Goal: Task Accomplishment & Management: Manage account settings

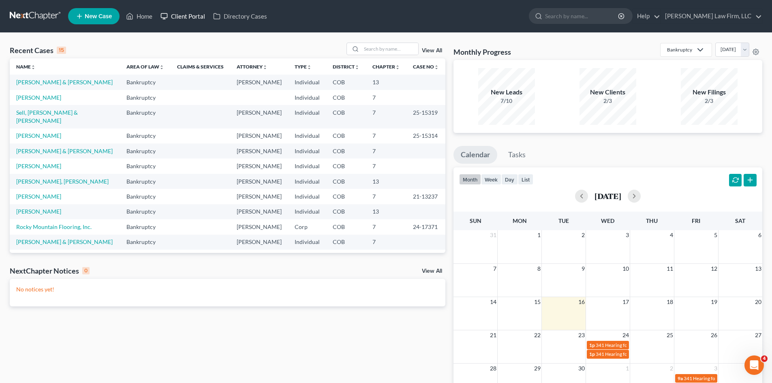
click at [187, 15] on link "Client Portal" at bounding box center [182, 16] width 53 height 15
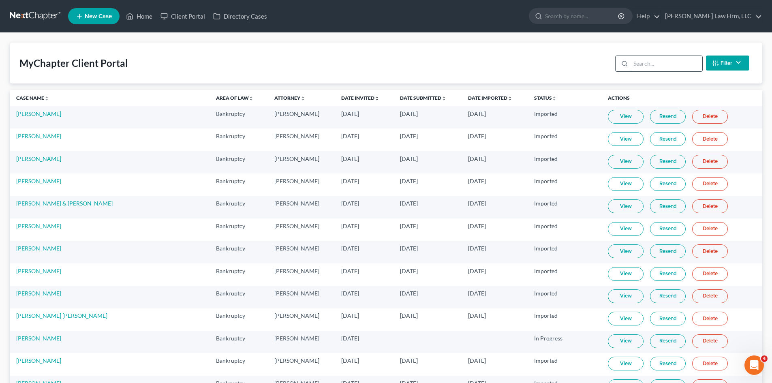
click at [651, 66] on input "search" at bounding box center [667, 63] width 72 height 15
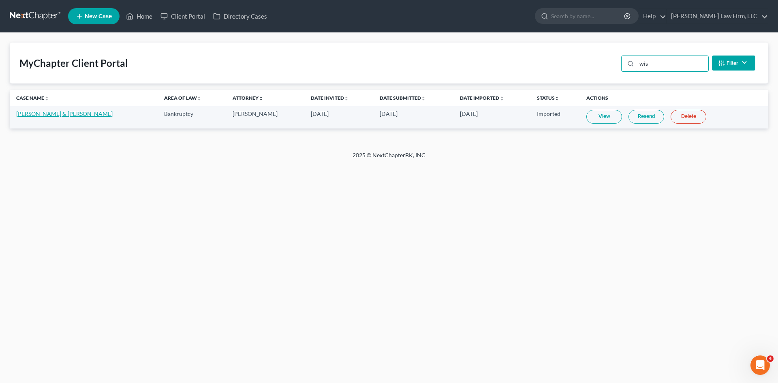
type input "wis"
click at [63, 117] on link "[PERSON_NAME] & [PERSON_NAME]" at bounding box center [64, 113] width 96 height 7
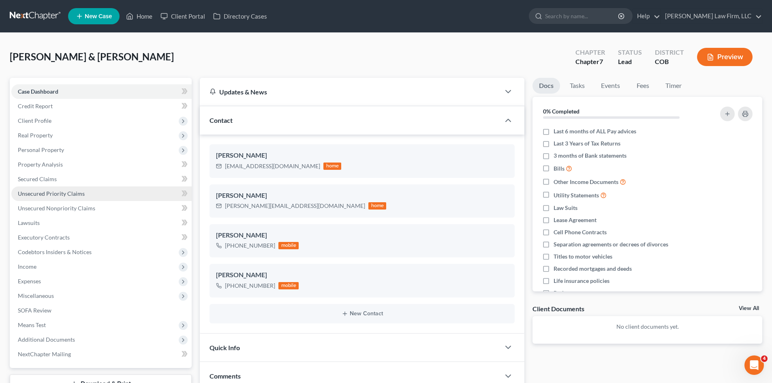
click at [32, 192] on span "Unsecured Priority Claims" at bounding box center [51, 193] width 67 height 7
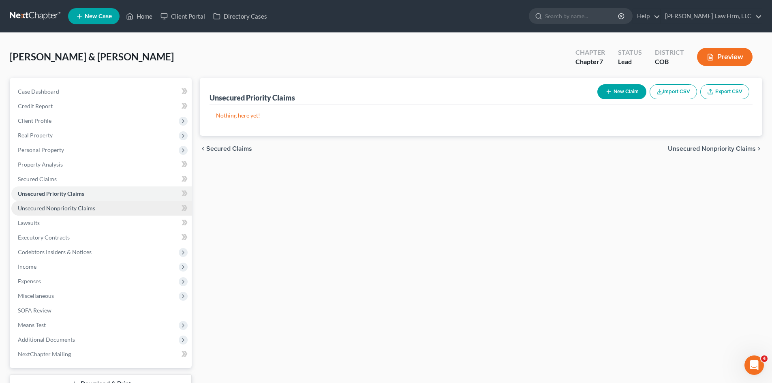
click at [38, 211] on span "Unsecured Nonpriority Claims" at bounding box center [56, 208] width 77 height 7
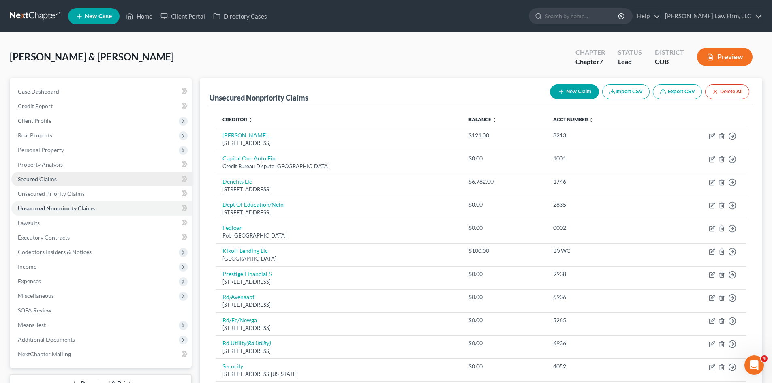
click at [42, 180] on span "Secured Claims" at bounding box center [37, 178] width 39 height 7
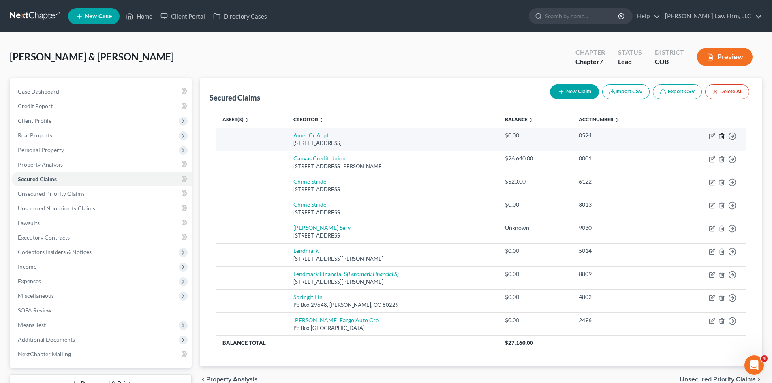
click at [722, 137] on line "button" at bounding box center [722, 137] width 0 height 2
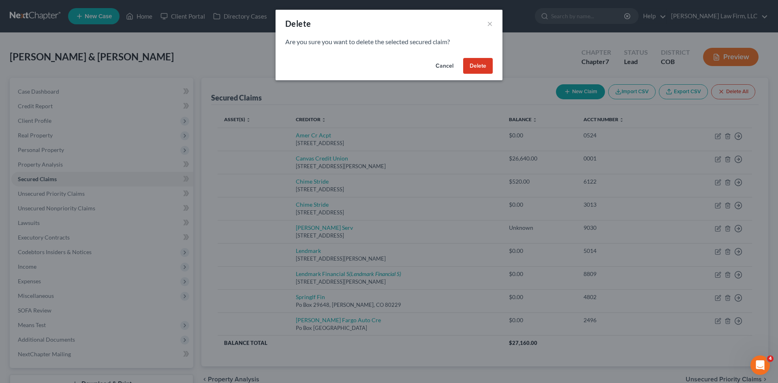
click at [478, 65] on button "Delete" at bounding box center [478, 66] width 30 height 16
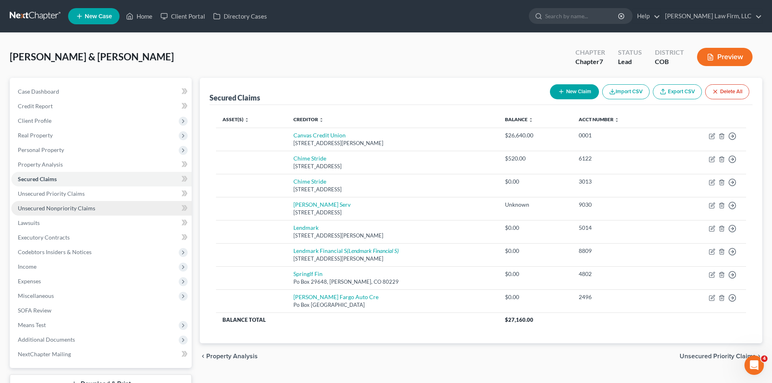
click at [36, 210] on span "Unsecured Nonpriority Claims" at bounding box center [56, 208] width 77 height 7
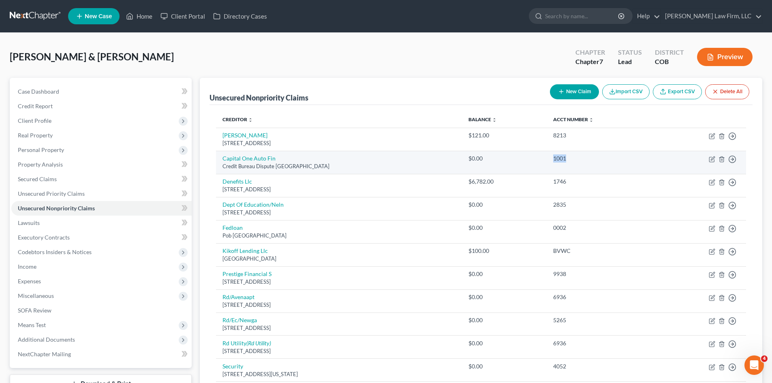
drag, startPoint x: 575, startPoint y: 160, endPoint x: 593, endPoint y: 160, distance: 17.4
click at [593, 160] on tr "Capital One Auto Fin Credit Bureau Dispute [GEOGRAPHIC_DATA] $0.00 1001 Move to…" at bounding box center [481, 162] width 530 height 23
click at [721, 160] on line "button" at bounding box center [721, 160] width 0 height 2
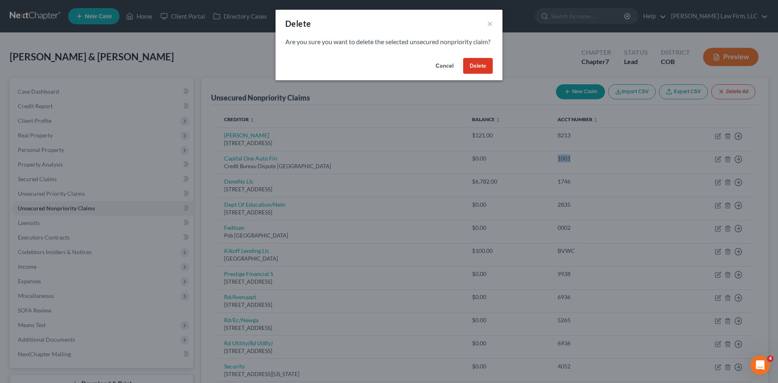
click at [475, 74] on button "Delete" at bounding box center [478, 66] width 30 height 16
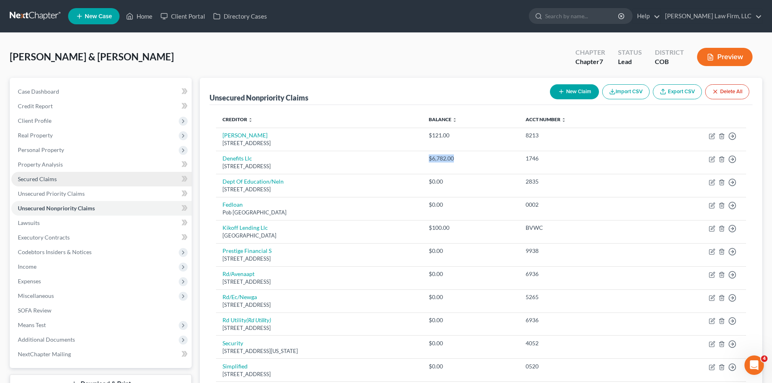
click at [51, 178] on span "Secured Claims" at bounding box center [37, 178] width 39 height 7
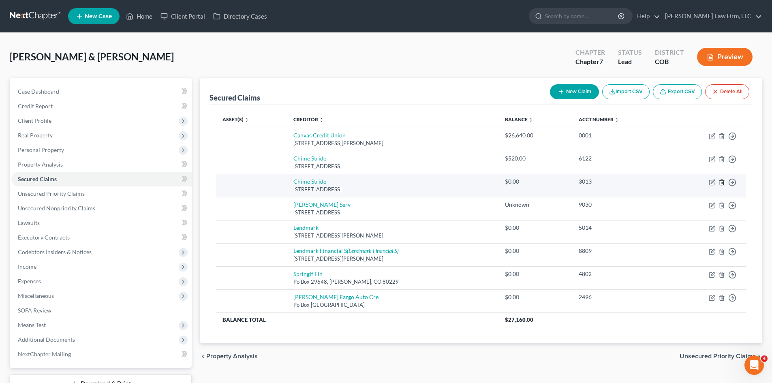
click at [723, 184] on icon "button" at bounding box center [722, 182] width 6 height 6
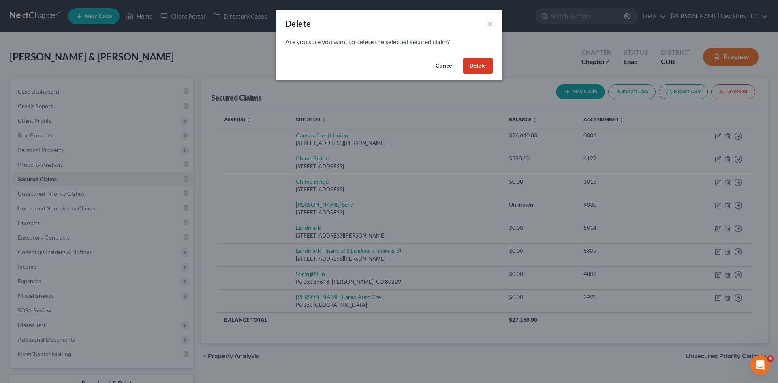
click at [441, 67] on button "Cancel" at bounding box center [444, 66] width 31 height 16
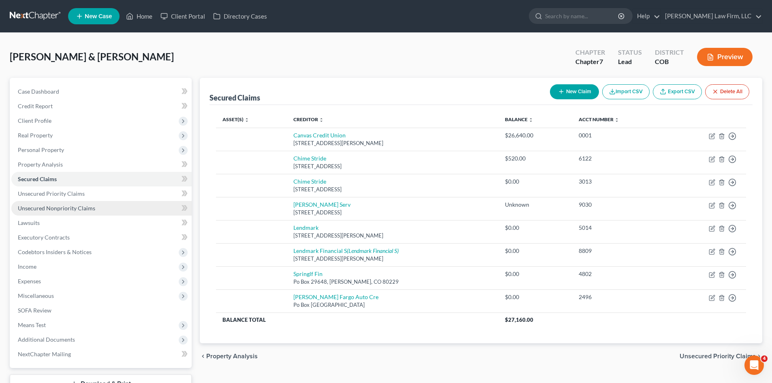
click at [59, 213] on link "Unsecured Nonpriority Claims" at bounding box center [101, 208] width 180 height 15
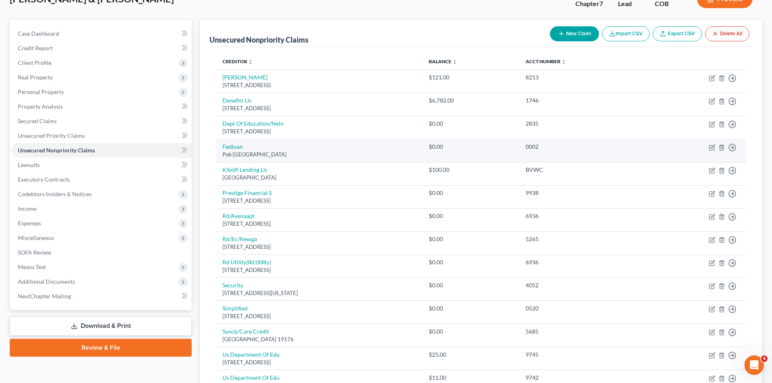
scroll to position [81, 0]
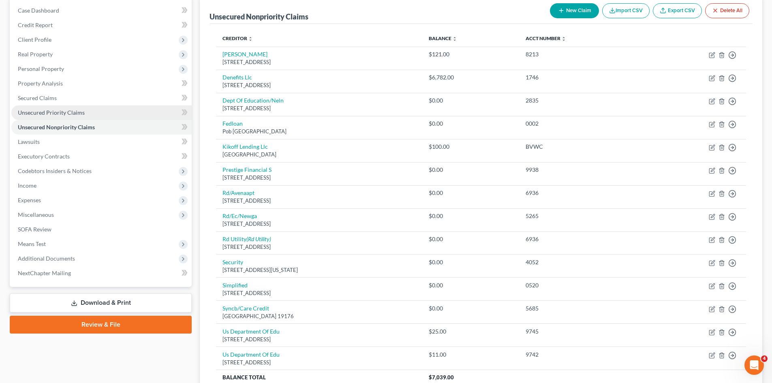
click at [74, 112] on span "Unsecured Priority Claims" at bounding box center [51, 112] width 67 height 7
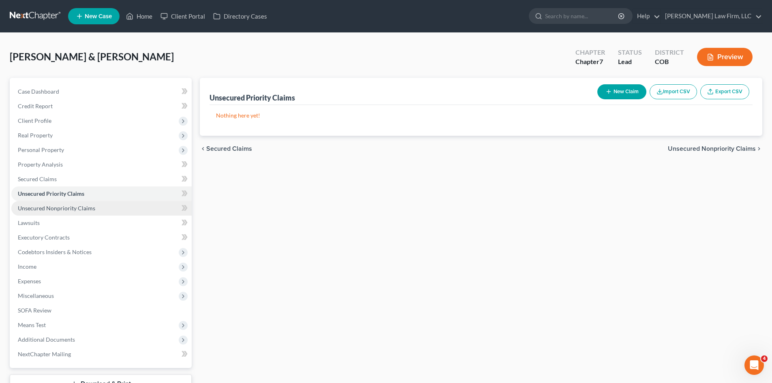
click at [87, 205] on span "Unsecured Nonpriority Claims" at bounding box center [56, 208] width 77 height 7
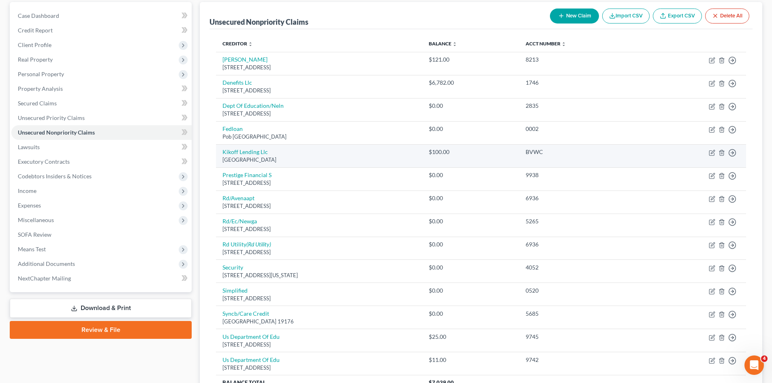
scroll to position [81, 0]
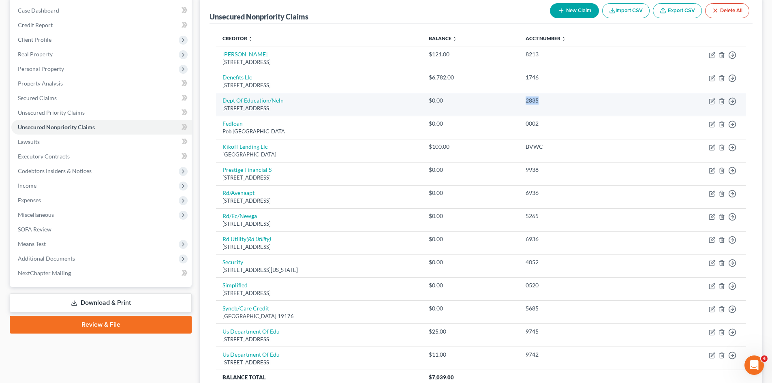
drag, startPoint x: 577, startPoint y: 101, endPoint x: 582, endPoint y: 101, distance: 5.3
click at [582, 101] on td "2835" at bounding box center [581, 104] width 125 height 23
click at [721, 100] on icon "button" at bounding box center [722, 101] width 6 height 6
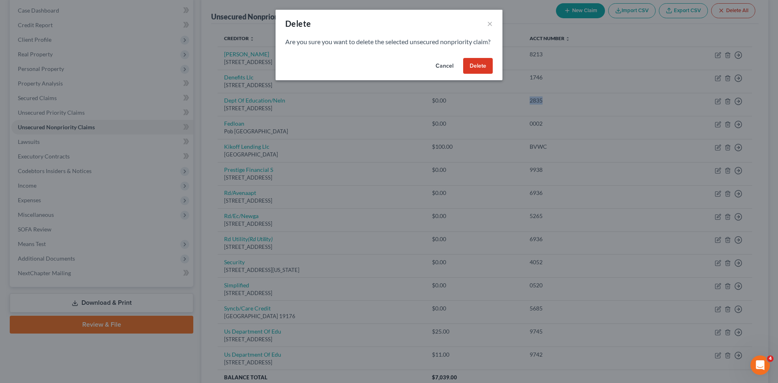
click at [483, 74] on button "Delete" at bounding box center [478, 66] width 30 height 16
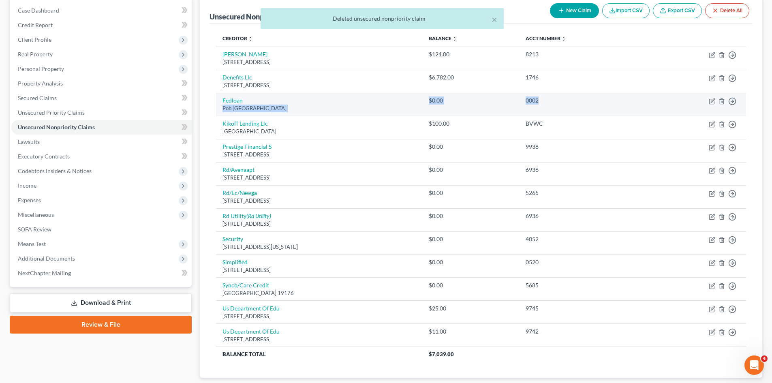
drag, startPoint x: 399, startPoint y: 97, endPoint x: 618, endPoint y: 98, distance: 219.7
click at [618, 98] on tr "Fedloan Pob [GEOGRAPHIC_DATA] $0.00 0002 Move to D Move to E Move to G Move to …" at bounding box center [481, 104] width 530 height 23
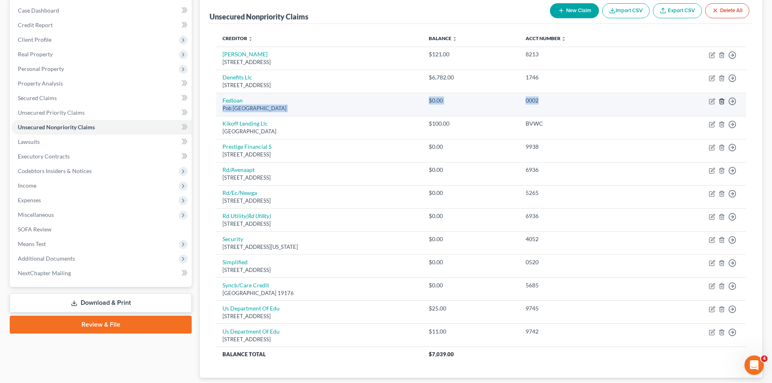
click at [721, 101] on icon "button" at bounding box center [722, 101] width 6 height 6
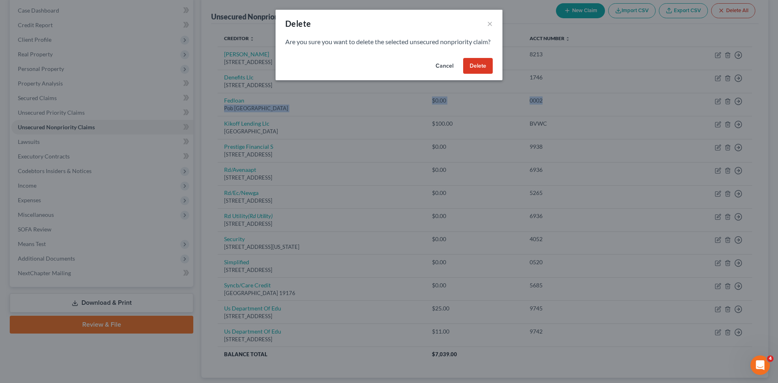
click at [465, 73] on button "Delete" at bounding box center [478, 66] width 30 height 16
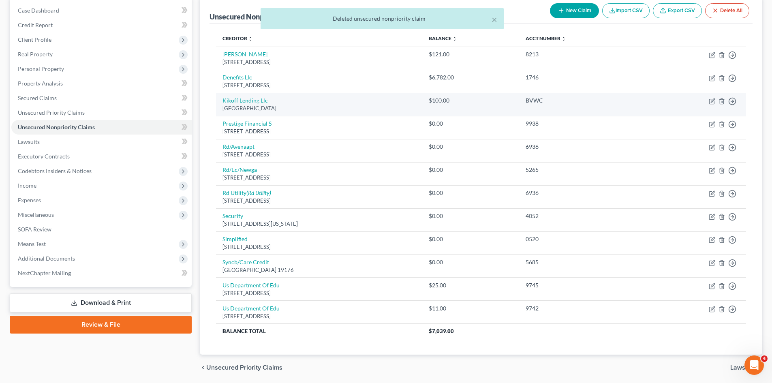
click at [607, 114] on td "BVWC" at bounding box center [581, 104] width 125 height 23
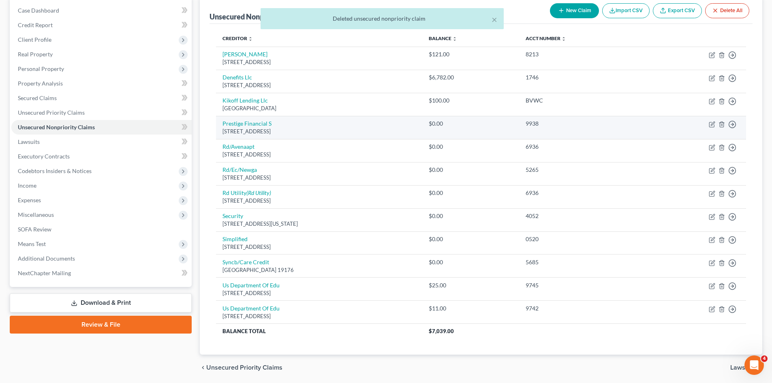
click at [493, 131] on td "$0.00" at bounding box center [470, 127] width 96 height 23
drag, startPoint x: 329, startPoint y: 130, endPoint x: 580, endPoint y: 131, distance: 250.9
click at [580, 131] on tr "Prestige Financial S Po Box 26707, [GEOGRAPHIC_DATA] $0.00 9938 Move to D Move …" at bounding box center [481, 127] width 530 height 23
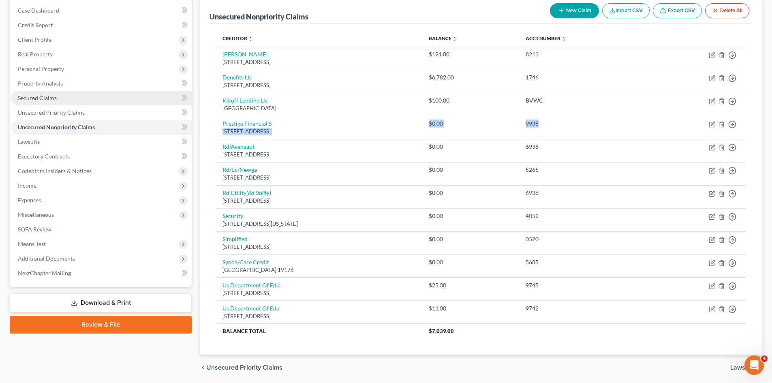
click at [45, 97] on span "Secured Claims" at bounding box center [37, 97] width 39 height 7
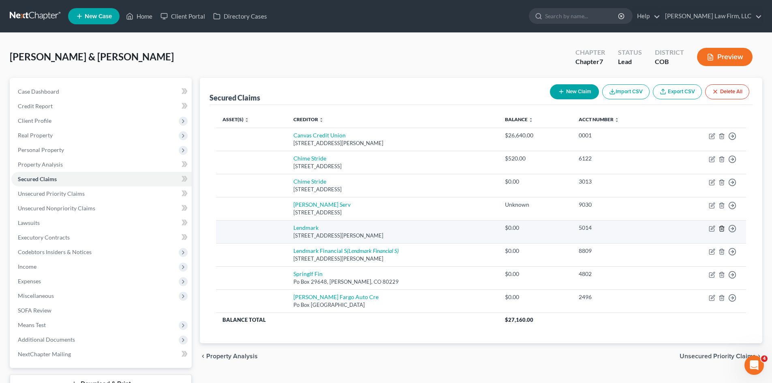
click at [721, 231] on icon "button" at bounding box center [722, 228] width 4 height 5
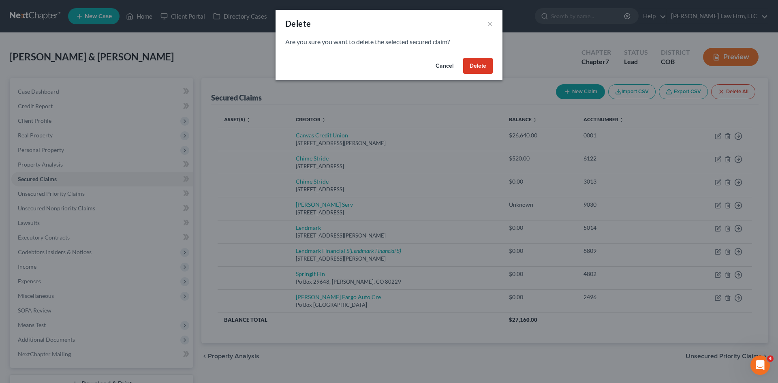
drag, startPoint x: 485, startPoint y: 62, endPoint x: 453, endPoint y: 64, distance: 31.7
click at [473, 72] on button "Delete" at bounding box center [478, 66] width 30 height 16
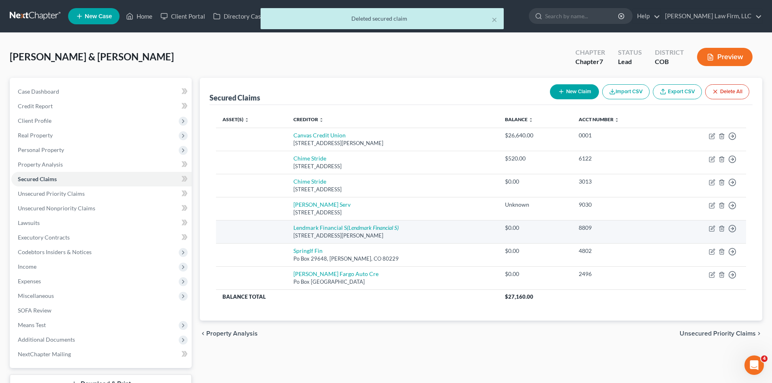
click at [427, 233] on div "[STREET_ADDRESS][PERSON_NAME]" at bounding box center [392, 236] width 199 height 8
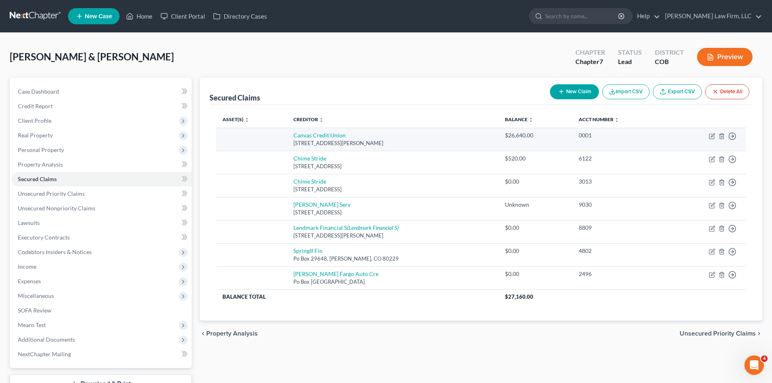
click at [479, 137] on td "Canvas Credit Union [STREET_ADDRESS][PERSON_NAME]" at bounding box center [393, 139] width 212 height 23
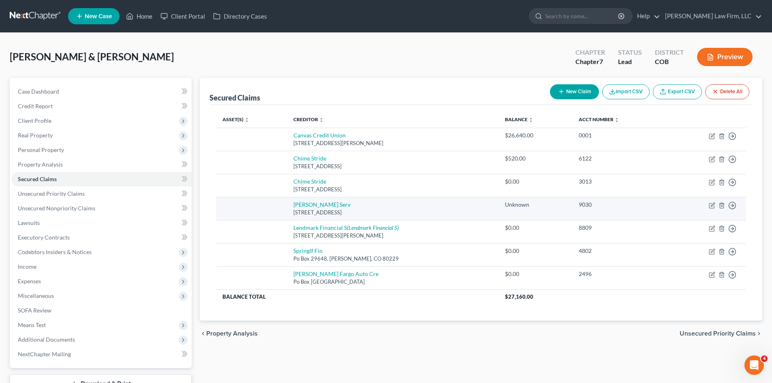
click at [350, 219] on td "[PERSON_NAME] Serv [STREET_ADDRESS]" at bounding box center [393, 208] width 212 height 23
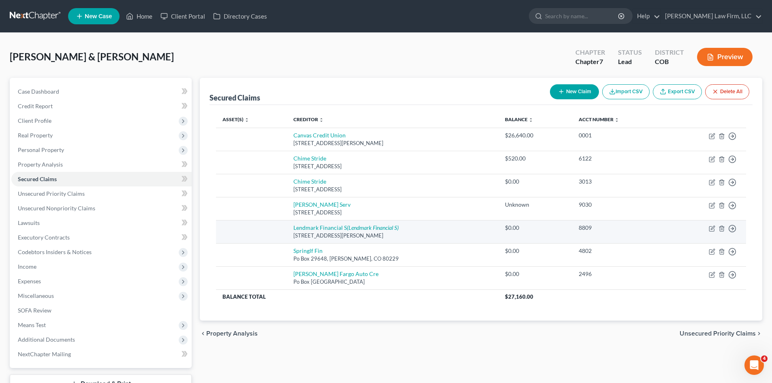
click at [402, 231] on td "Lendmark Financial S (Lendmark Financial S) [STREET_ADDRESS][PERSON_NAME]" at bounding box center [393, 231] width 212 height 23
click at [720, 229] on icon "button" at bounding box center [722, 228] width 4 height 5
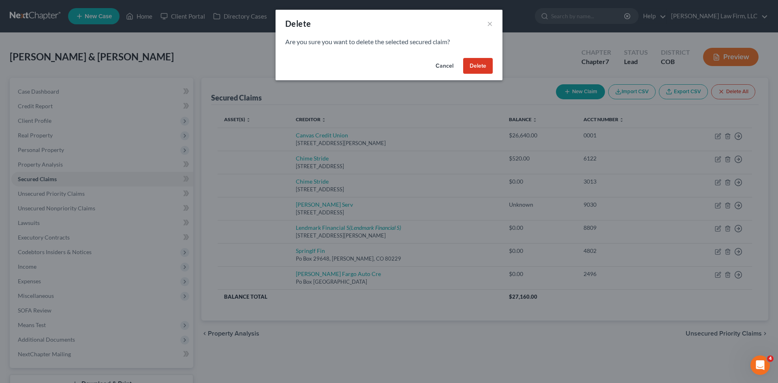
click at [479, 69] on button "Delete" at bounding box center [478, 66] width 30 height 16
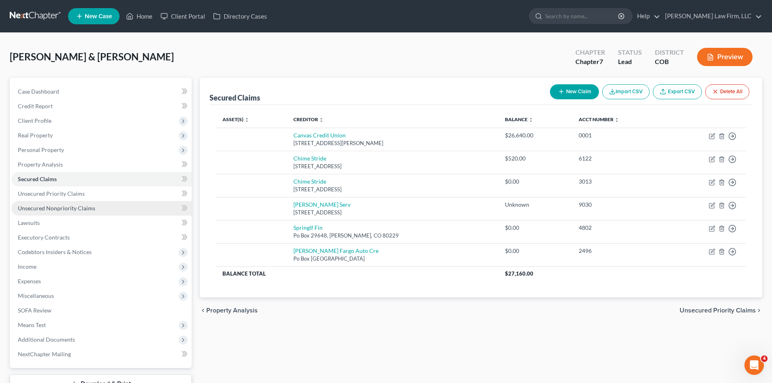
click at [49, 212] on link "Unsecured Nonpriority Claims" at bounding box center [101, 208] width 180 height 15
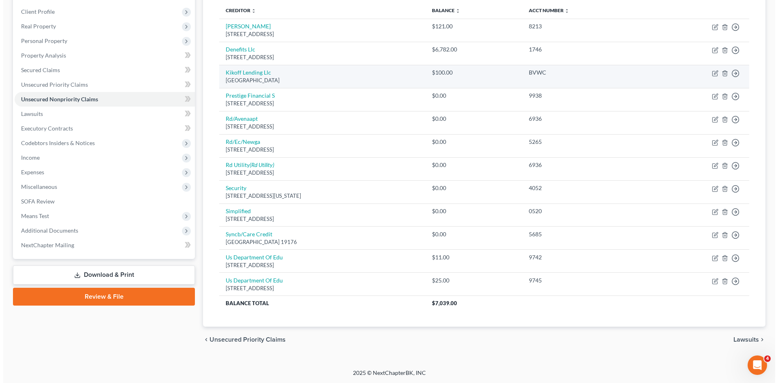
scroll to position [109, 0]
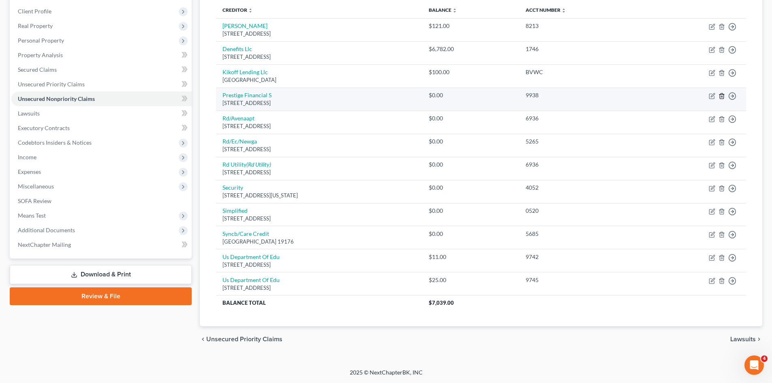
click at [720, 95] on icon "button" at bounding box center [722, 95] width 4 height 5
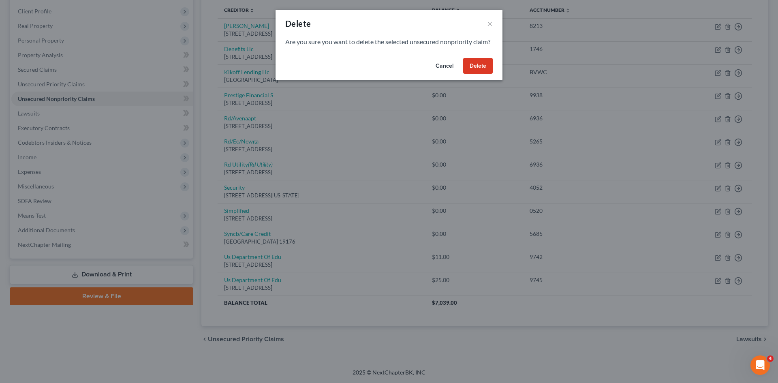
click at [485, 74] on button "Delete" at bounding box center [478, 66] width 30 height 16
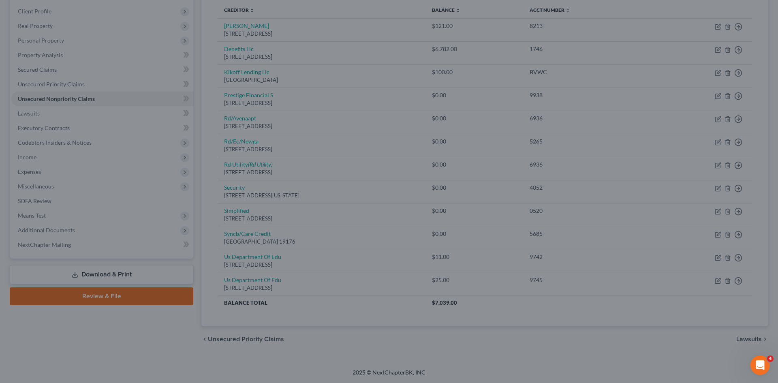
scroll to position [86, 0]
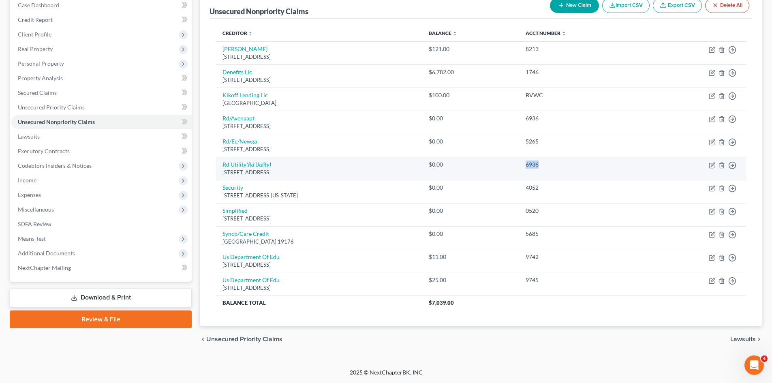
drag, startPoint x: 562, startPoint y: 165, endPoint x: 580, endPoint y: 162, distance: 18.9
click at [580, 162] on td "6936" at bounding box center [581, 168] width 125 height 23
click at [720, 166] on icon "button" at bounding box center [722, 165] width 4 height 5
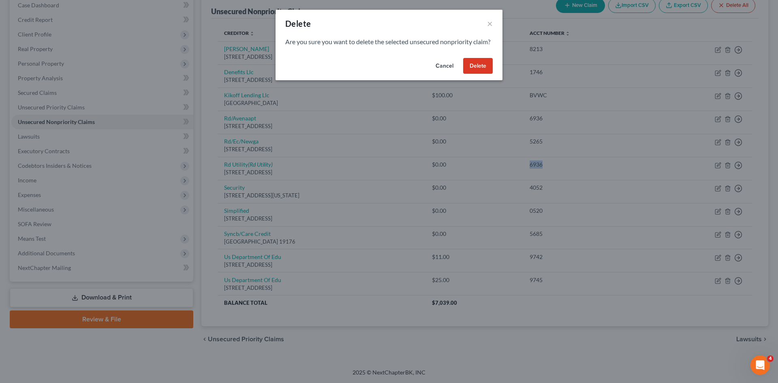
click at [482, 74] on button "Delete" at bounding box center [478, 66] width 30 height 16
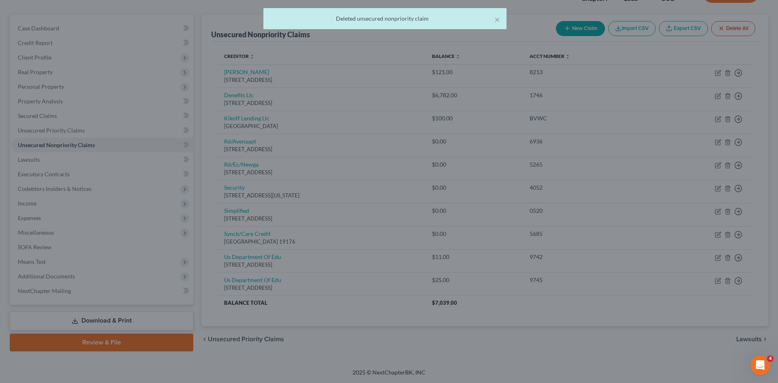
scroll to position [63, 0]
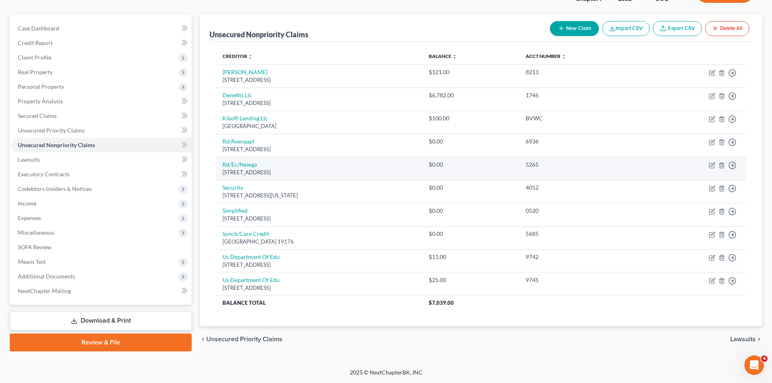
drag, startPoint x: 357, startPoint y: 170, endPoint x: 605, endPoint y: 165, distance: 248.5
click at [605, 165] on tr "Rd/Ec/Newga [STREET_ADDRESS][PERSON_NAME] $0.00 5265 Move to D Move to E Move t…" at bounding box center [481, 168] width 530 height 23
click at [720, 167] on icon "button" at bounding box center [722, 165] width 4 height 5
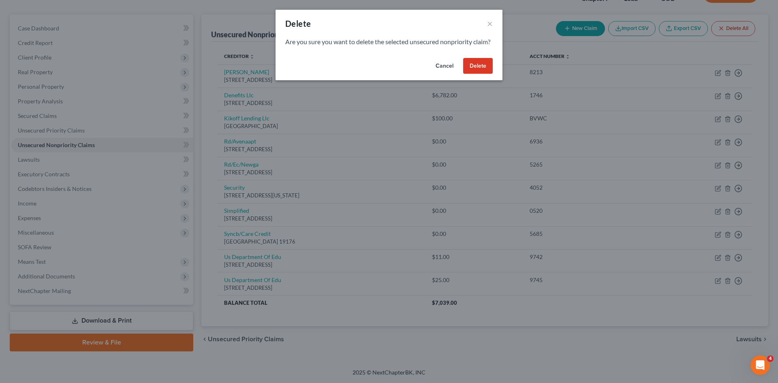
click at [477, 72] on button "Delete" at bounding box center [478, 66] width 30 height 16
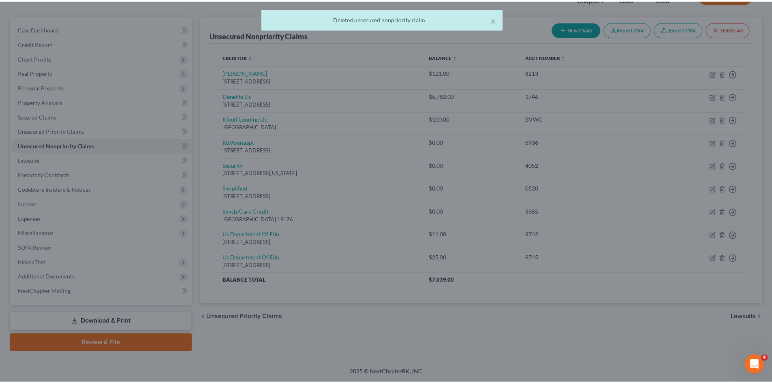
scroll to position [62, 0]
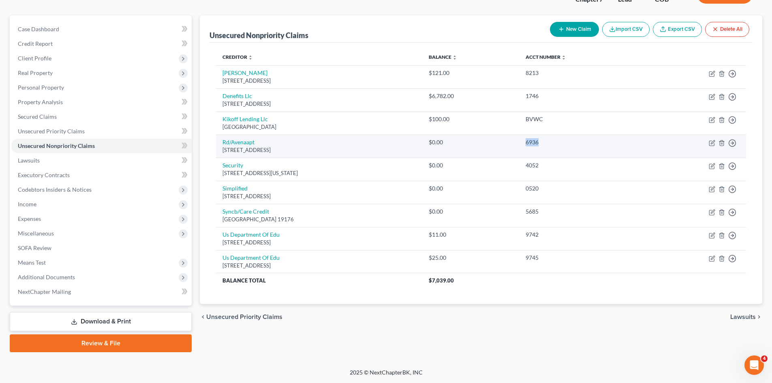
drag, startPoint x: 550, startPoint y: 142, endPoint x: 569, endPoint y: 141, distance: 19.1
click at [569, 141] on td "6936" at bounding box center [581, 146] width 125 height 23
click at [722, 143] on line "button" at bounding box center [722, 144] width 0 height 2
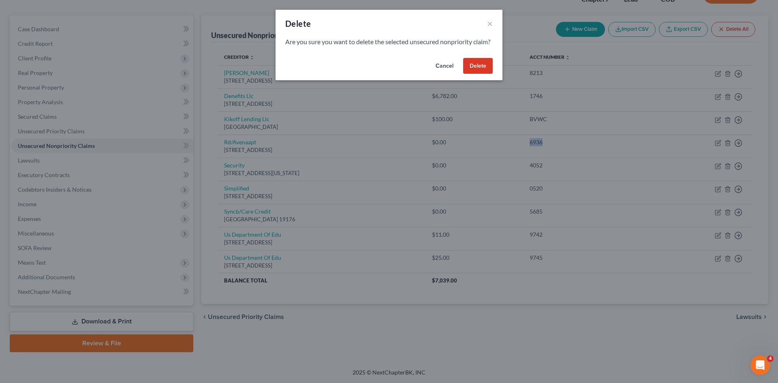
click at [476, 74] on button "Delete" at bounding box center [478, 66] width 30 height 16
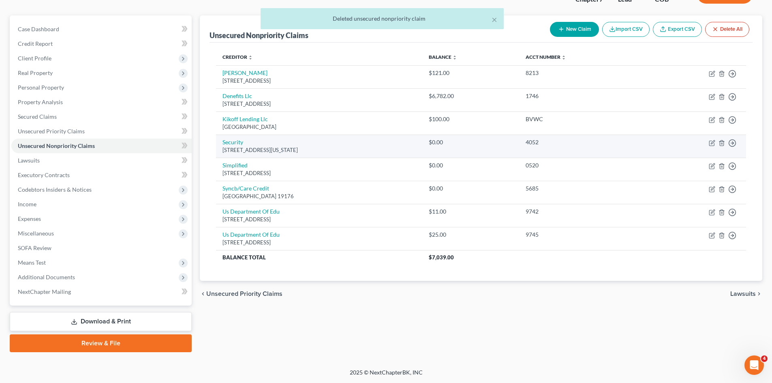
drag, startPoint x: 419, startPoint y: 148, endPoint x: 582, endPoint y: 139, distance: 163.2
click at [582, 139] on tr "Security [STREET_ADDRESS][US_STATE] $0.00 4052 Move to D Move to E Move to G Mo…" at bounding box center [481, 146] width 530 height 23
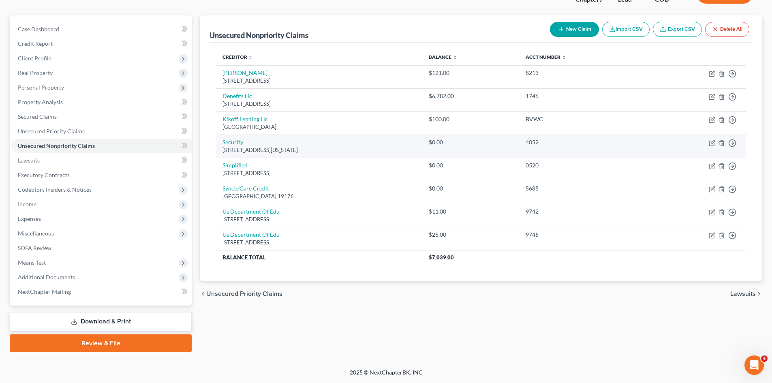
click at [726, 142] on td "Move to D Move to E Move to G Move to Notice Only" at bounding box center [695, 146] width 102 height 23
click at [721, 142] on icon "button" at bounding box center [722, 143] width 6 height 6
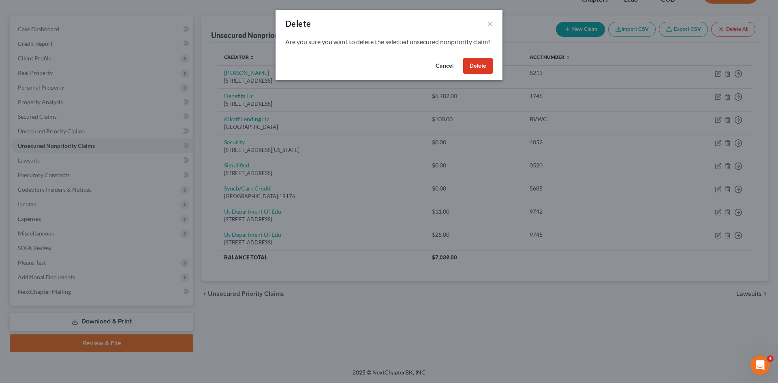
click at [473, 74] on button "Delete" at bounding box center [478, 66] width 30 height 16
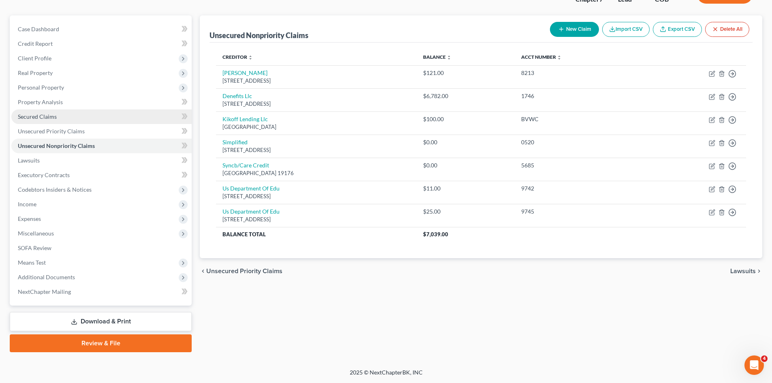
click at [58, 121] on link "Secured Claims" at bounding box center [101, 116] width 180 height 15
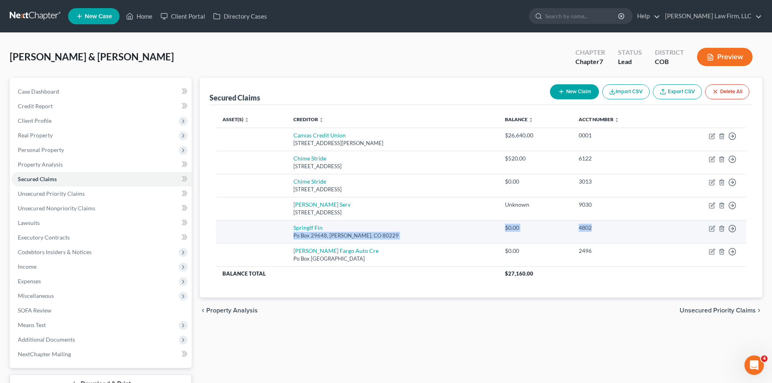
drag, startPoint x: 490, startPoint y: 229, endPoint x: 603, endPoint y: 233, distance: 113.1
click at [603, 233] on tr "Springlf [GEOGRAPHIC_DATA] $0.00 4802 Move to E Move to F Move to G Move to Not…" at bounding box center [481, 231] width 530 height 23
click at [722, 229] on line "button" at bounding box center [722, 229] width 0 height 2
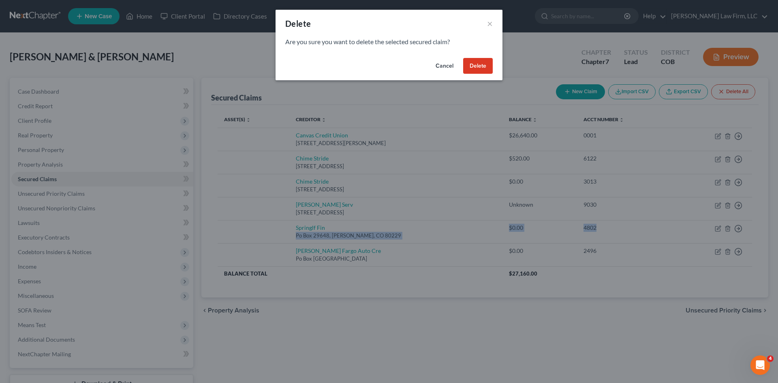
click at [472, 65] on button "Delete" at bounding box center [478, 66] width 30 height 16
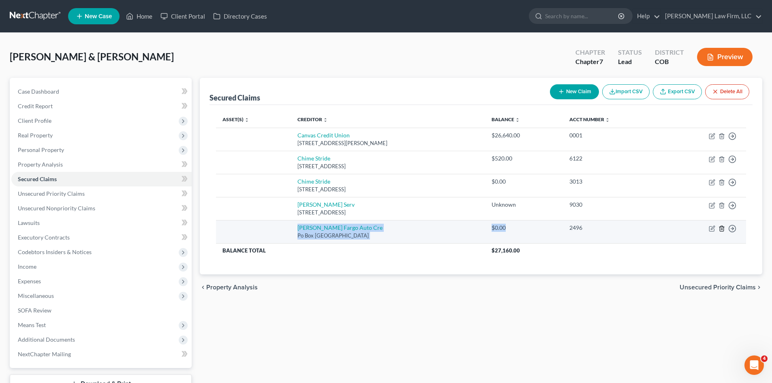
click at [723, 226] on icon "button" at bounding box center [722, 228] width 4 height 5
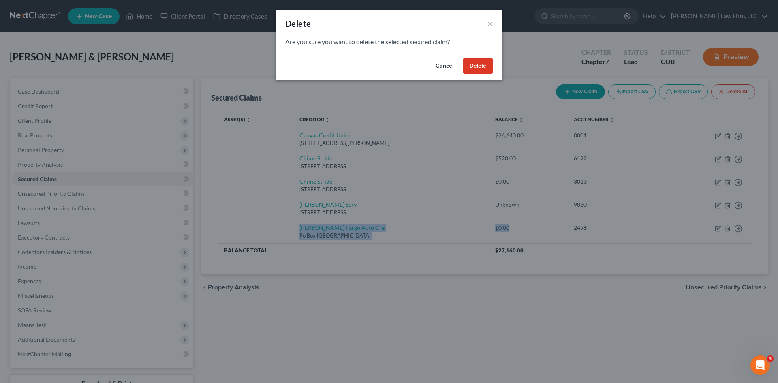
click at [479, 64] on button "Delete" at bounding box center [478, 66] width 30 height 16
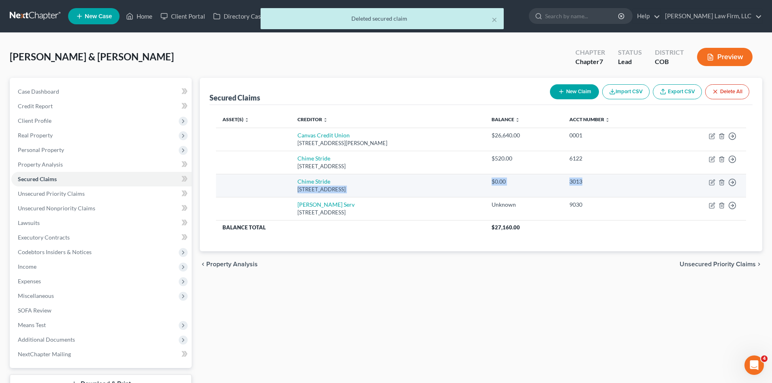
drag, startPoint x: 455, startPoint y: 181, endPoint x: 615, endPoint y: 178, distance: 160.5
click at [615, 178] on tr "[GEOGRAPHIC_DATA][STREET_ADDRESS] $0.00 3013 Move to E Move to F Move to G Move…" at bounding box center [481, 185] width 530 height 23
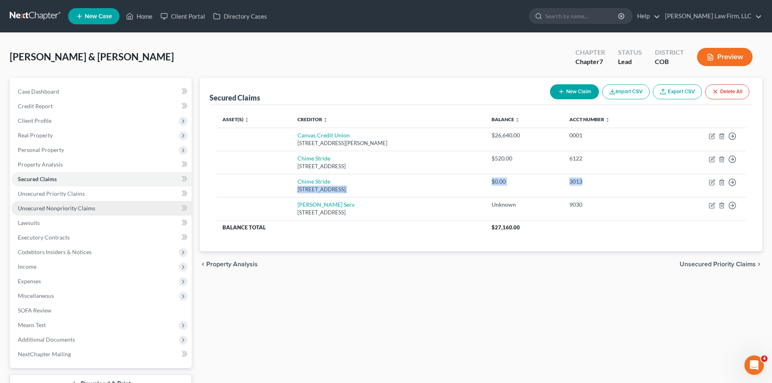
click at [61, 208] on span "Unsecured Nonpriority Claims" at bounding box center [56, 208] width 77 height 7
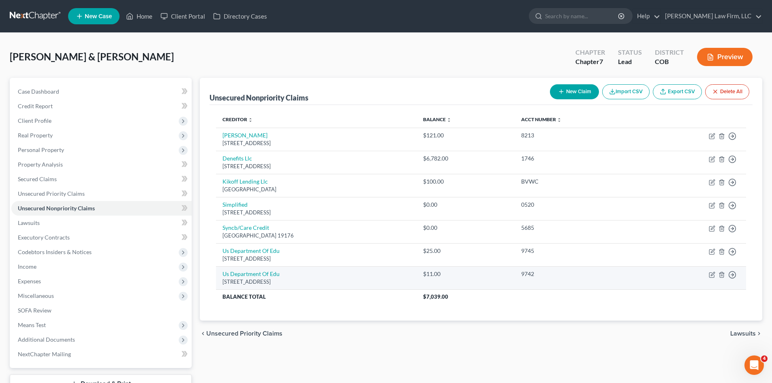
click at [417, 272] on td "Us Department Of [GEOGRAPHIC_DATA][STREET_ADDRESS]" at bounding box center [316, 277] width 201 height 23
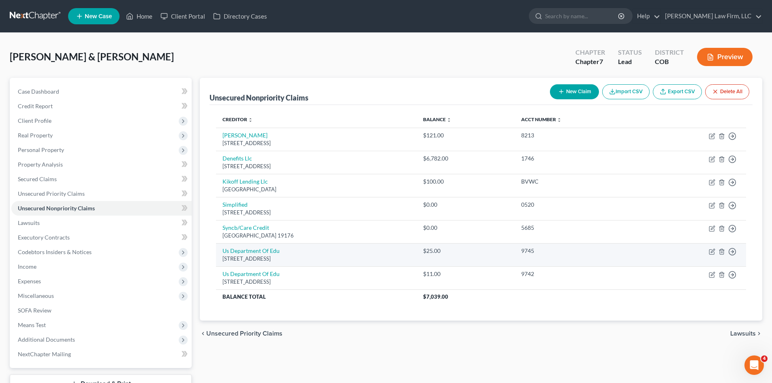
click at [417, 254] on td "Us Department Of [GEOGRAPHIC_DATA][STREET_ADDRESS]" at bounding box center [316, 254] width 201 height 23
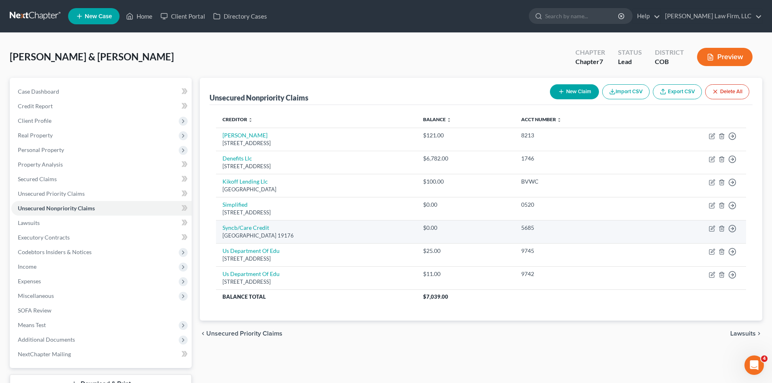
click at [417, 225] on td "Syncb/Care Credit Po Box [GEOGRAPHIC_DATA]" at bounding box center [316, 231] width 201 height 23
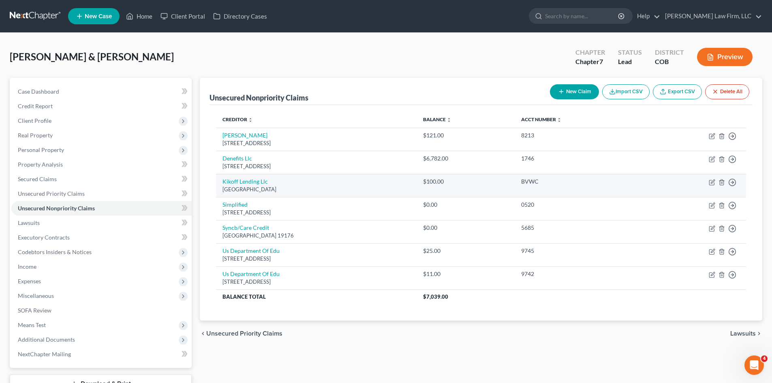
click at [417, 185] on td "Kikoff Lending Llc Po [GEOGRAPHIC_DATA]" at bounding box center [316, 185] width 201 height 23
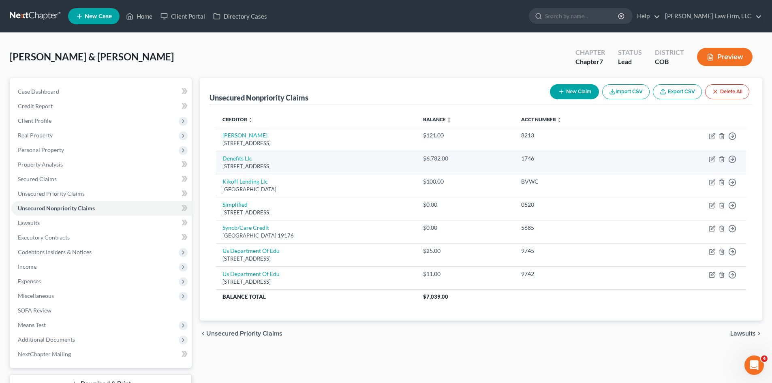
click at [410, 165] on div "[STREET_ADDRESS]" at bounding box center [316, 167] width 188 height 8
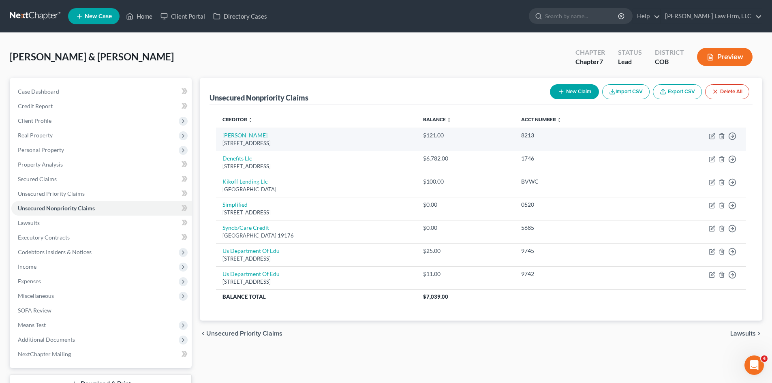
click at [410, 143] on div "[STREET_ADDRESS]" at bounding box center [316, 143] width 188 height 8
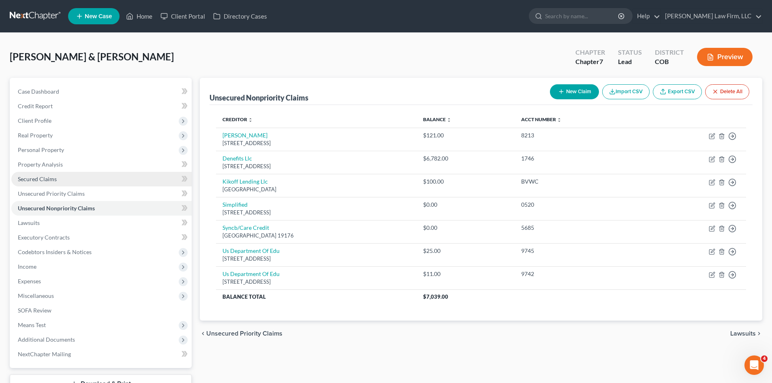
click at [67, 180] on link "Secured Claims" at bounding box center [101, 179] width 180 height 15
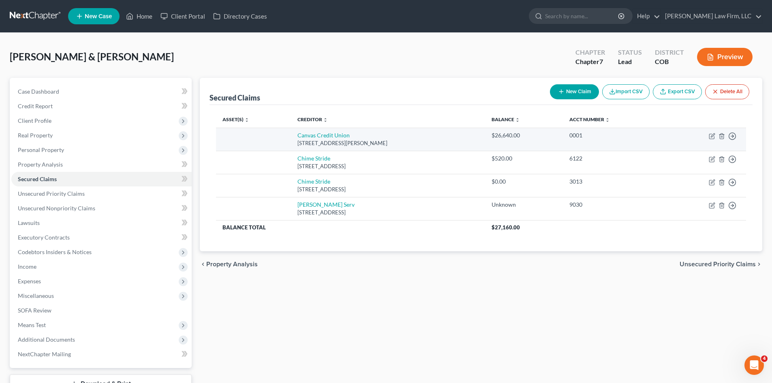
click at [518, 143] on td "$26,640.00" at bounding box center [524, 139] width 78 height 23
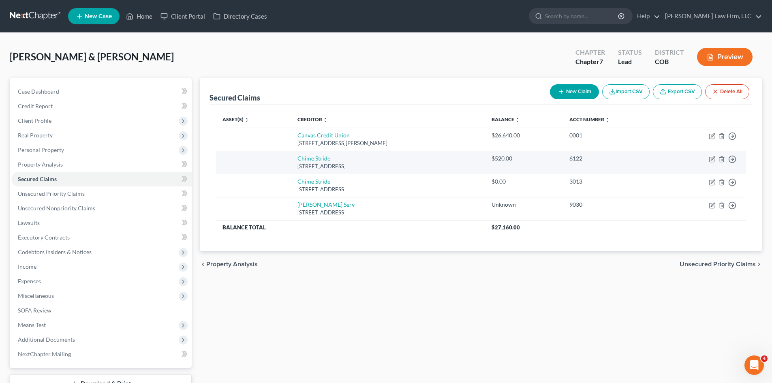
click at [525, 160] on div "$520.00" at bounding box center [524, 158] width 65 height 8
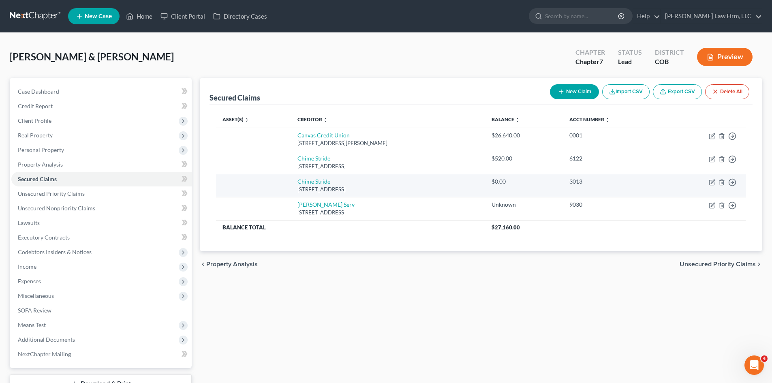
click at [528, 182] on div "$0.00" at bounding box center [524, 182] width 65 height 8
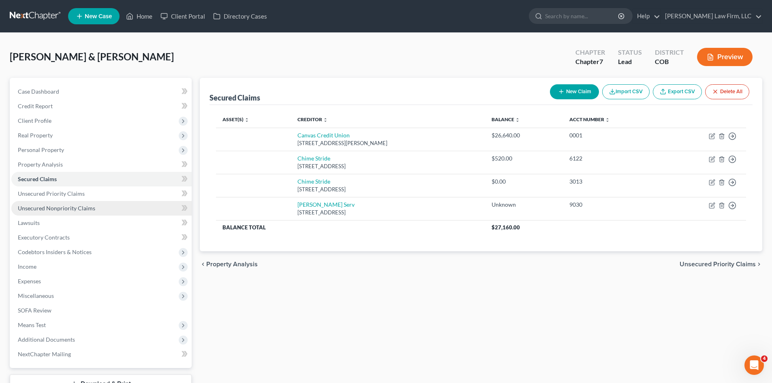
click at [62, 207] on span "Unsecured Nonpriority Claims" at bounding box center [56, 208] width 77 height 7
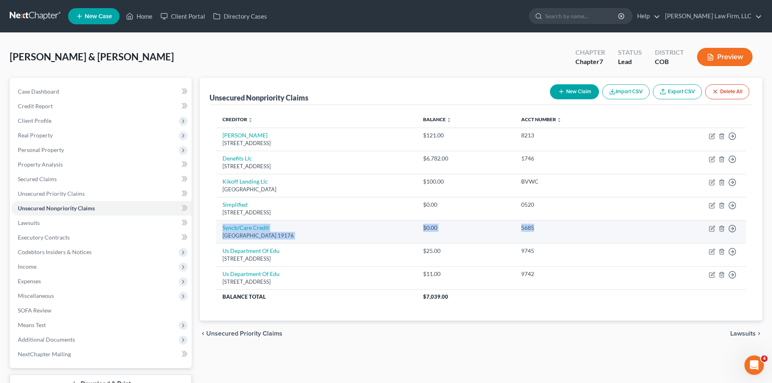
drag, startPoint x: 221, startPoint y: 225, endPoint x: 580, endPoint y: 225, distance: 358.7
click at [580, 225] on tr "Syncb/Care Credit Po Box [GEOGRAPHIC_DATA] 19176 $0.00 5685 Move to D Move to E…" at bounding box center [481, 231] width 530 height 23
click at [721, 230] on icon "button" at bounding box center [722, 228] width 6 height 6
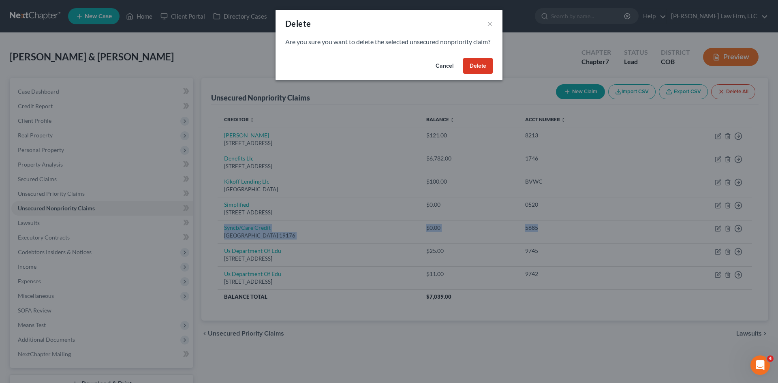
click at [477, 74] on button "Delete" at bounding box center [478, 66] width 30 height 16
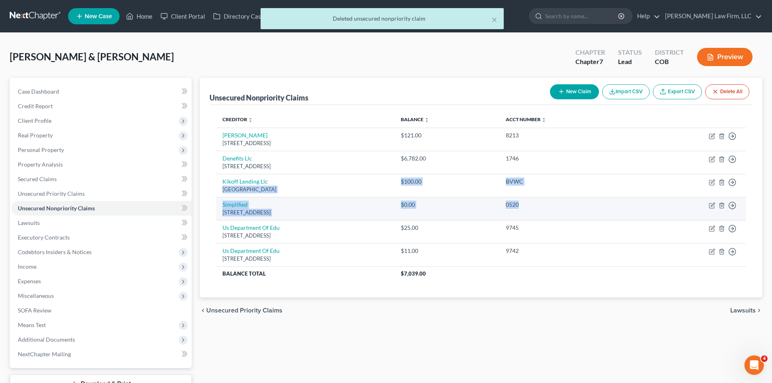
drag, startPoint x: 216, startPoint y: 197, endPoint x: 571, endPoint y: 199, distance: 354.6
click at [571, 199] on tbody "[PERSON_NAME] [STREET_ADDRESS] $121.00 8213 Move to D Move to E Move to G Move …" at bounding box center [481, 204] width 530 height 153
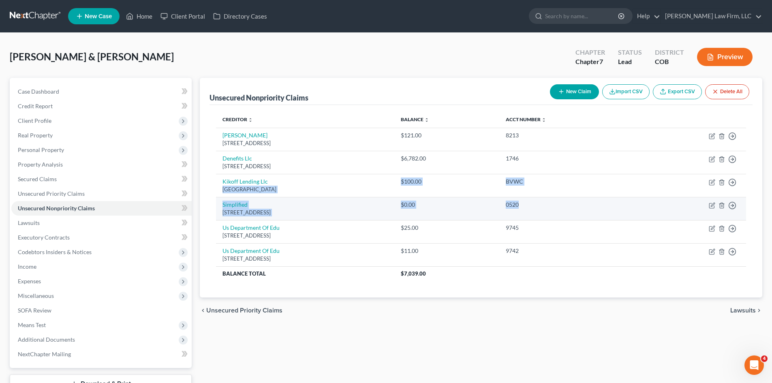
click at [394, 204] on td "Simplified [STREET_ADDRESS]" at bounding box center [305, 208] width 178 height 23
click at [721, 208] on icon "button" at bounding box center [722, 205] width 4 height 5
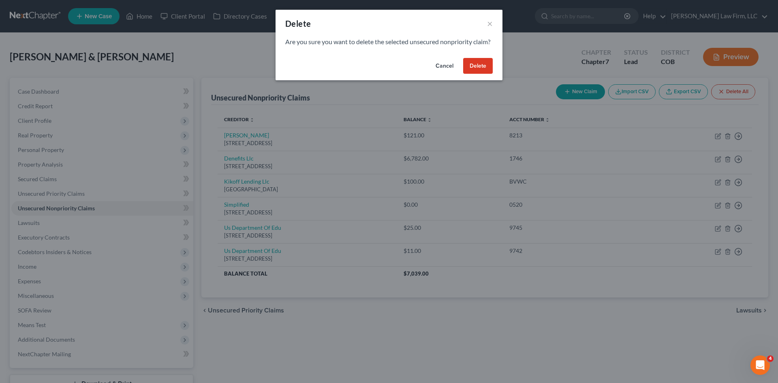
click at [477, 74] on button "Delete" at bounding box center [478, 66] width 30 height 16
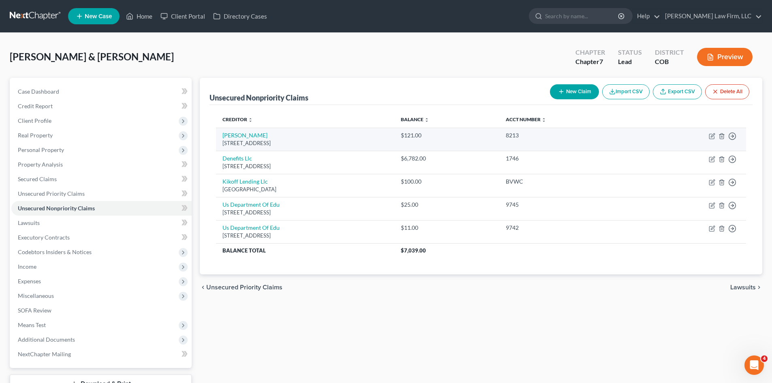
click at [394, 128] on td "[PERSON_NAME] [STREET_ADDRESS]" at bounding box center [305, 139] width 178 height 23
drag, startPoint x: 710, startPoint y: 136, endPoint x: 648, endPoint y: 130, distance: 62.6
click at [702, 134] on td "Move to D Move to E Move to G Move to Notice Only" at bounding box center [690, 139] width 111 height 23
click at [709, 137] on icon "button" at bounding box center [711, 136] width 5 height 5
select select "46"
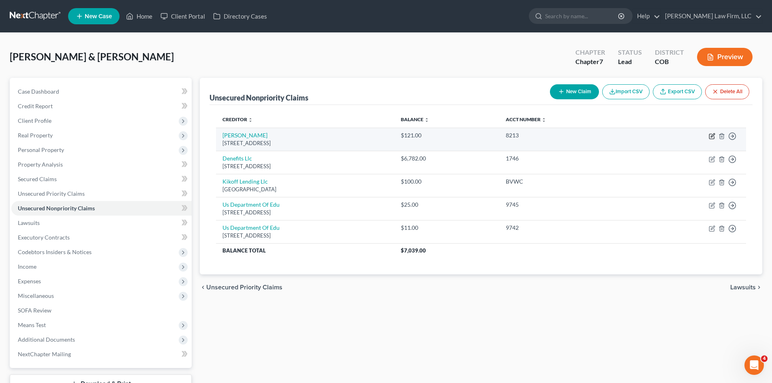
select select "0"
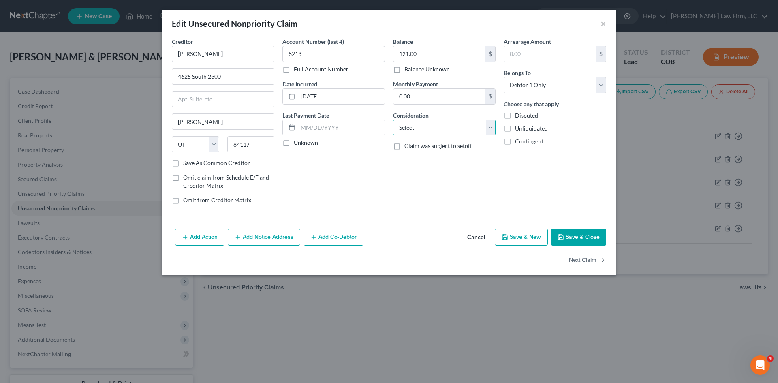
click at [417, 130] on select "Select Cable / Satellite Services Collection Agency Credit Card Debt Debt Couns…" at bounding box center [444, 128] width 103 height 16
select select "1"
click at [393, 120] on select "Select Cable / Satellite Services Collection Agency Credit Card Debt Debt Couns…" at bounding box center [444, 128] width 103 height 16
click at [271, 240] on button "Add Notice Address" at bounding box center [264, 237] width 73 height 17
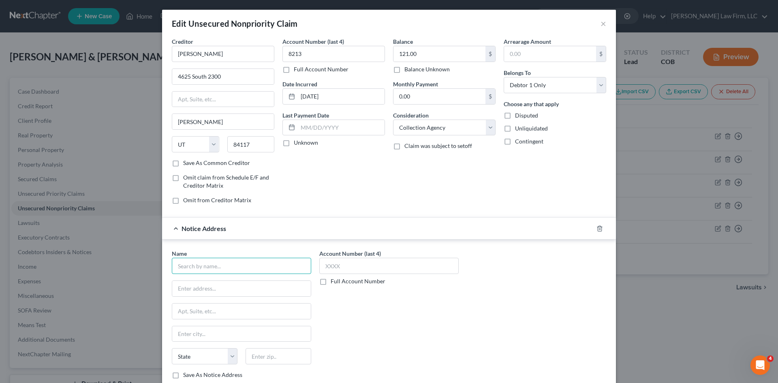
click at [260, 263] on input "text" at bounding box center [241, 266] width 139 height 16
paste input "VASA FITNESS"
type input "VASA FITNESS"
click at [220, 286] on div "[STREET_ADDRESS]" at bounding box center [220, 287] width 84 height 7
type input "1259 South 800 East"
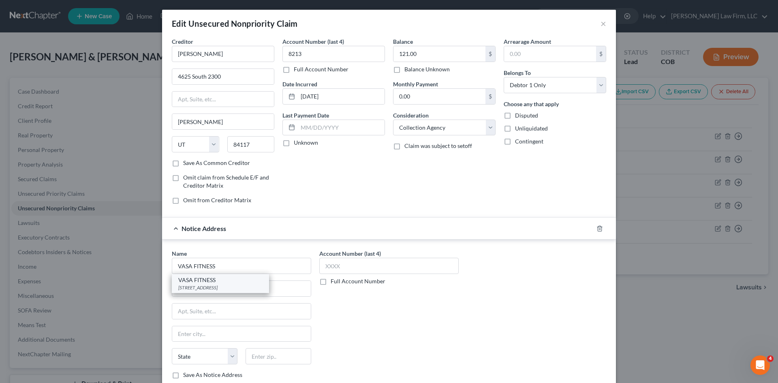
type input "Orem"
select select "46"
type input "84097"
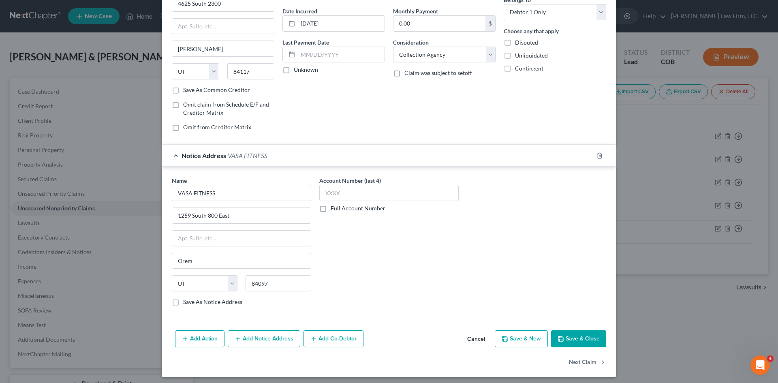
scroll to position [77, 0]
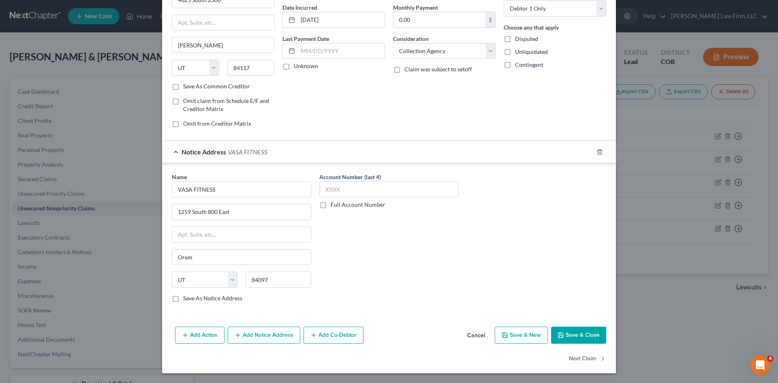
click at [566, 334] on button "Save & Close" at bounding box center [578, 335] width 55 height 17
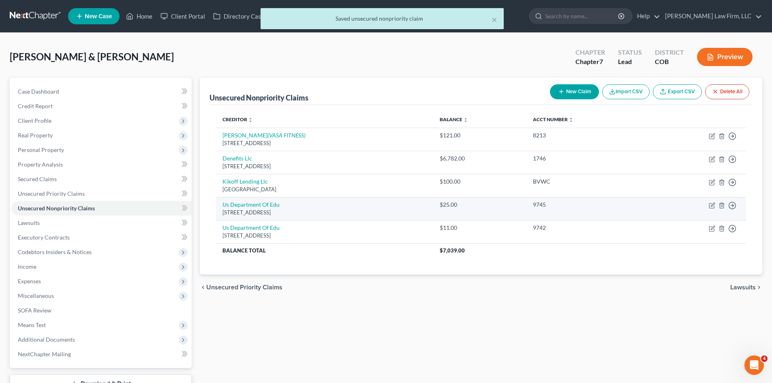
click at [343, 206] on td "Us Department Of [GEOGRAPHIC_DATA][STREET_ADDRESS]" at bounding box center [324, 208] width 217 height 23
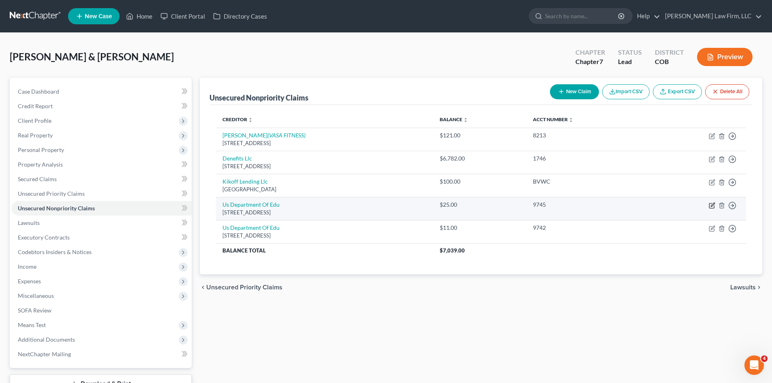
click at [711, 204] on icon "button" at bounding box center [712, 205] width 6 height 6
select select "45"
select select "1"
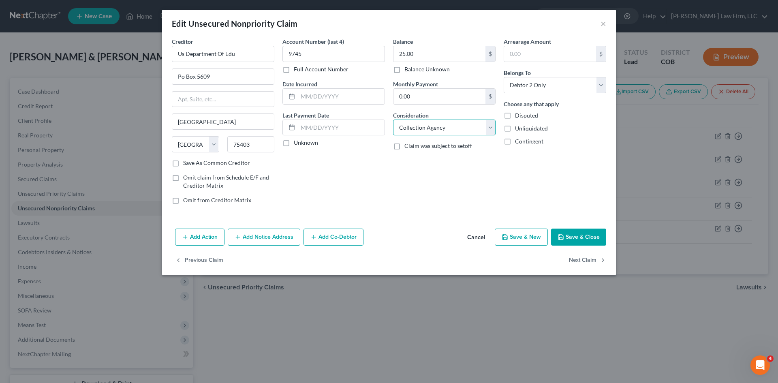
click at [419, 128] on select "Select Cable / Satellite Services Collection Agency Credit Card Debt Debt Couns…" at bounding box center [444, 128] width 103 height 16
select select "17"
click at [393, 120] on select "Select Cable / Satellite Services Collection Agency Credit Card Debt Debt Couns…" at bounding box center [444, 128] width 103 height 16
click at [584, 241] on button "Save & Close" at bounding box center [578, 237] width 55 height 17
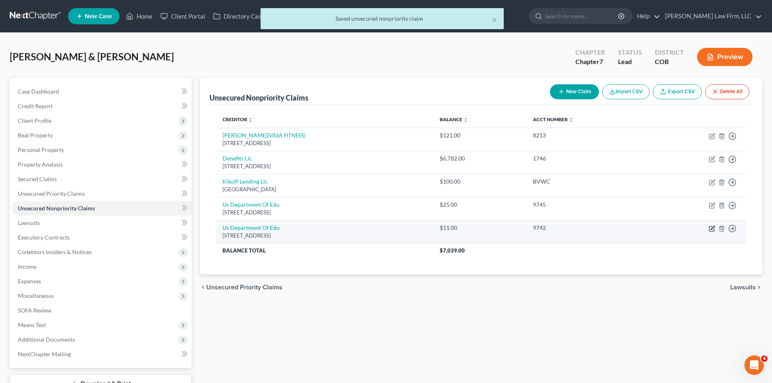
click at [714, 229] on icon "button" at bounding box center [712, 228] width 6 height 6
select select "45"
select select "1"
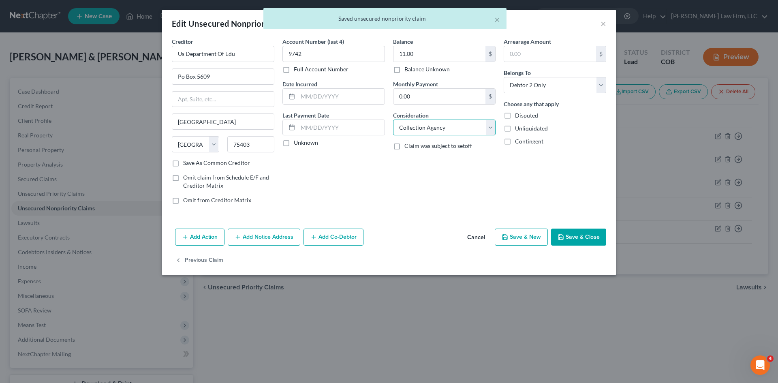
click at [457, 132] on select "Select Cable / Satellite Services Collection Agency Credit Card Debt Debt Couns…" at bounding box center [444, 128] width 103 height 16
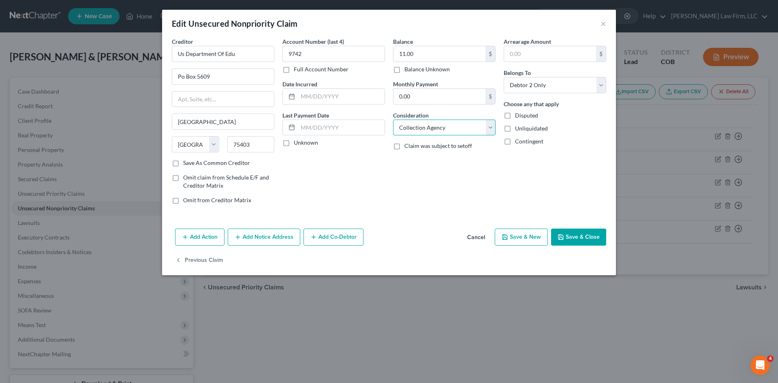
select select "17"
click at [393, 120] on select "Select Cable / Satellite Services Collection Agency Credit Card Debt Debt Couns…" at bounding box center [444, 128] width 103 height 16
click at [575, 239] on button "Save & Close" at bounding box center [578, 237] width 55 height 17
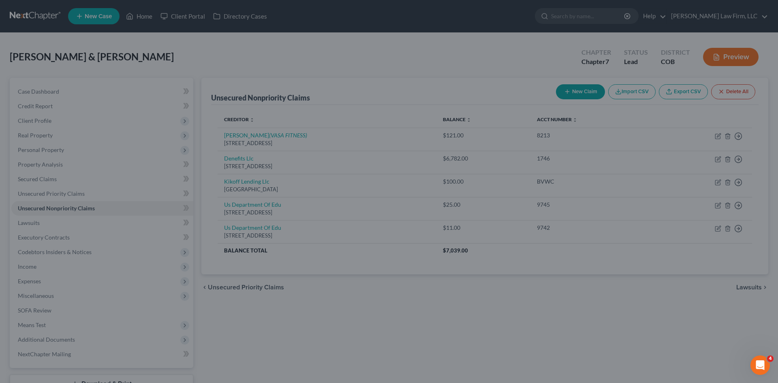
type input "0"
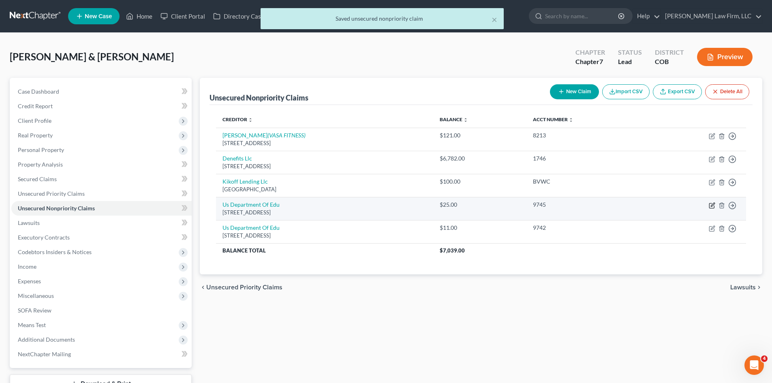
click at [712, 205] on icon "button" at bounding box center [712, 205] width 6 height 6
select select "45"
select select "17"
select select "1"
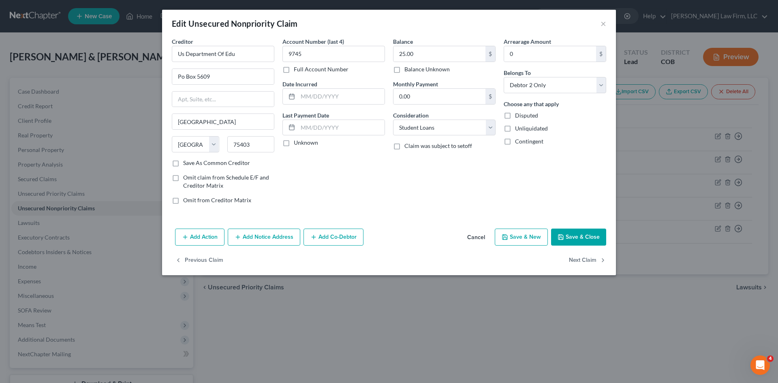
click at [479, 240] on button "Cancel" at bounding box center [476, 237] width 31 height 16
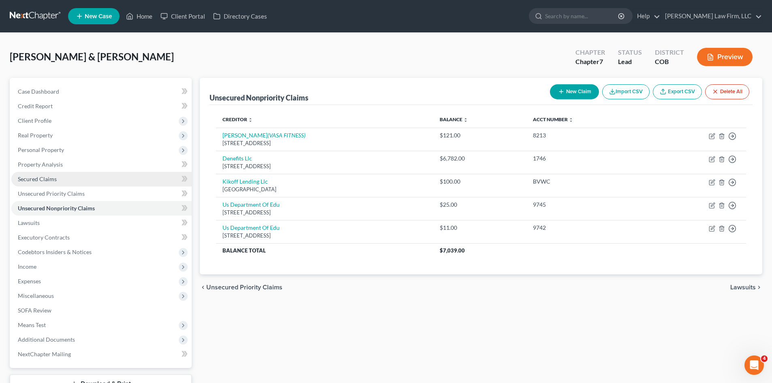
click at [52, 179] on span "Secured Claims" at bounding box center [37, 178] width 39 height 7
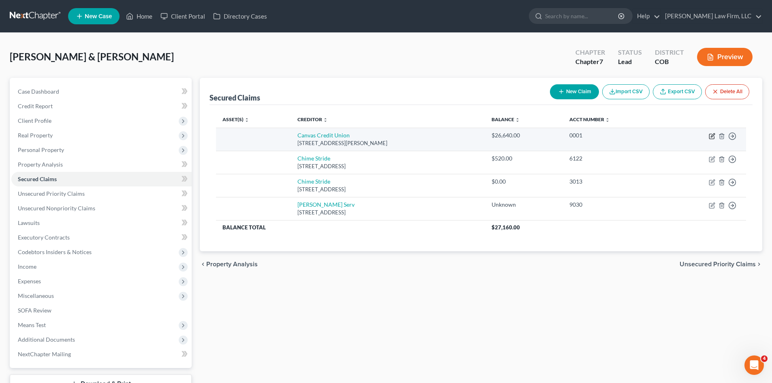
click at [712, 137] on icon "button" at bounding box center [713, 135] width 4 height 4
select select "5"
select select "0"
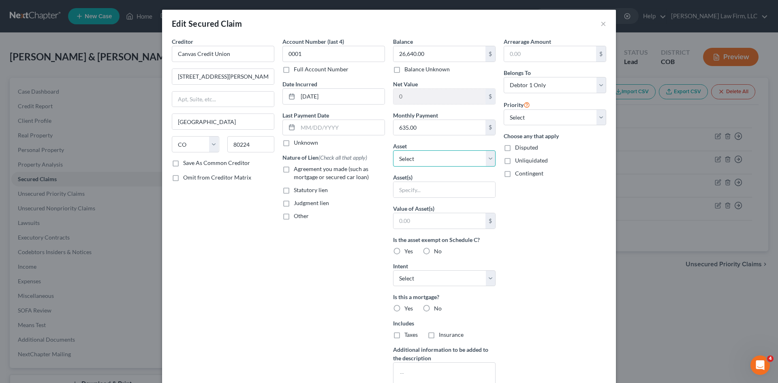
click at [430, 159] on select "Select Other Multiple Assets 2009 Chevrolet Silverado - $3101.0 2021 Nissan Rog…" at bounding box center [444, 158] width 103 height 16
select select "2"
click at [393, 150] on select "Select Other Multiple Assets 2009 Chevrolet Silverado - $3101.0 2021 Nissan Rog…" at bounding box center [444, 158] width 103 height 16
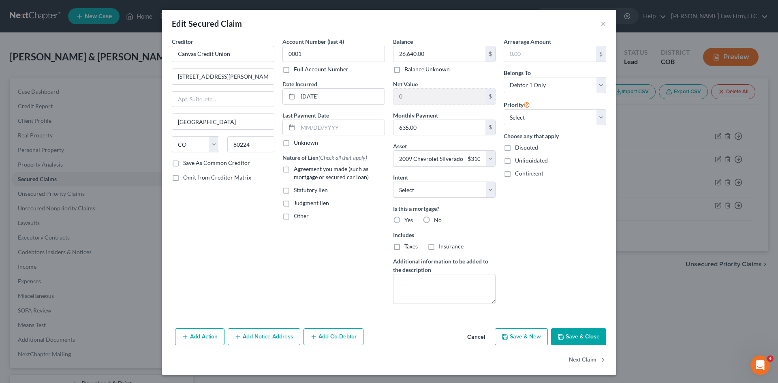
click at [434, 218] on label "No" at bounding box center [438, 220] width 8 height 8
click at [437, 218] on input "No" at bounding box center [439, 218] width 5 height 5
radio input "true"
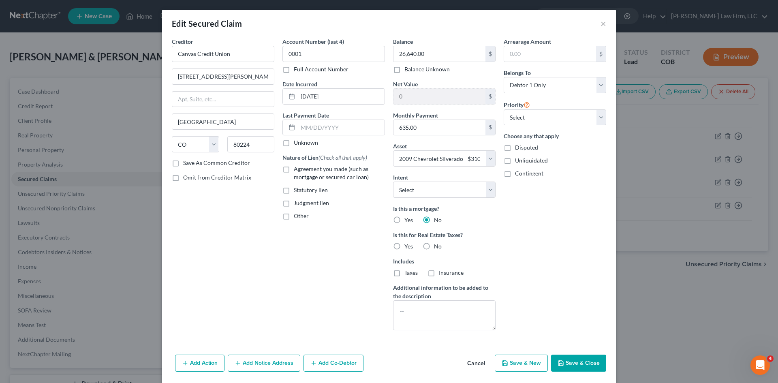
click at [434, 246] on label "No" at bounding box center [438, 246] width 8 height 8
click at [437, 246] on input "No" at bounding box center [439, 244] width 5 height 5
radio input "true"
drag, startPoint x: 570, startPoint y: 362, endPoint x: 469, endPoint y: 160, distance: 226.0
click at [480, 165] on div "Edit Secured Claim × Creditor * Canvas Credit Union [STREET_ADDRESS][PERSON_NAM…" at bounding box center [389, 205] width 454 height 391
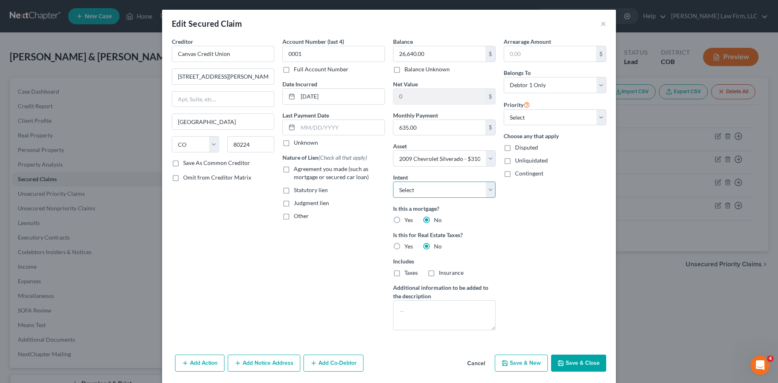
drag, startPoint x: 452, startPoint y: 189, endPoint x: 451, endPoint y: 197, distance: 8.1
click at [452, 191] on select "Select Surrender Redeem Reaffirm Avoid Other" at bounding box center [444, 190] width 103 height 16
select select "1"
click at [393, 182] on select "Select Surrender Redeem Reaffirm Avoid Other" at bounding box center [444, 190] width 103 height 16
click at [440, 318] on textarea at bounding box center [444, 315] width 103 height 30
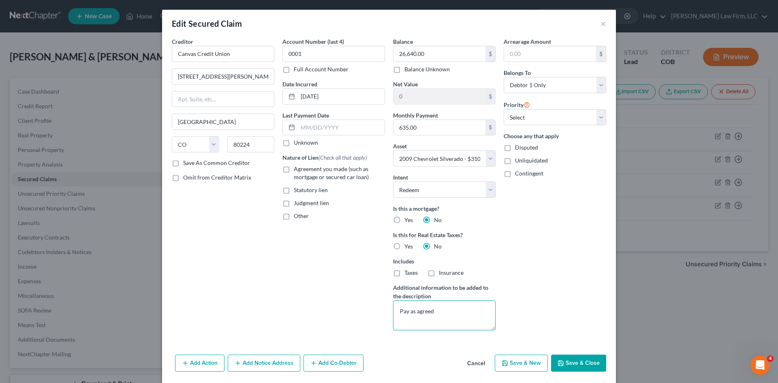
type textarea "Pay as agreed"
click at [567, 361] on button "Save & Close" at bounding box center [578, 363] width 55 height 17
select select
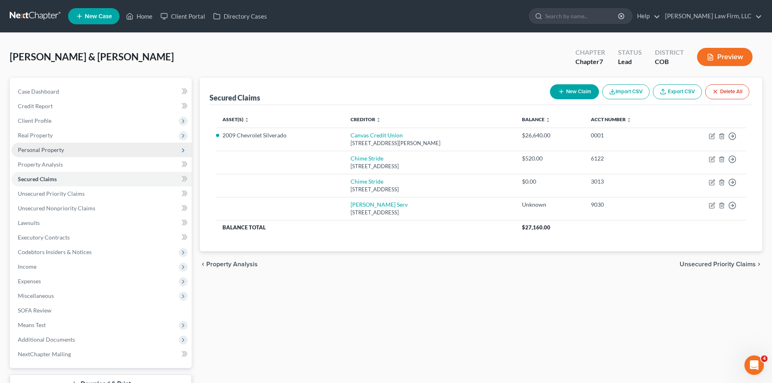
click at [41, 146] on span "Personal Property" at bounding box center [41, 149] width 46 height 7
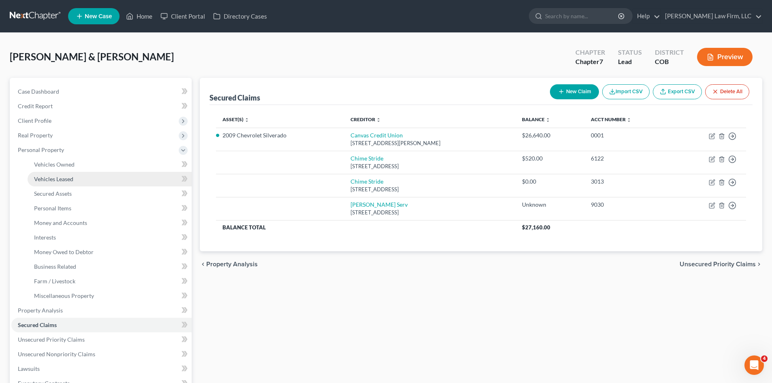
click at [50, 179] on span "Vehicles Leased" at bounding box center [53, 178] width 39 height 7
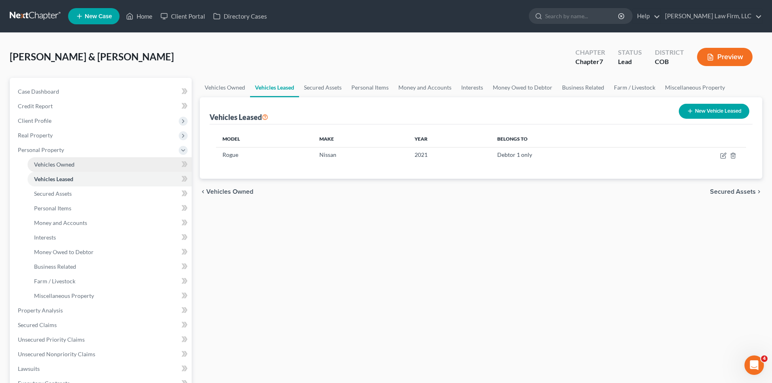
click at [49, 162] on span "Vehicles Owned" at bounding box center [54, 164] width 41 height 7
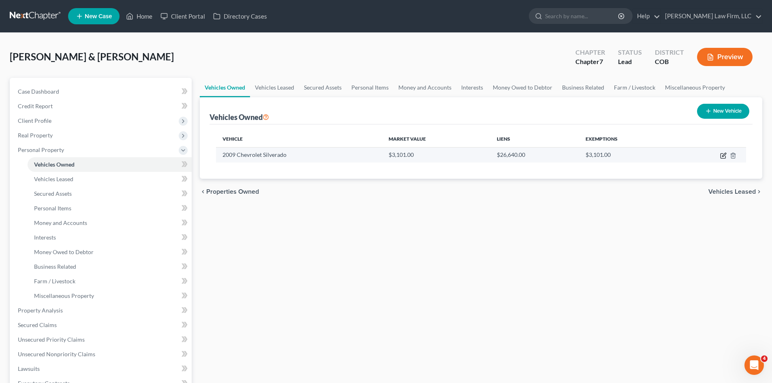
click at [723, 155] on icon "button" at bounding box center [723, 155] width 6 height 6
select select "0"
select select "17"
select select "3"
select select "1"
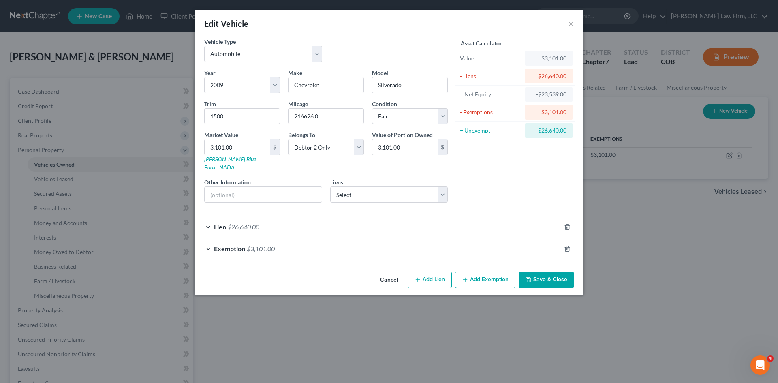
drag, startPoint x: 482, startPoint y: 274, endPoint x: 472, endPoint y: 250, distance: 26.0
click at [472, 250] on div "Edit Vehicle × Vehicle Type Select Automobile Truck Trailer Watercraft Aircraft…" at bounding box center [389, 152] width 389 height 285
click at [472, 249] on div "Exemption $3,101.00" at bounding box center [378, 248] width 366 height 21
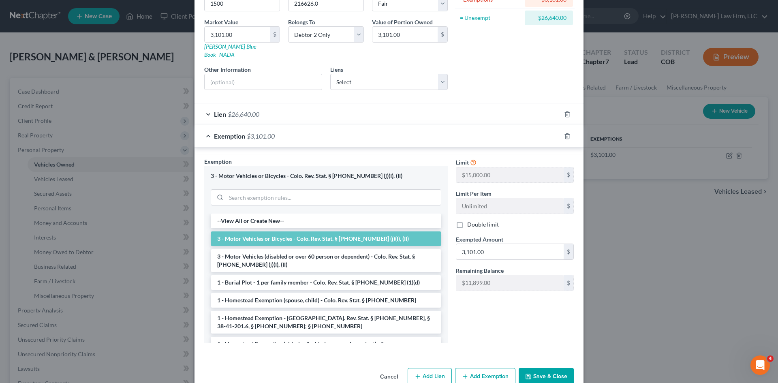
scroll to position [123, 0]
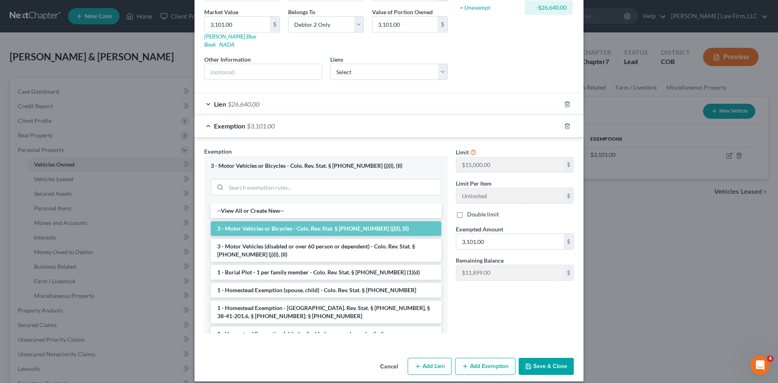
click at [530, 358] on button "Save & Close" at bounding box center [546, 366] width 55 height 17
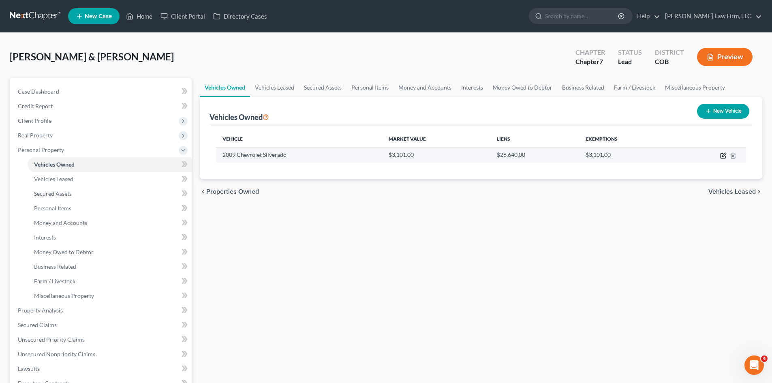
click at [722, 155] on icon "button" at bounding box center [723, 155] width 6 height 6
select select "0"
select select "17"
select select "3"
select select "1"
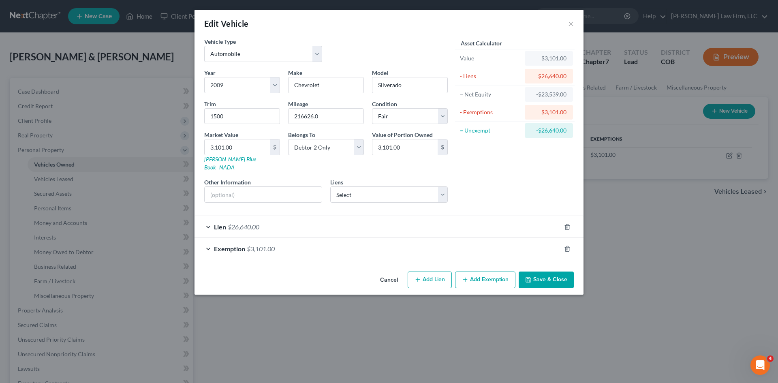
click at [455, 246] on div "Exemption $3,101.00" at bounding box center [378, 248] width 366 height 21
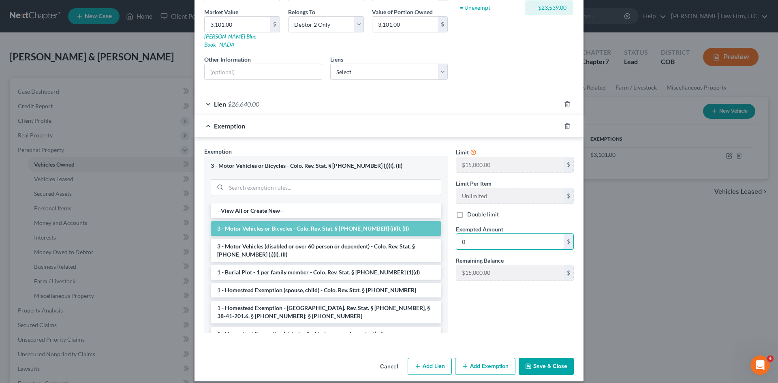
type input "0"
click at [552, 358] on button "Save & Close" at bounding box center [546, 366] width 55 height 17
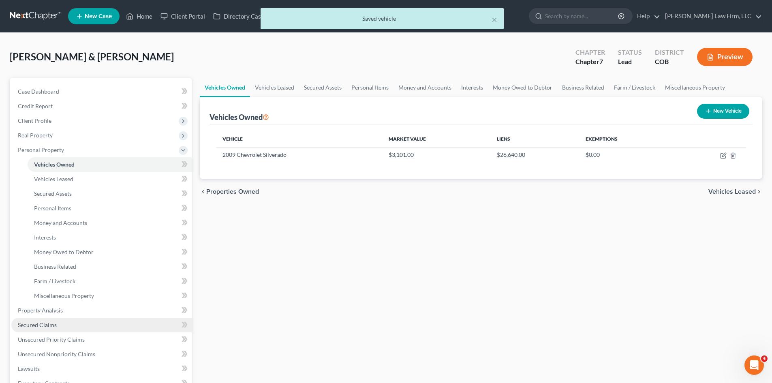
click at [52, 330] on link "Secured Claims" at bounding box center [101, 325] width 180 height 15
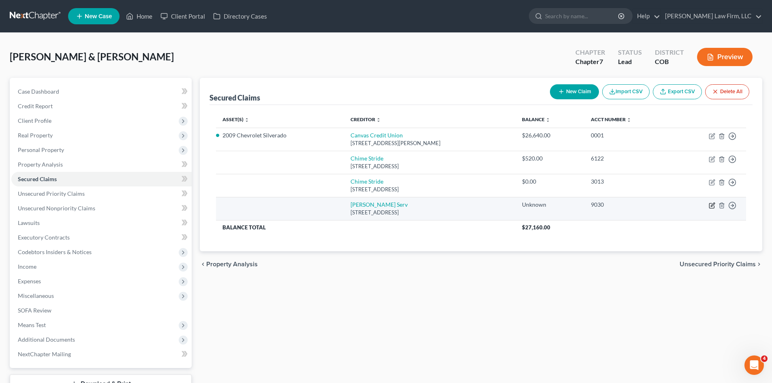
click at [712, 206] on icon "button" at bounding box center [713, 205] width 4 height 4
select select "45"
select select "0"
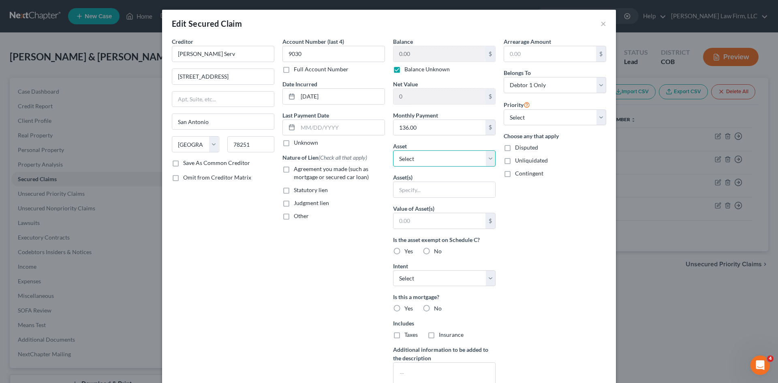
click at [429, 159] on select "Select Other Multiple Assets 2009 Chevrolet Silverado - $3101.0 2021 Nissan Rog…" at bounding box center [444, 158] width 103 height 16
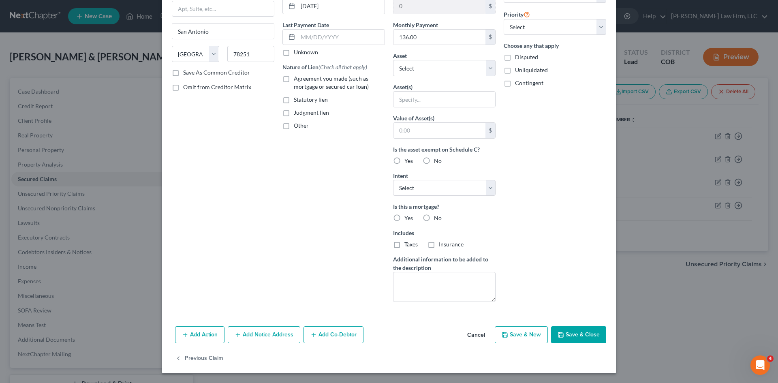
click at [474, 336] on button "Cancel" at bounding box center [476, 335] width 31 height 16
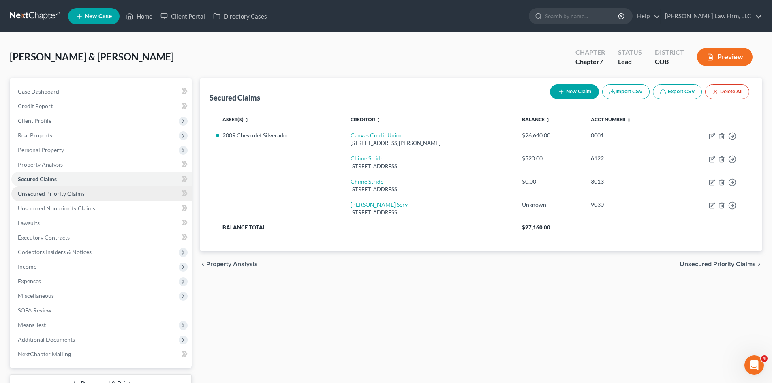
click at [44, 197] on span "Unsecured Priority Claims" at bounding box center [51, 193] width 67 height 7
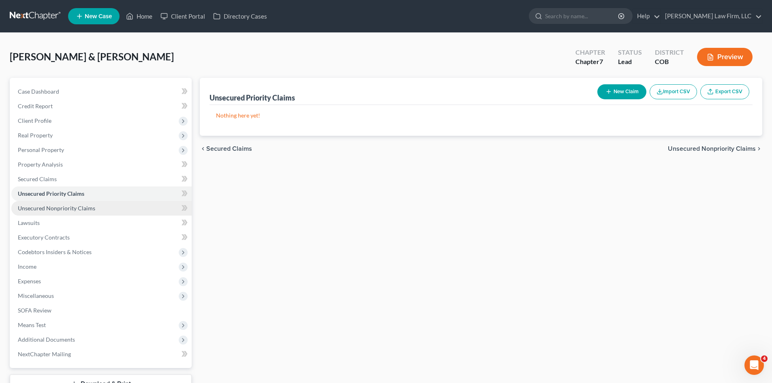
click at [47, 210] on span "Unsecured Nonpriority Claims" at bounding box center [56, 208] width 77 height 7
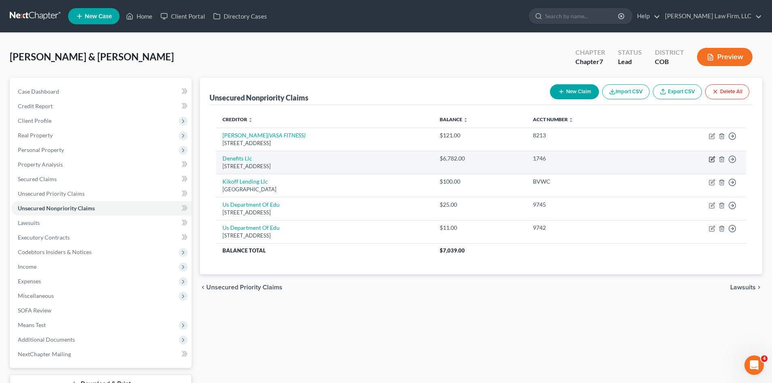
click at [711, 158] on icon "button" at bounding box center [712, 159] width 6 height 6
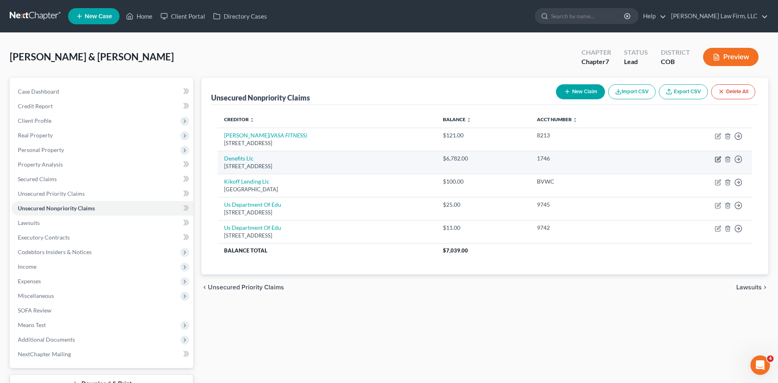
select select "4"
select select "1"
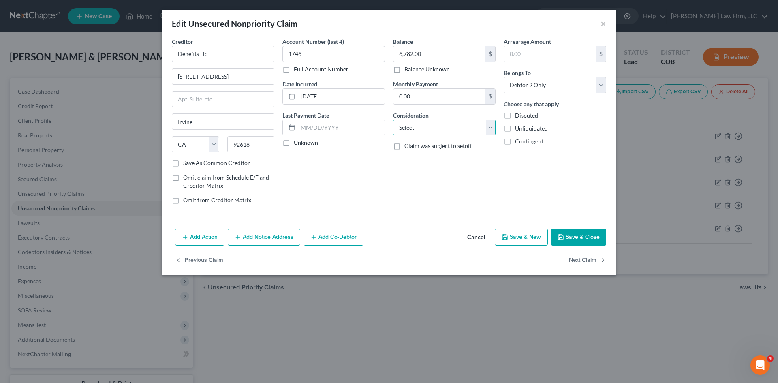
click at [426, 124] on select "Select Cable / Satellite Services Collection Agency Credit Card Debt Debt Couns…" at bounding box center [444, 128] width 103 height 16
select select "14"
click at [393, 120] on select "Select Cable / Satellite Services Collection Agency Credit Card Debt Debt Couns…" at bounding box center [444, 128] width 103 height 16
click at [582, 241] on button "Save & Close" at bounding box center [578, 237] width 55 height 17
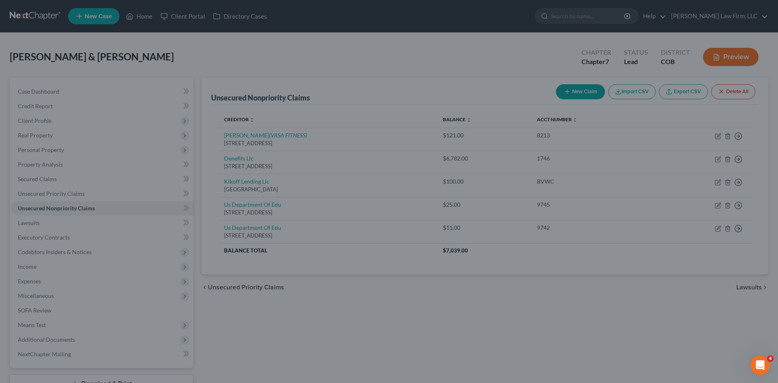
type input "0"
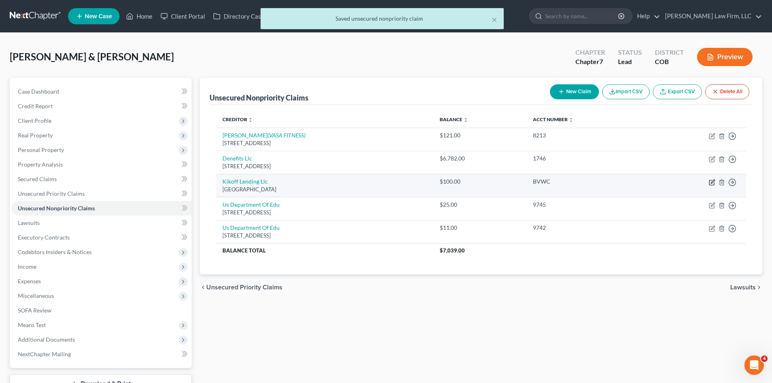
click at [714, 182] on icon "button" at bounding box center [712, 182] width 6 height 6
select select "31"
select select "2"
select select "1"
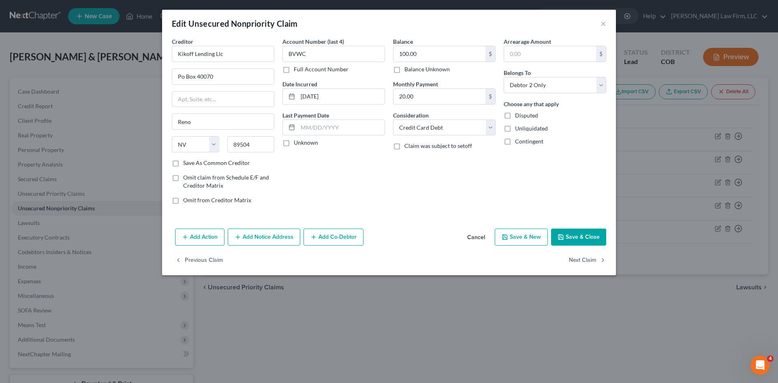
click at [567, 235] on button "Save & Close" at bounding box center [578, 237] width 55 height 17
type input "0"
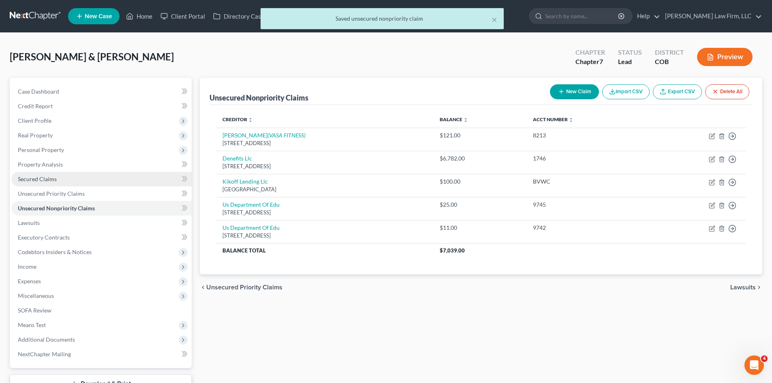
click at [36, 179] on span "Secured Claims" at bounding box center [37, 178] width 39 height 7
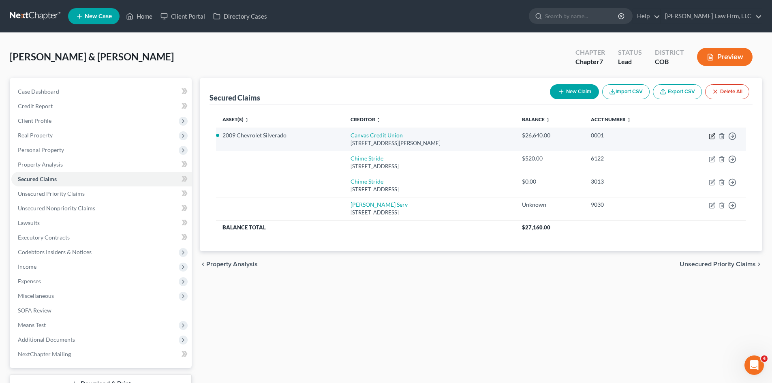
click at [713, 136] on icon "button" at bounding box center [713, 135] width 4 height 4
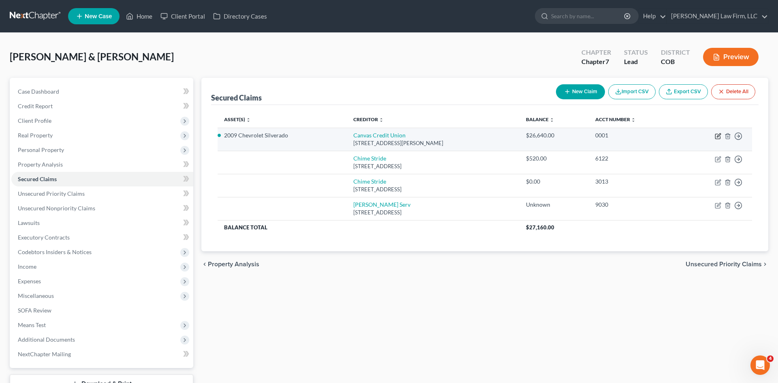
select select "5"
select select "2"
select select "1"
select select "0"
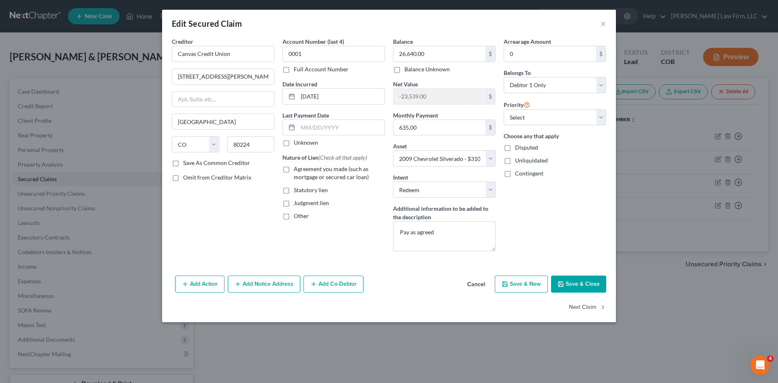
click at [473, 286] on button "Cancel" at bounding box center [476, 284] width 31 height 16
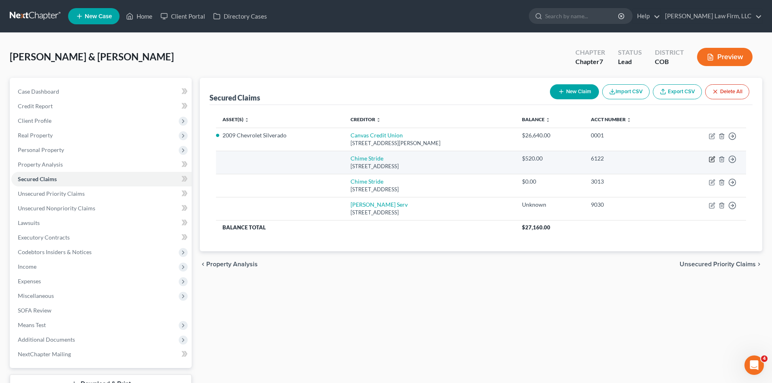
click at [710, 160] on icon "button" at bounding box center [712, 159] width 6 height 6
select select "4"
select select "0"
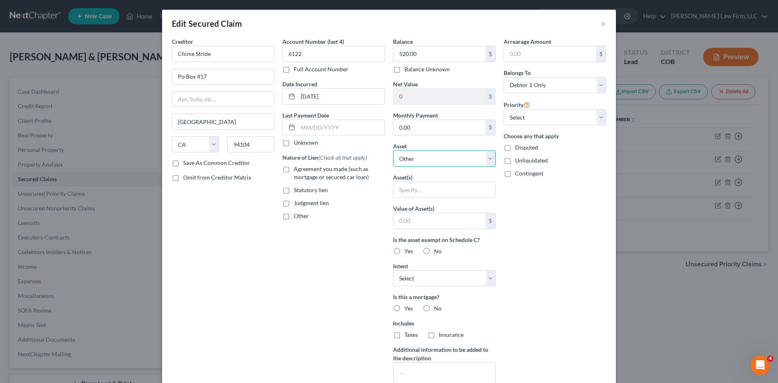
click at [428, 154] on select "Select Other Multiple Assets 2009 Chevrolet Silverado - $3101.0 2021 Nissan Rog…" at bounding box center [444, 158] width 103 height 16
click at [444, 279] on select "Select Surrender Redeem Reaffirm Avoid Other" at bounding box center [444, 278] width 103 height 16
click at [466, 226] on input "text" at bounding box center [440, 220] width 92 height 15
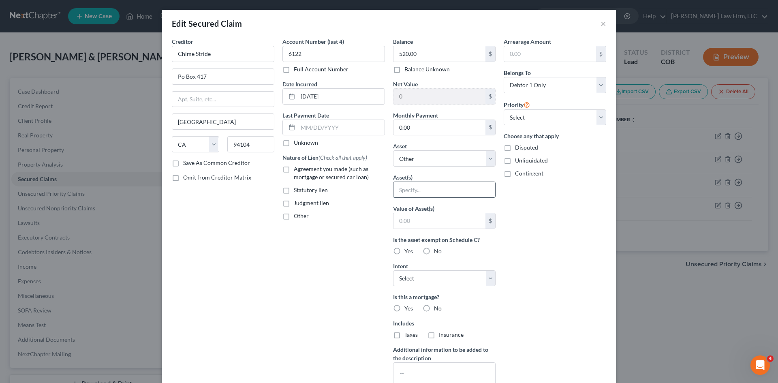
click at [453, 190] on input "text" at bounding box center [445, 189] width 102 height 15
click at [443, 162] on select "Select Other Multiple Assets 2009 Chevrolet Silverado - $3101.0 2021 Nissan Rog…" at bounding box center [444, 158] width 103 height 16
click at [325, 257] on div "Account Number (last 4) 6122 Full Account Number Date Incurred [DATE] Last Paym…" at bounding box center [333, 217] width 111 height 361
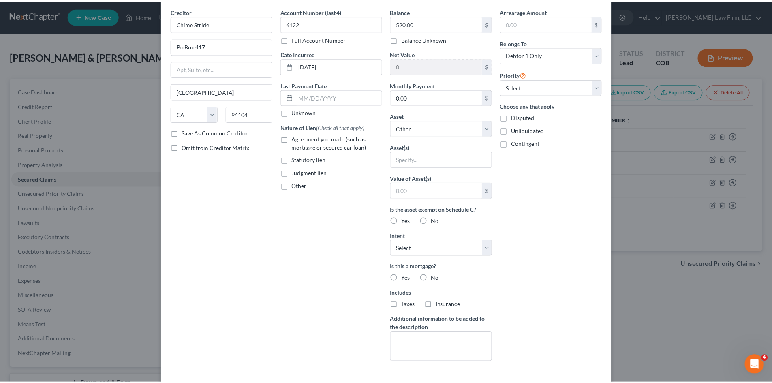
scroll to position [90, 0]
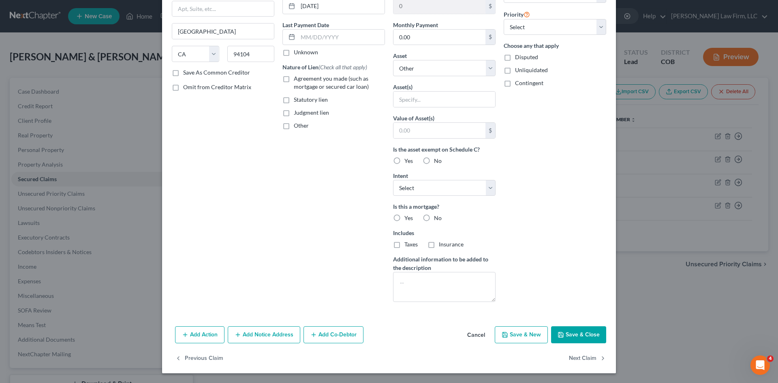
click at [475, 335] on button "Cancel" at bounding box center [476, 335] width 31 height 16
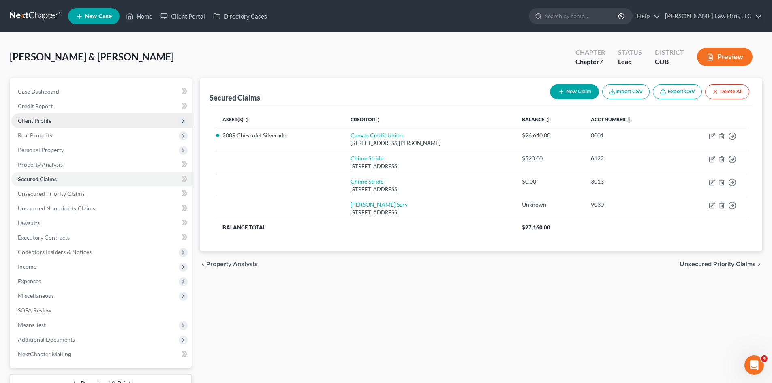
click at [39, 122] on span "Client Profile" at bounding box center [35, 120] width 34 height 7
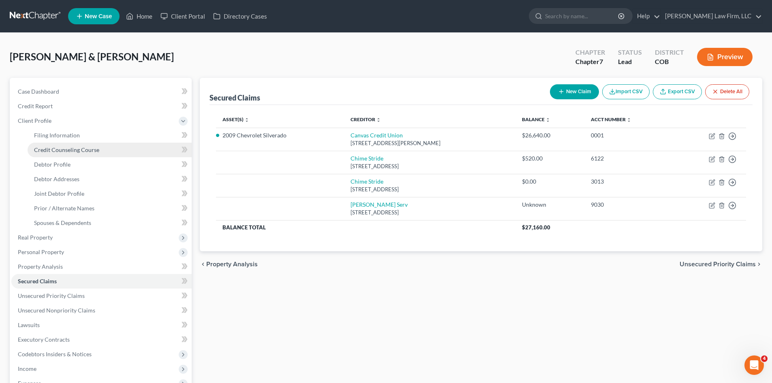
click at [54, 156] on link "Credit Counseling Course" at bounding box center [110, 150] width 164 height 15
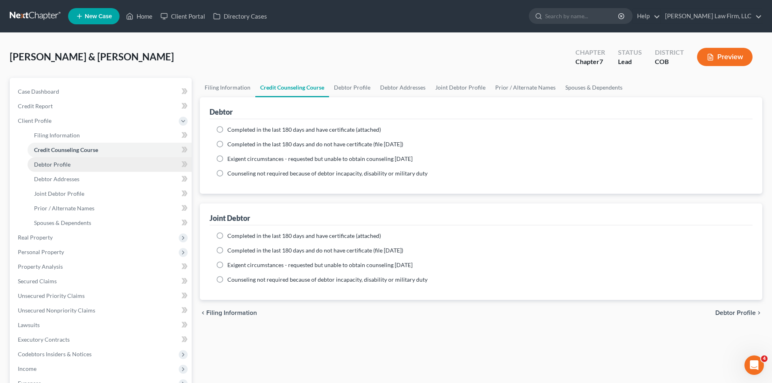
click at [53, 166] on span "Debtor Profile" at bounding box center [52, 164] width 36 height 7
select select "1"
select select "2"
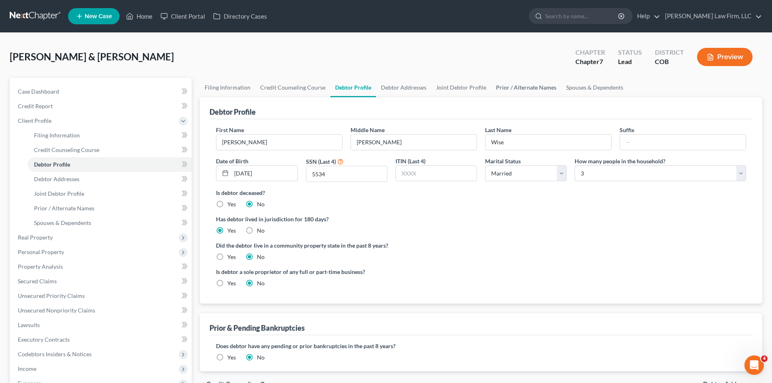
click at [536, 83] on link "Prior / Alternate Names" at bounding box center [526, 87] width 70 height 19
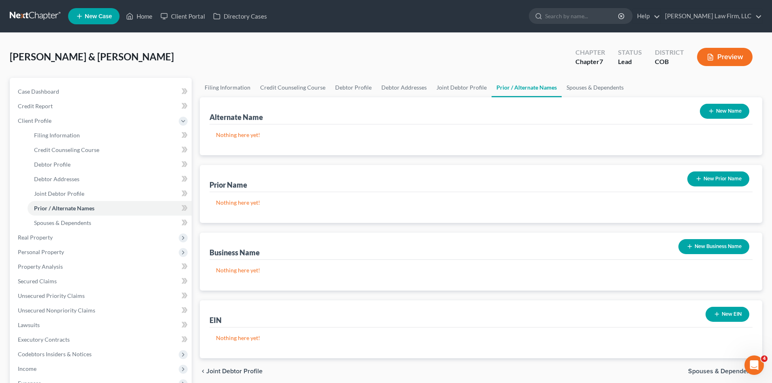
click at [722, 109] on button "New Name" at bounding box center [724, 111] width 49 height 15
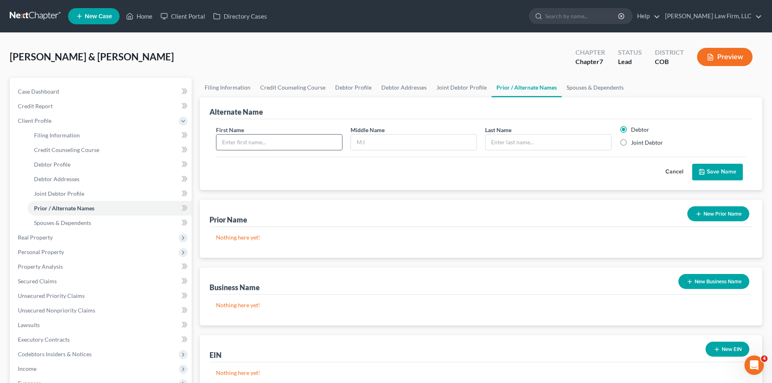
click at [308, 145] on input "text" at bounding box center [279, 142] width 126 height 15
paste input "[PERSON_NAME]"
type input "[PERSON_NAME]"
drag, startPoint x: 419, startPoint y: 137, endPoint x: 417, endPoint y: 142, distance: 4.7
click at [418, 139] on input "text" at bounding box center [414, 142] width 126 height 15
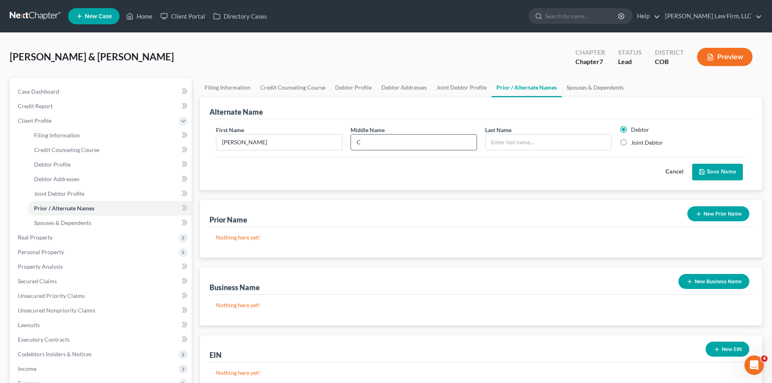
type input "C"
type input "Wise"
drag, startPoint x: 254, startPoint y: 143, endPoint x: 245, endPoint y: 147, distance: 10.0
click at [245, 147] on input "[PERSON_NAME]" at bounding box center [279, 142] width 126 height 15
type input "[PERSON_NAME]"
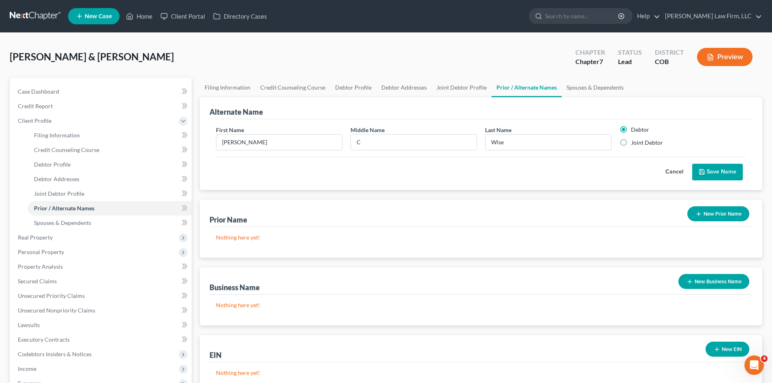
click at [724, 165] on button "Save Name" at bounding box center [717, 172] width 51 height 17
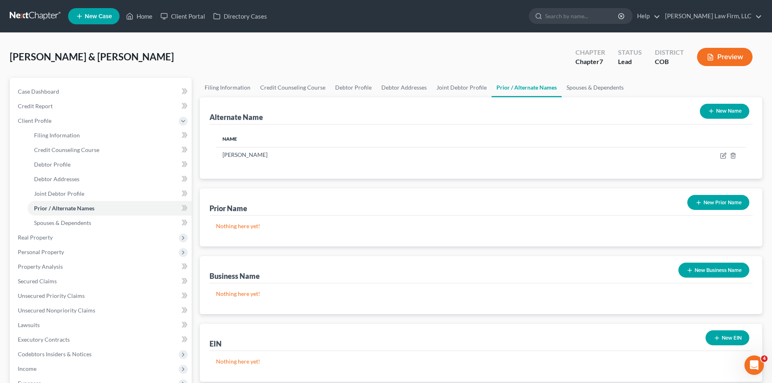
drag, startPoint x: 728, startPoint y: 107, endPoint x: 573, endPoint y: 118, distance: 155.6
click at [725, 107] on button "New Name" at bounding box center [724, 111] width 49 height 15
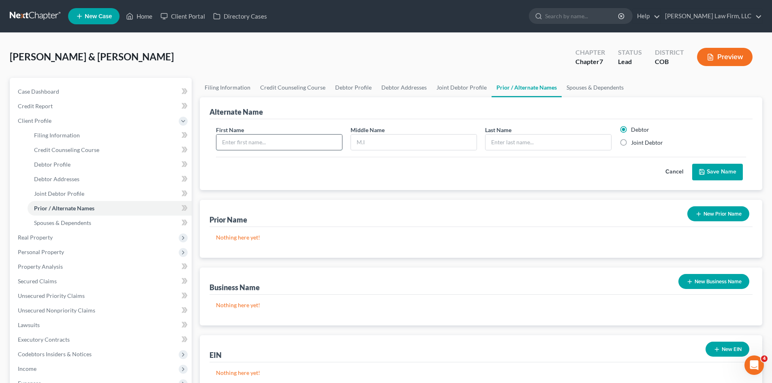
click at [288, 148] on input "text" at bounding box center [279, 142] width 126 height 15
paste input "[PERSON_NAME]"
drag, startPoint x: 288, startPoint y: 145, endPoint x: 179, endPoint y: 172, distance: 111.9
click at [196, 154] on div "Filing Information Credit Counseling Course Debtor Profile Debtor Addresses Joi…" at bounding box center [481, 297] width 571 height 439
type input "G"
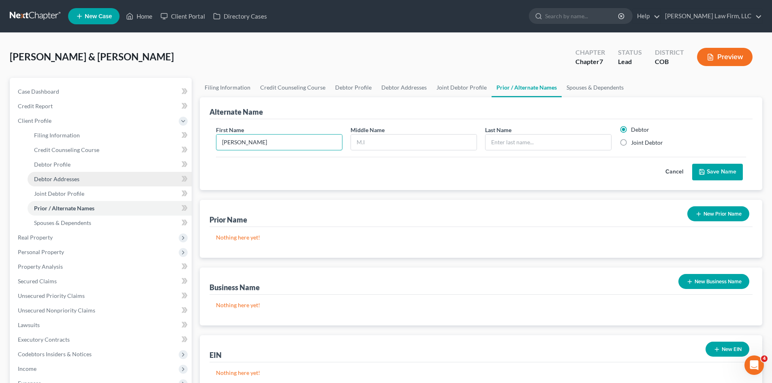
type input "[PERSON_NAME]"
paste input "[PERSON_NAME]"
drag, startPoint x: 524, startPoint y: 143, endPoint x: 628, endPoint y: 146, distance: 104.6
click at [623, 144] on div "First Name [PERSON_NAME] Middle Name Last Name * [PERSON_NAME] [PERSON_NAME] De…" at bounding box center [481, 141] width 538 height 31
type input "[PERSON_NAME]"
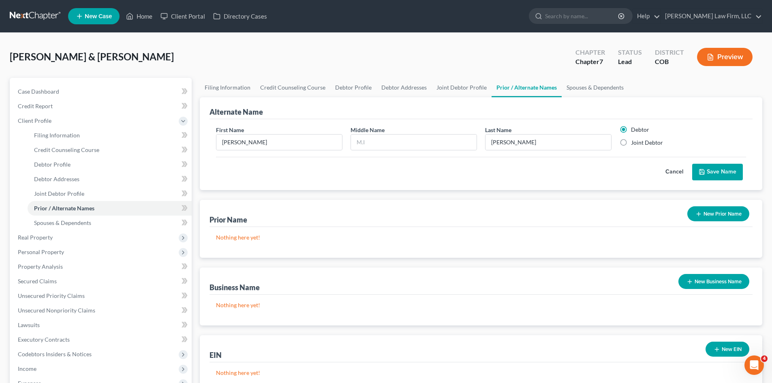
click at [727, 166] on button "Save Name" at bounding box center [717, 172] width 51 height 17
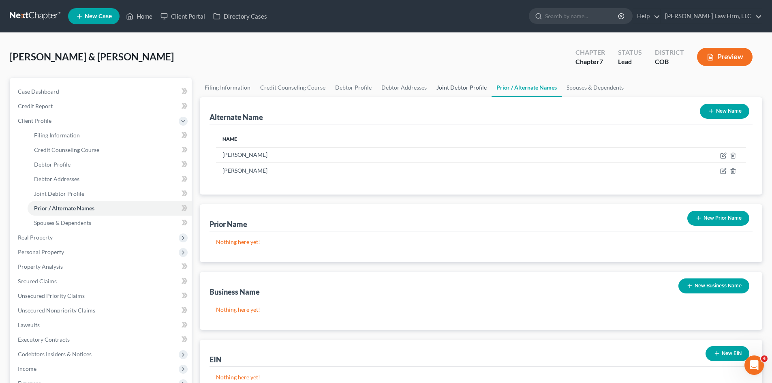
click at [460, 88] on link "Joint Debtor Profile" at bounding box center [462, 87] width 60 height 19
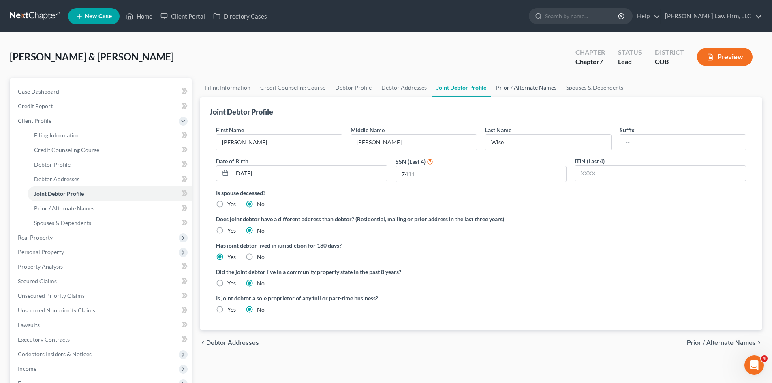
click at [520, 88] on link "Prior / Alternate Names" at bounding box center [526, 87] width 70 height 19
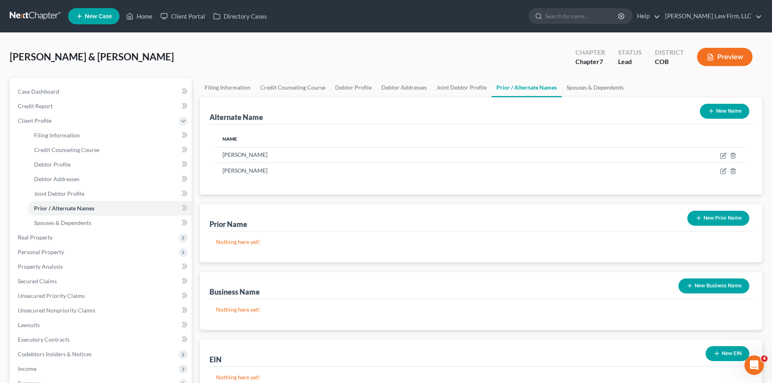
drag, startPoint x: 716, startPoint y: 113, endPoint x: 550, endPoint y: 110, distance: 166.2
click at [713, 113] on button "New Name" at bounding box center [724, 111] width 49 height 15
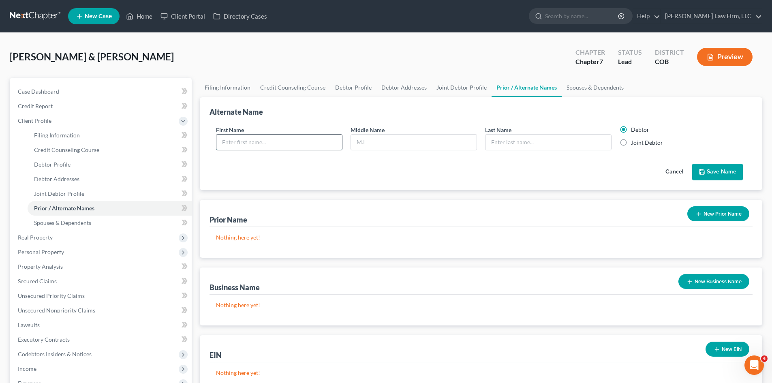
click at [283, 147] on input "text" at bounding box center [279, 142] width 126 height 15
paste input "[PERSON_NAME]"
type input "[PERSON_NAME]"
paste input "[PERSON_NAME]"
type input "[PERSON_NAME]"
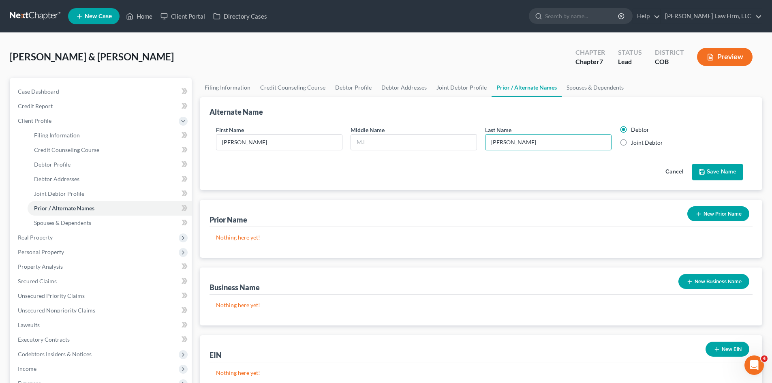
click at [633, 141] on label "Joint Debtor" at bounding box center [647, 143] width 32 height 8
click at [634, 141] on input "Joint Debtor" at bounding box center [636, 141] width 5 height 5
radio input "true"
radio input "false"
drag, startPoint x: 734, startPoint y: 169, endPoint x: 678, endPoint y: 139, distance: 63.1
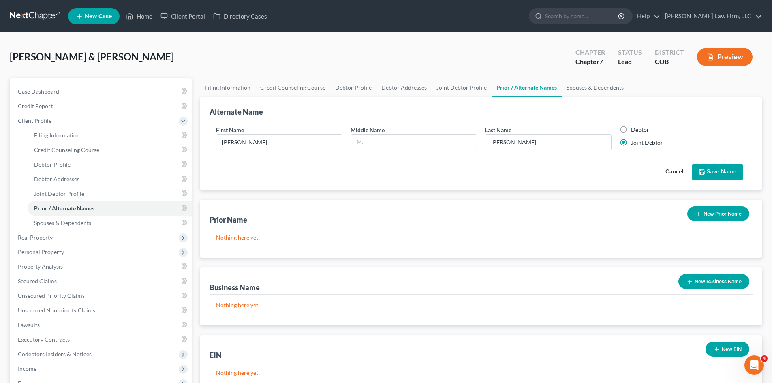
click at [733, 169] on button "Save Name" at bounding box center [717, 172] width 51 height 17
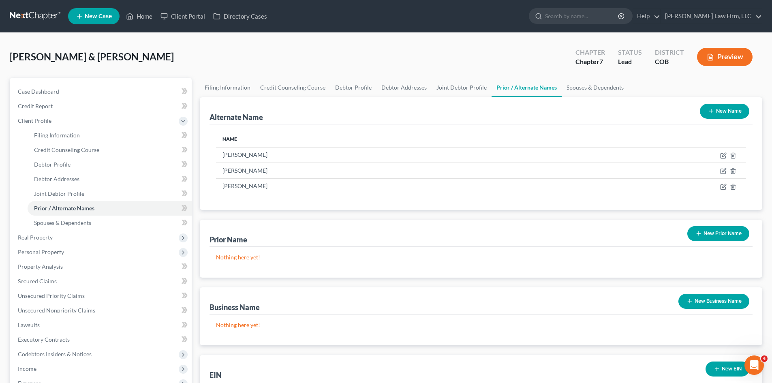
click at [721, 113] on button "New Name" at bounding box center [724, 111] width 49 height 15
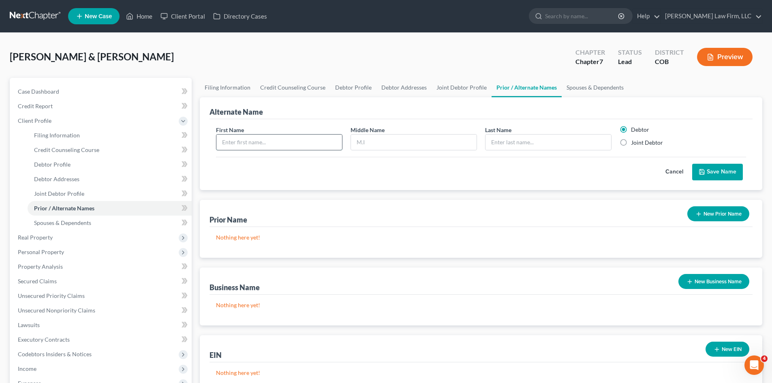
click at [320, 147] on input "text" at bounding box center [279, 142] width 126 height 15
paste input "[PERSON_NAME]"
drag, startPoint x: 306, startPoint y: 144, endPoint x: 246, endPoint y: 146, distance: 60.8
click at [246, 146] on input "[PERSON_NAME]" at bounding box center [279, 142] width 126 height 15
type input "[PERSON_NAME]"
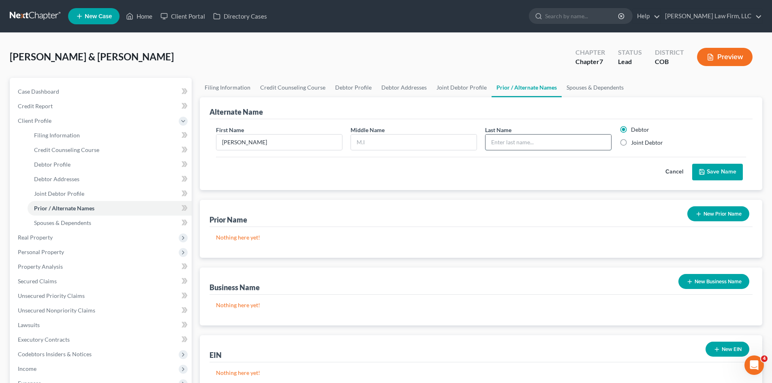
click at [539, 147] on input "text" at bounding box center [548, 142] width 126 height 15
paste input "[PERSON_NAME]"
type input "[PERSON_NAME]"
drag, startPoint x: 295, startPoint y: 138, endPoint x: 222, endPoint y: 152, distance: 74.2
click at [222, 152] on div "First Name [PERSON_NAME] Middle Name Last Name * [PERSON_NAME] Debtor Joint Deb…" at bounding box center [481, 141] width 538 height 31
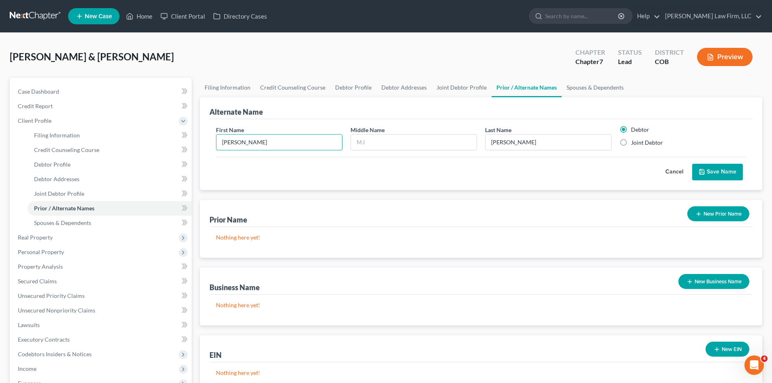
type input "[PERSON_NAME]"
type input "M"
type input "[PERSON_NAME]"
drag, startPoint x: 631, startPoint y: 142, endPoint x: 678, endPoint y: 153, distance: 47.9
click at [633, 142] on label "Joint Debtor" at bounding box center [647, 143] width 32 height 8
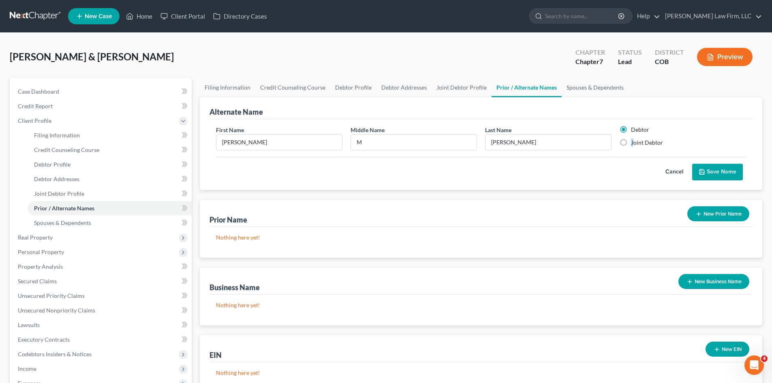
click at [718, 169] on button "Save Name" at bounding box center [717, 172] width 51 height 17
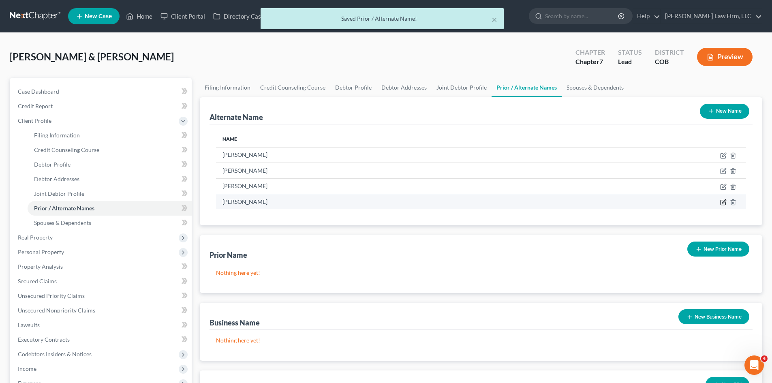
click at [725, 202] on icon at bounding box center [723, 202] width 6 height 6
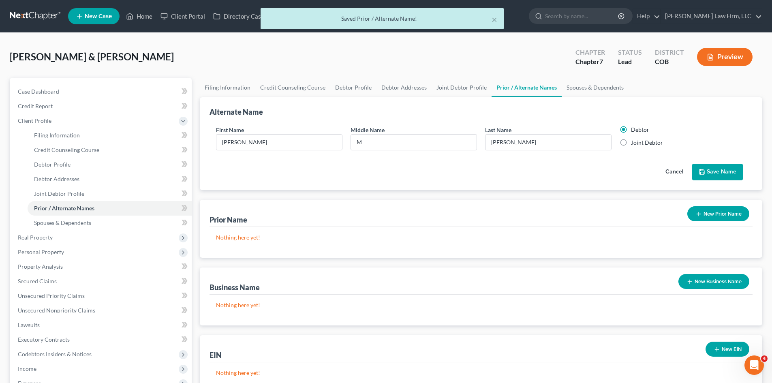
drag, startPoint x: 648, startPoint y: 143, endPoint x: 680, endPoint y: 174, distance: 43.6
click at [649, 145] on label "Joint Debtor" at bounding box center [647, 143] width 32 height 8
click at [639, 144] on input "Joint Debtor" at bounding box center [636, 141] width 5 height 5
radio input "true"
radio input "false"
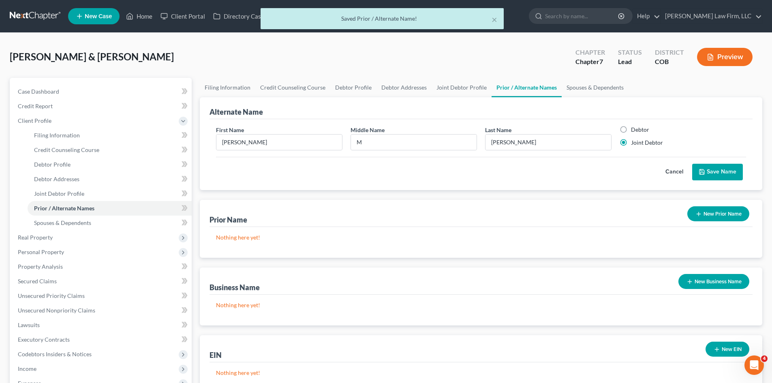
click at [709, 173] on button "Save Name" at bounding box center [717, 172] width 51 height 17
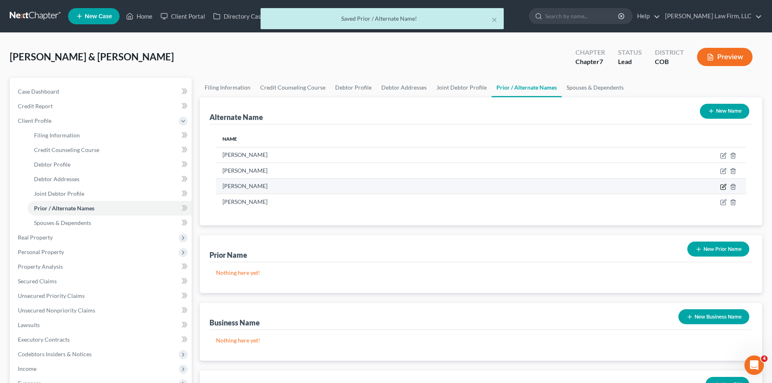
click at [723, 186] on icon at bounding box center [724, 186] width 4 height 4
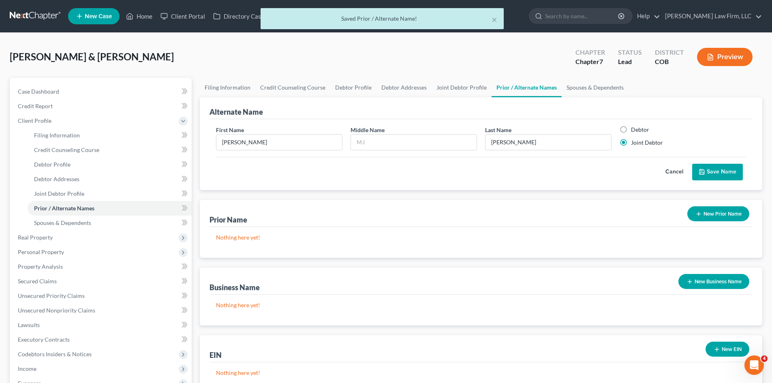
click at [680, 172] on button "Cancel" at bounding box center [675, 172] width 36 height 16
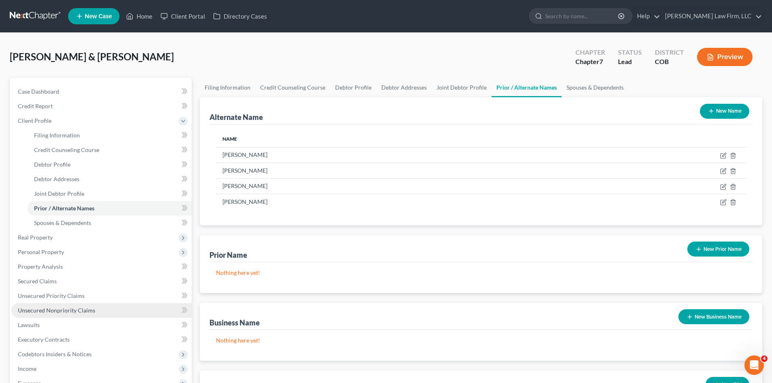
click at [48, 310] on span "Unsecured Nonpriority Claims" at bounding box center [56, 310] width 77 height 7
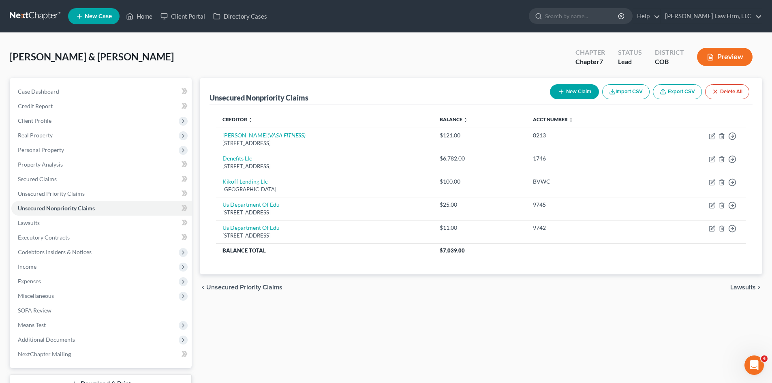
click at [583, 92] on button "New Claim" at bounding box center [574, 91] width 49 height 15
select select "2"
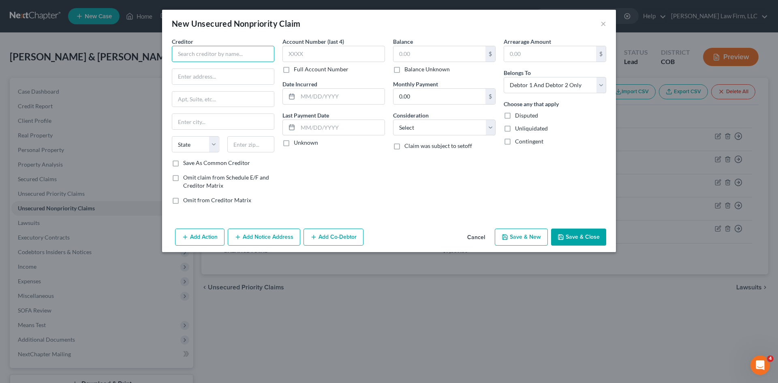
click at [252, 60] on input "text" at bounding box center [223, 54] width 103 height 16
paste input "Reliant Capital Solutions, LLC"
type input "Reliant Capital Solutions, LLC"
paste input "PO Box 30469"
type input "PO Box 30469"
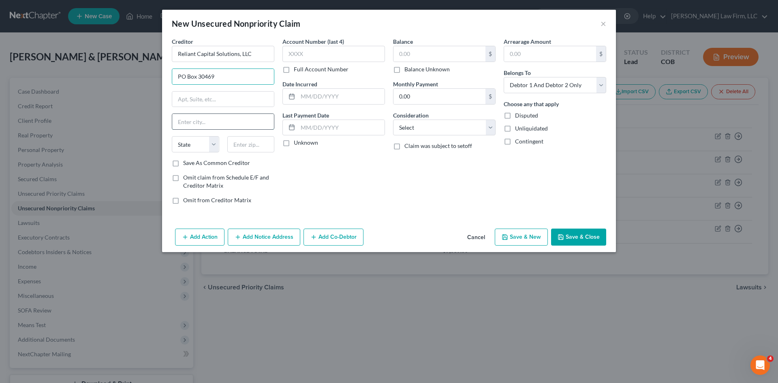
click at [236, 122] on input "text" at bounding box center [223, 121] width 102 height 15
drag, startPoint x: 333, startPoint y: 174, endPoint x: 286, endPoint y: 155, distance: 50.7
click at [329, 171] on div "Account Number (last 4) Full Account Number Date Incurred Last Payment Date Unk…" at bounding box center [333, 123] width 111 height 173
click at [246, 142] on input "text" at bounding box center [250, 144] width 47 height 16
paste input "43230"
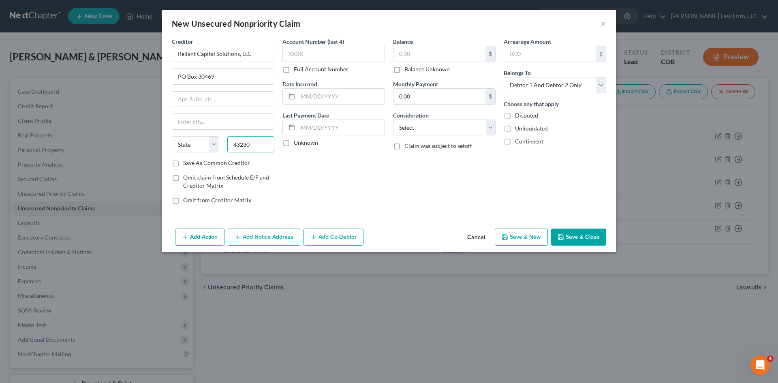
type input "43230"
type input "Columbus"
select select "36"
click at [223, 163] on label "Save As Common Creditor" at bounding box center [216, 163] width 67 height 8
click at [192, 163] on input "Save As Common Creditor" at bounding box center [188, 161] width 5 height 5
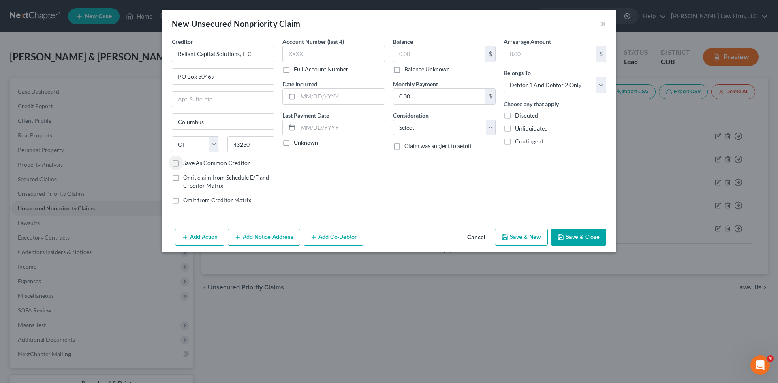
checkbox input "true"
paste input "5264"
click at [319, 57] on input "5264" at bounding box center [333, 54] width 103 height 16
paste input "9490"
drag, startPoint x: 257, startPoint y: 58, endPoint x: 245, endPoint y: 58, distance: 12.2
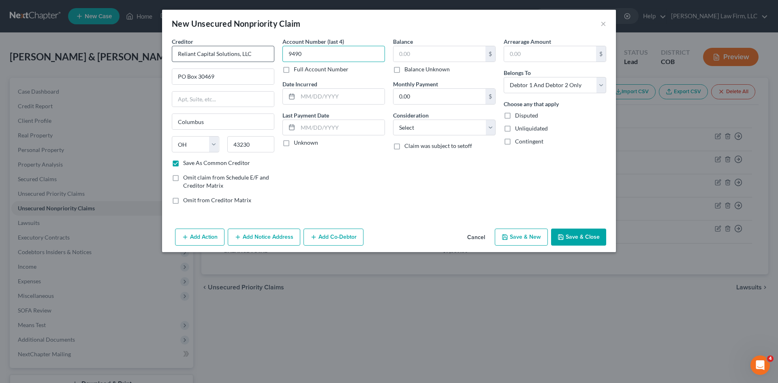
click at [245, 58] on div "Creditor * Reliant Capital Solutions, LLC [GEOGRAPHIC_DATA] [GEOGRAPHIC_DATA] […" at bounding box center [389, 123] width 443 height 173
type input "9490"
click at [317, 96] on input "text" at bounding box center [341, 96] width 87 height 15
type input "[DATE]"
type input "1"
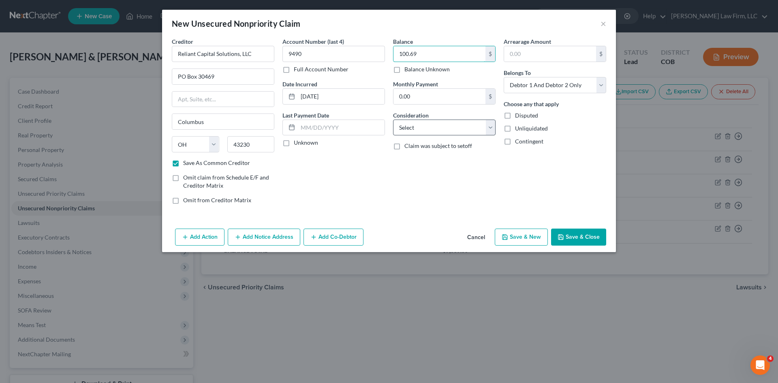
type input "100.69"
drag, startPoint x: 277, startPoint y: 239, endPoint x: 198, endPoint y: 185, distance: 95.4
click at [277, 237] on button "Add Notice Address" at bounding box center [264, 237] width 73 height 17
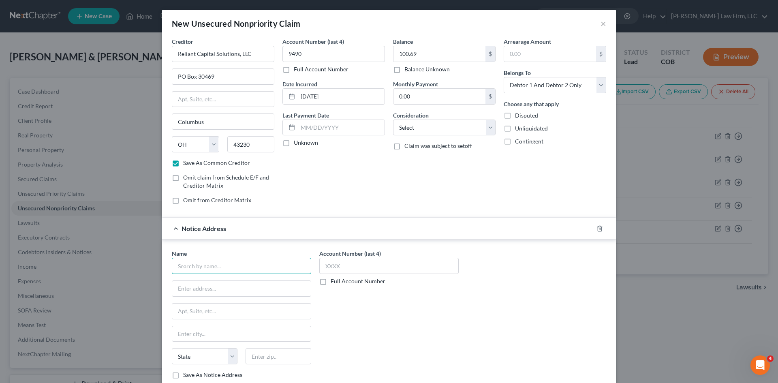
click at [236, 260] on input "text" at bounding box center [241, 266] width 139 height 16
paste input "CENTURA HEALTH SYSTEMS"
click at [180, 266] on input "Centura health" at bounding box center [241, 266] width 139 height 16
drag, startPoint x: 180, startPoint y: 266, endPoint x: 232, endPoint y: 271, distance: 52.1
click at [234, 277] on div "Name * Centura health State [US_STATE] AK AR AZ CA CO CT DE DC [GEOGRAPHIC_DATA…" at bounding box center [241, 314] width 139 height 130
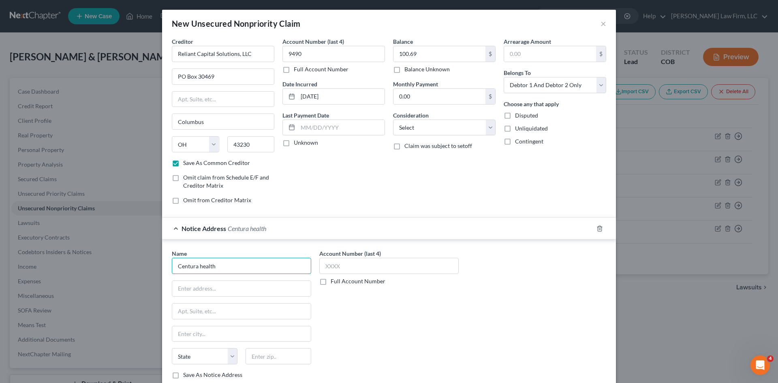
drag, startPoint x: 224, startPoint y: 267, endPoint x: 131, endPoint y: 266, distance: 92.4
click at [132, 266] on div "New Unsecured Nonpriority Claim × Creditor * Reliant Capital Solutions, LLC [GE…" at bounding box center [389, 191] width 778 height 383
paste input "ENTURA HEALTH SYSTEMS"
type input "CENTURA HEALTH SYSTEMS"
click at [230, 287] on input "text" at bounding box center [241, 288] width 139 height 15
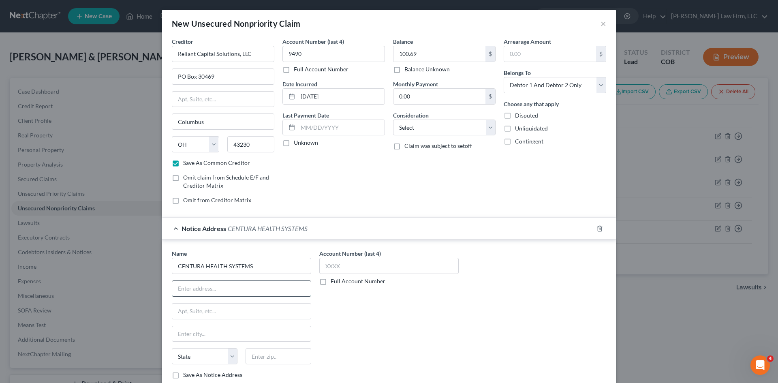
paste input "[STREET_ADDRESS]"
type input "[STREET_ADDRESS]"
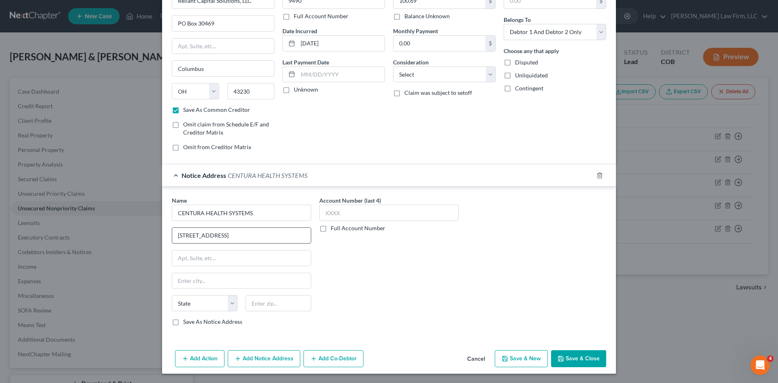
scroll to position [53, 0]
click at [263, 303] on input "text" at bounding box center [279, 303] width 66 height 16
paste input "80112"
type input "80112"
type input "[GEOGRAPHIC_DATA]"
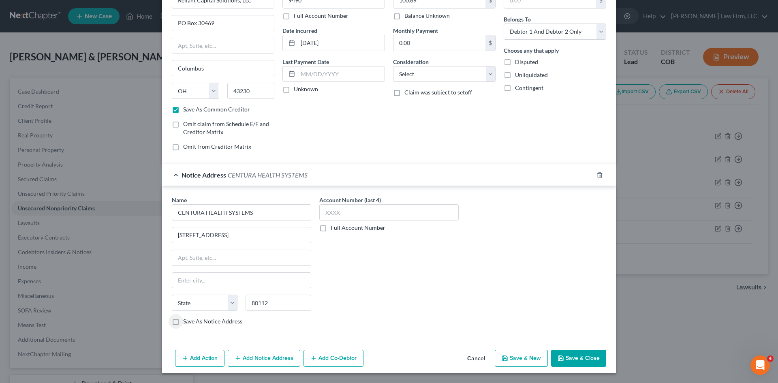
select select "5"
click at [571, 356] on button "Save & Close" at bounding box center [578, 358] width 55 height 17
checkbox input "false"
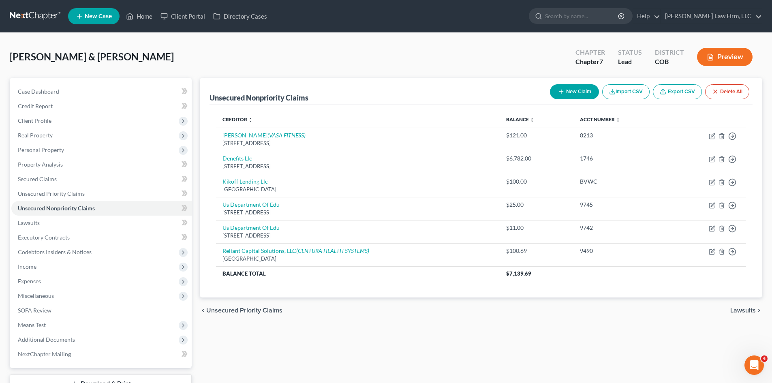
click at [580, 91] on button "New Claim" at bounding box center [574, 91] width 49 height 15
select select "2"
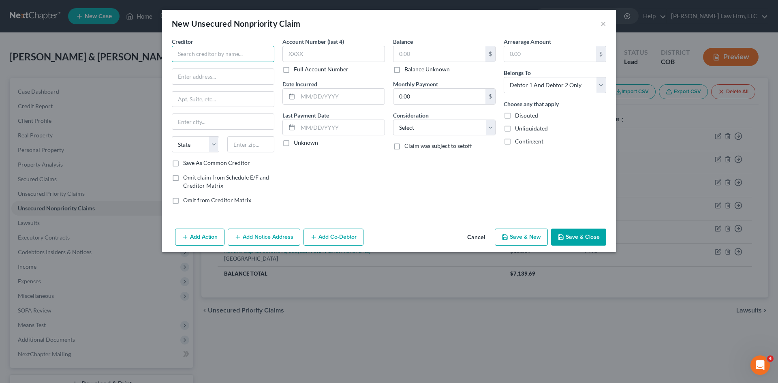
click at [223, 55] on input "text" at bounding box center [223, 54] width 103 height 16
paste input "Haven 124 at [GEOGRAPHIC_DATA]"
type input "Haven 124 at [GEOGRAPHIC_DATA]"
click at [217, 75] on input "text" at bounding box center [223, 76] width 102 height 15
paste input "[STREET_ADDRESS][PERSON_NAME]"
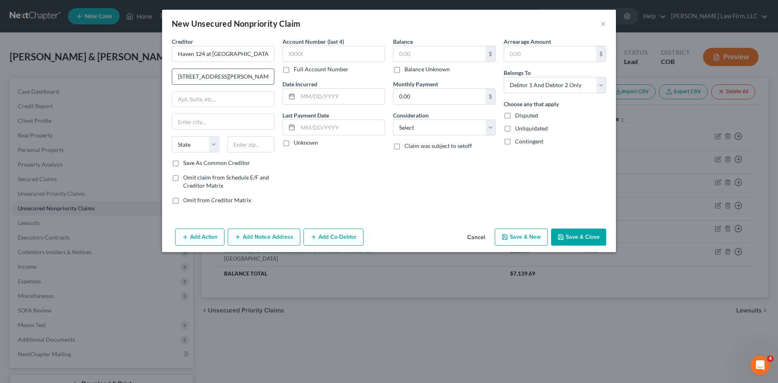
scroll to position [0, 34]
type input "[STREET_ADDRESS][PERSON_NAME]"
click at [248, 147] on input "text" at bounding box center [250, 144] width 47 height 16
paste input "80241"
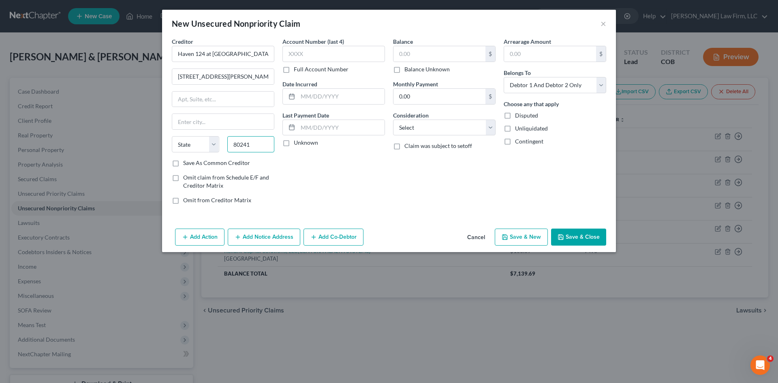
type input "80241"
type input "[GEOGRAPHIC_DATA]"
select select "5"
drag, startPoint x: 247, startPoint y: 77, endPoint x: 239, endPoint y: 83, distance: 9.9
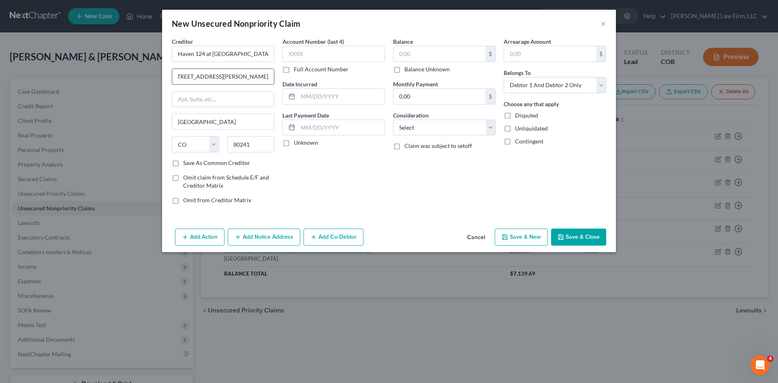
click at [239, 83] on input "[STREET_ADDRESS][PERSON_NAME]" at bounding box center [223, 76] width 102 height 15
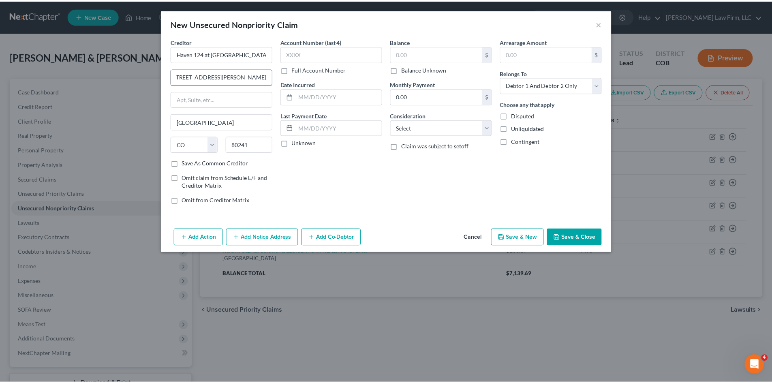
scroll to position [0, 0]
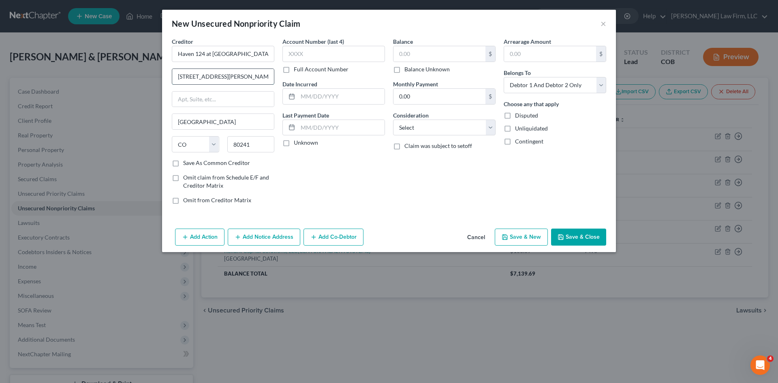
type input "[STREET_ADDRESS][PERSON_NAME]"
paste input "Northglenn"
type input "Northglenn"
click at [318, 55] on input "text" at bounding box center [333, 54] width 103 height 16
click at [444, 55] on input "text" at bounding box center [440, 53] width 92 height 15
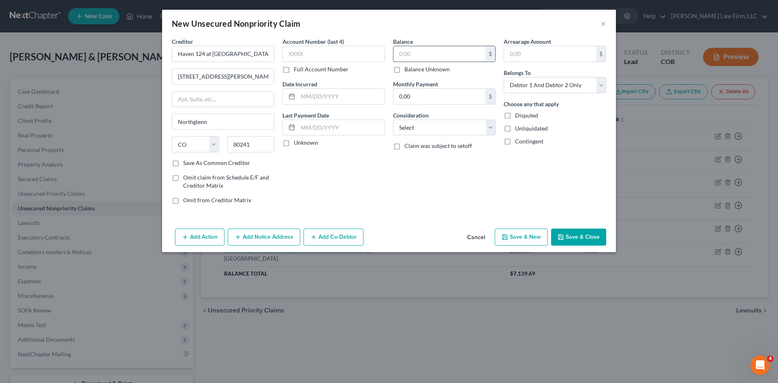
click at [423, 54] on input "text" at bounding box center [440, 53] width 92 height 15
type input "8"
type input "765.83"
click at [419, 129] on select "Select Cable / Satellite Services Collection Agency Credit Card Debt Debt Couns…" at bounding box center [444, 128] width 103 height 16
select select "14"
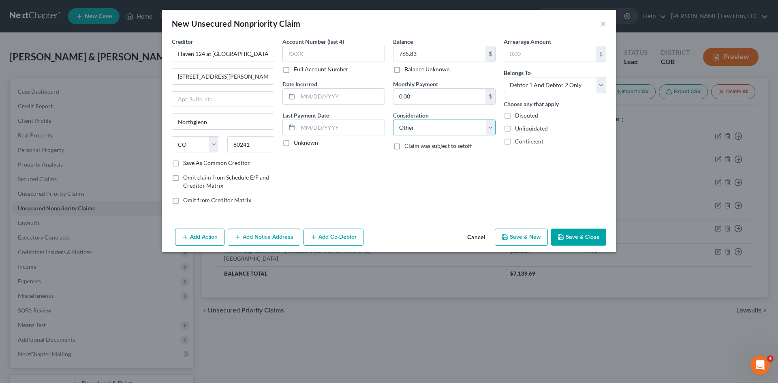
click at [393, 120] on select "Select Cable / Satellite Services Collection Agency Credit Card Debt Debt Couns…" at bounding box center [444, 128] width 103 height 16
click at [473, 163] on input "text" at bounding box center [445, 158] width 102 height 15
type input "Move out fee"
click at [586, 240] on button "Save & Close" at bounding box center [578, 237] width 55 height 17
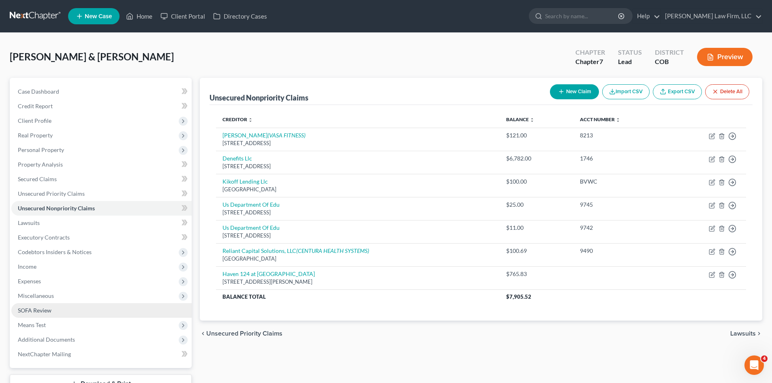
click at [55, 311] on link "SOFA Review" at bounding box center [101, 310] width 180 height 15
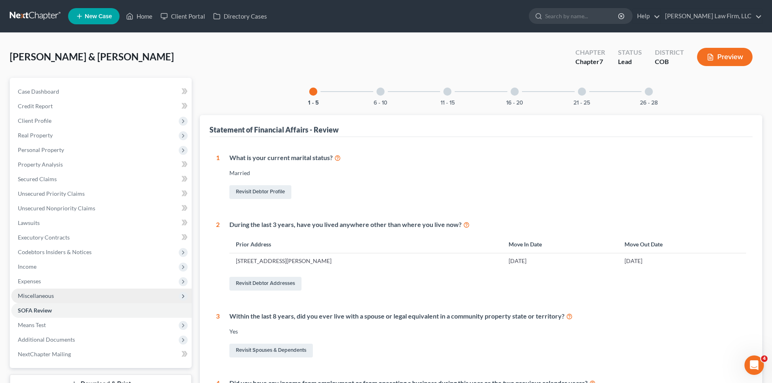
click at [57, 296] on span "Miscellaneous" at bounding box center [101, 296] width 180 height 15
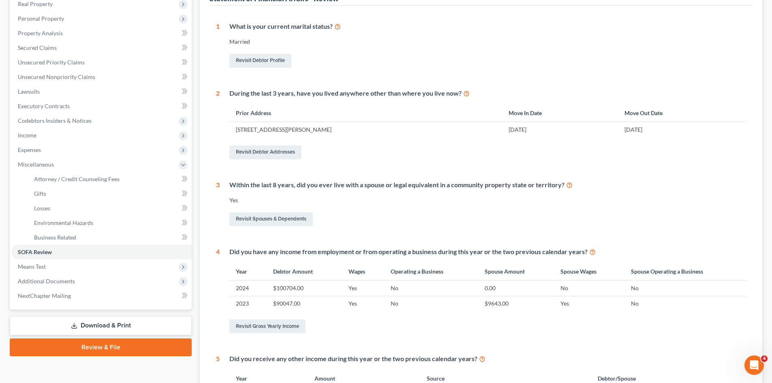
scroll to position [276, 0]
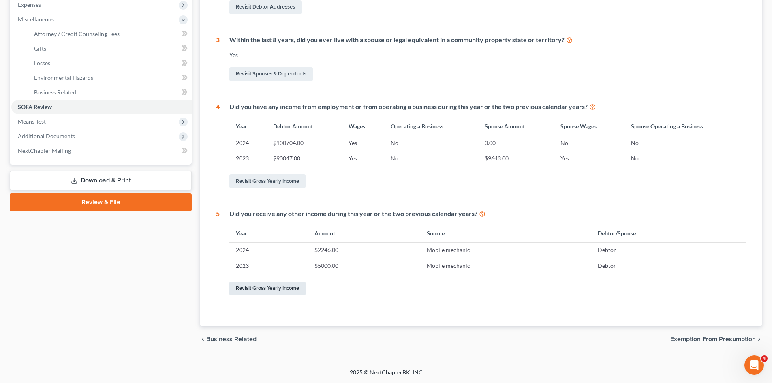
click at [280, 291] on link "Revisit Gross Yearly Income" at bounding box center [267, 289] width 76 height 14
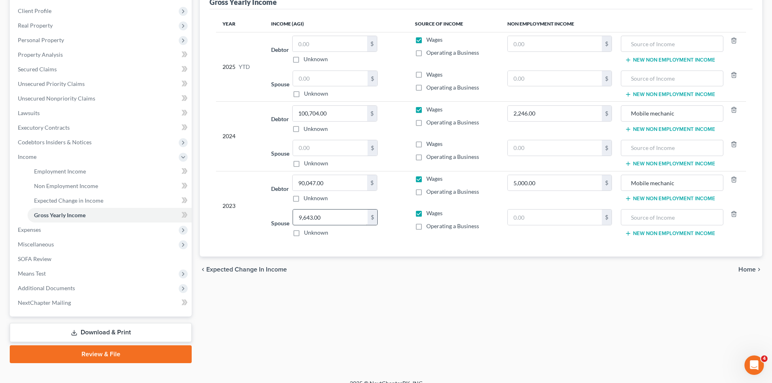
scroll to position [121, 0]
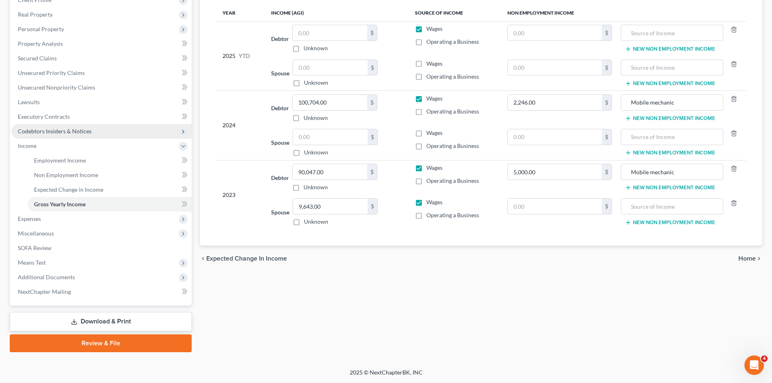
click at [64, 130] on span "Codebtors Insiders & Notices" at bounding box center [55, 131] width 74 height 7
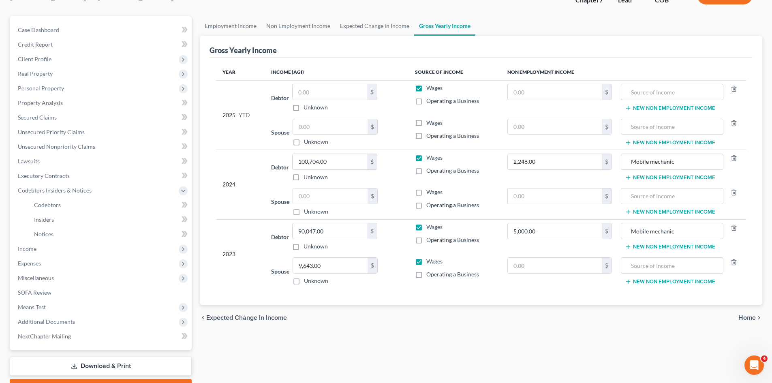
scroll to position [0, 0]
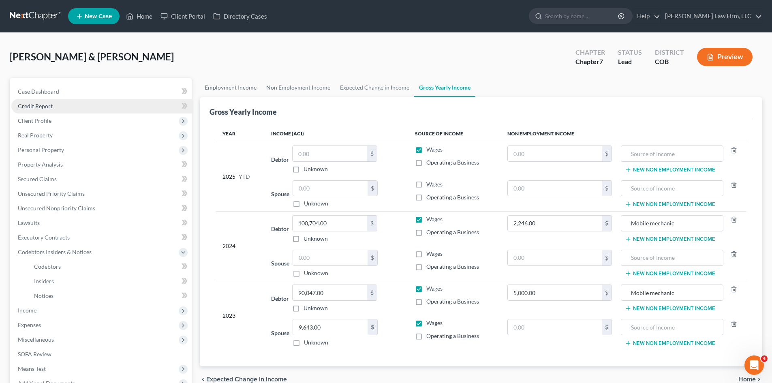
click at [68, 108] on link "Credit Report" at bounding box center [101, 106] width 180 height 15
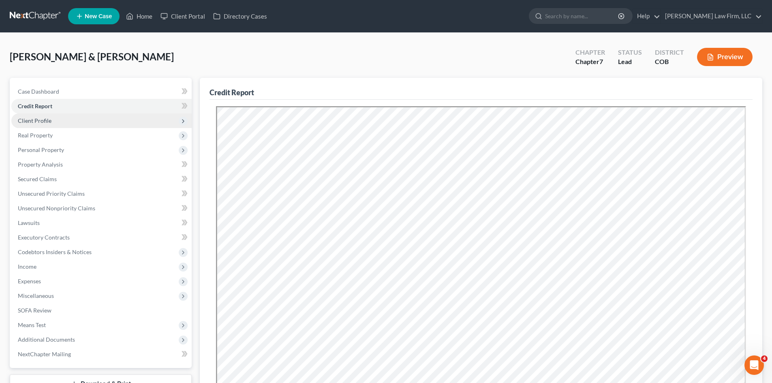
click at [64, 123] on span "Client Profile" at bounding box center [101, 120] width 180 height 15
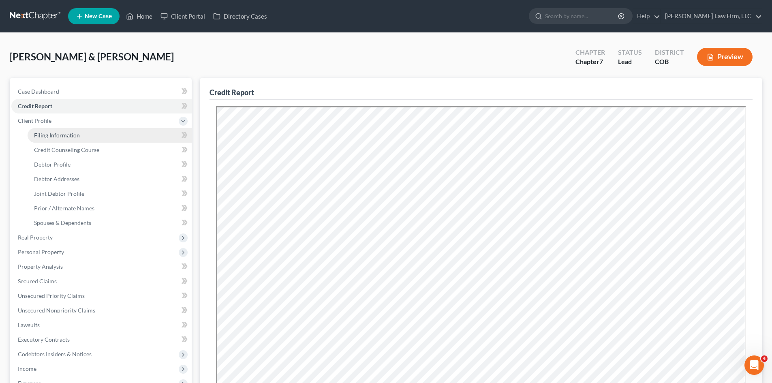
click at [64, 134] on span "Filing Information" at bounding box center [57, 135] width 46 height 7
select select "1"
select select "0"
select select "5"
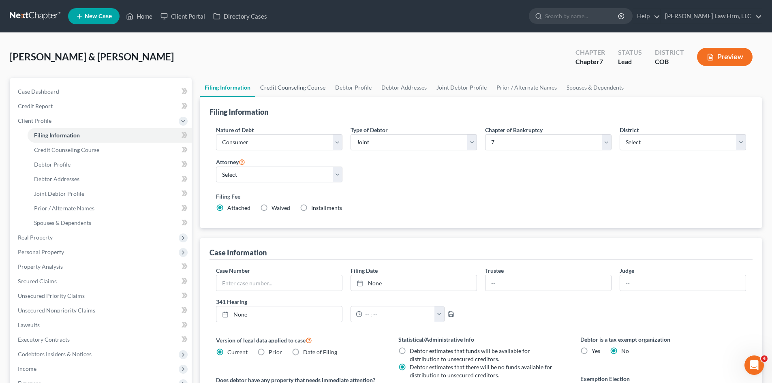
click at [302, 88] on link "Credit Counseling Course" at bounding box center [292, 87] width 75 height 19
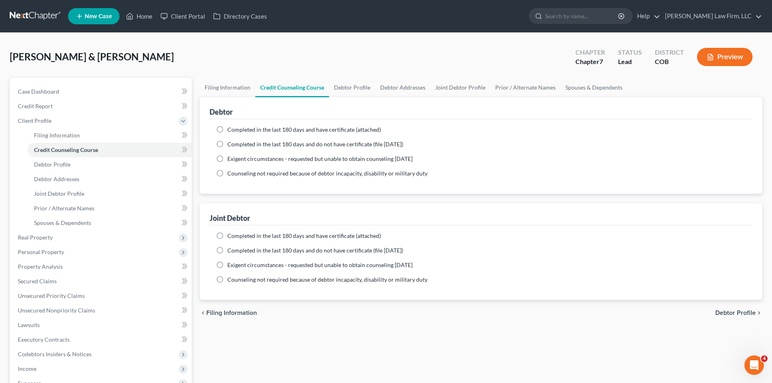
click at [247, 128] on span "Completed in the last 180 days and have certificate (attached)" at bounding box center [304, 129] width 154 height 7
click at [236, 128] on input "Completed in the last 180 days and have certificate (attached)" at bounding box center [233, 128] width 5 height 5
radio input "true"
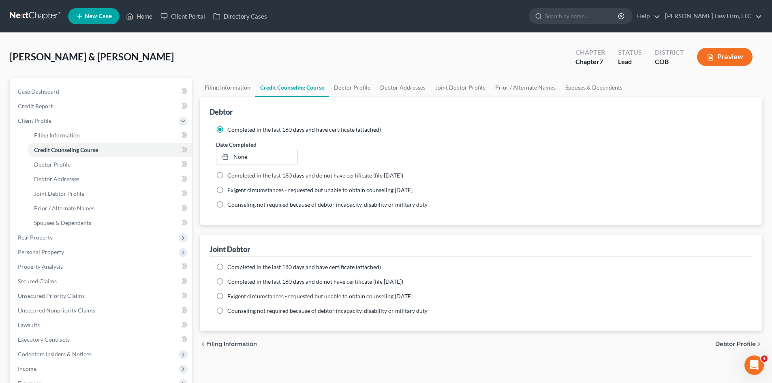
click at [273, 265] on span "Completed in the last 180 days and have certificate (attached)" at bounding box center [304, 266] width 154 height 7
click at [236, 265] on input "Completed in the last 180 days and have certificate (attached)" at bounding box center [233, 265] width 5 height 5
radio input "true"
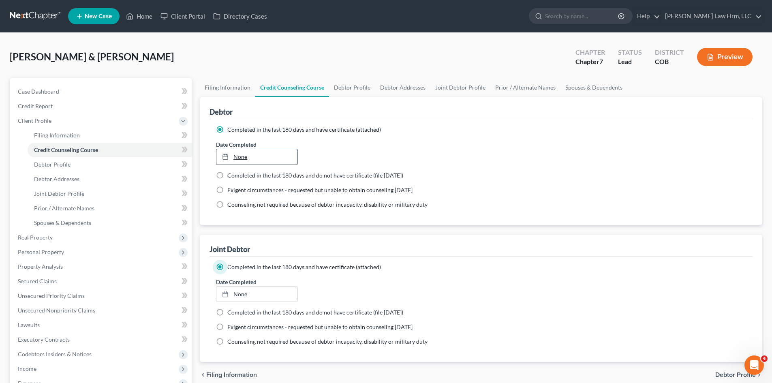
click at [241, 156] on link "None" at bounding box center [256, 156] width 81 height 15
click at [252, 293] on link "None" at bounding box center [256, 294] width 81 height 15
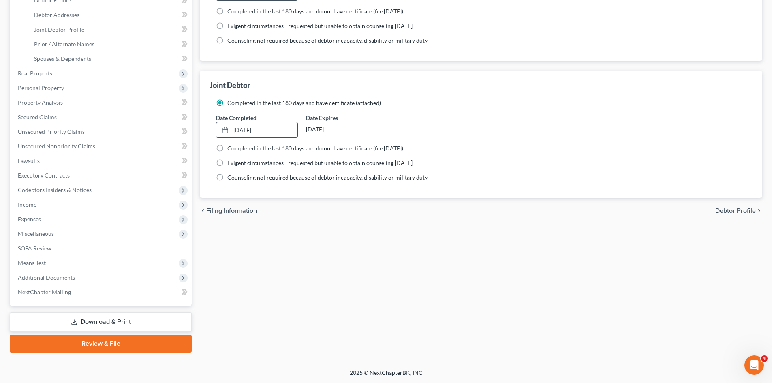
scroll to position [165, 0]
click at [737, 209] on span "Debtor Profile" at bounding box center [735, 210] width 41 height 6
select select "1"
select select "2"
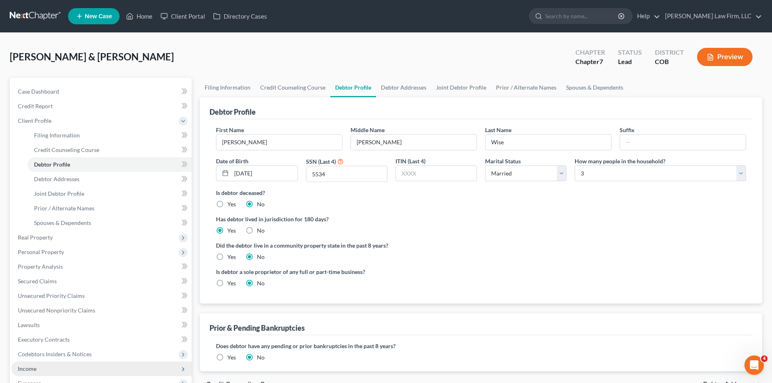
click at [65, 367] on span "Income" at bounding box center [101, 368] width 180 height 15
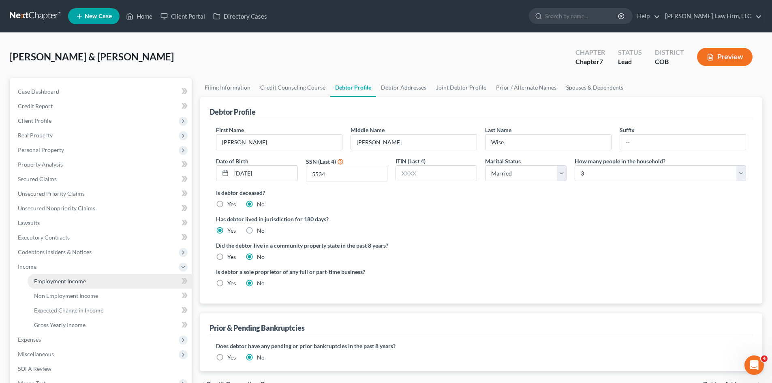
click at [68, 278] on span "Employment Income" at bounding box center [60, 281] width 52 height 7
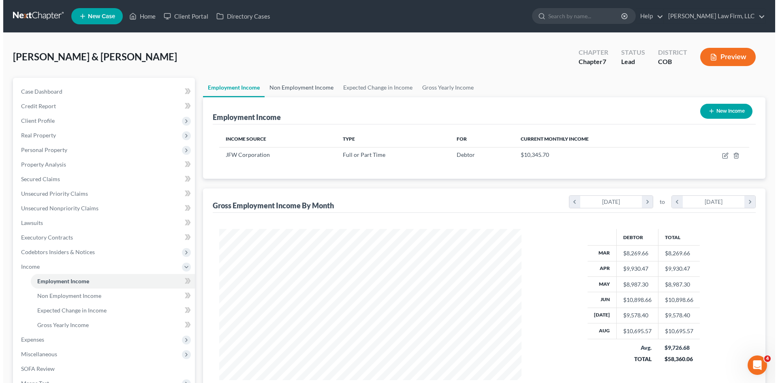
scroll to position [151, 319]
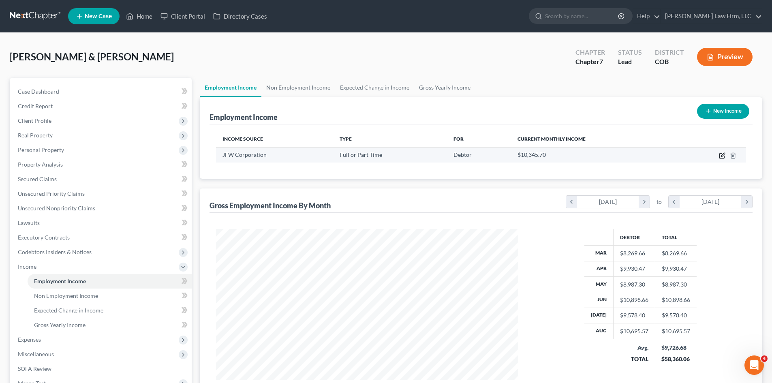
click at [724, 156] on icon "button" at bounding box center [721, 156] width 5 height 5
select select "0"
select select "5"
select select "3"
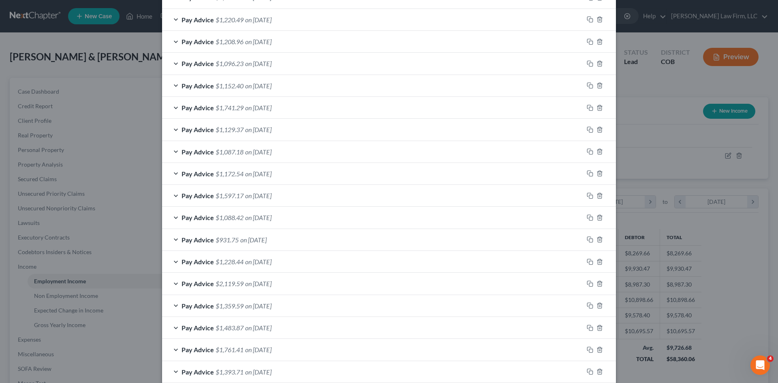
scroll to position [405102, 404933]
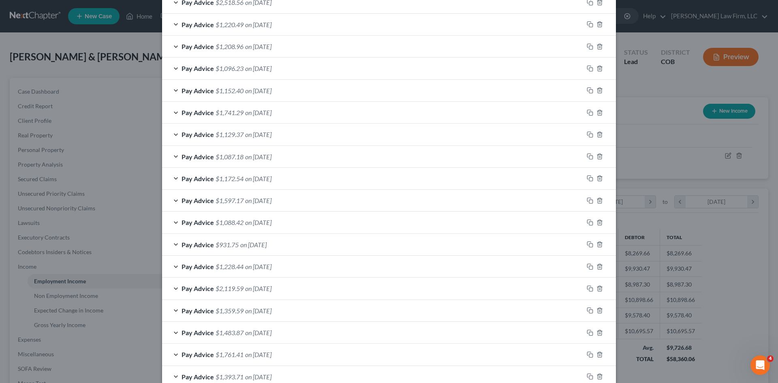
click at [656, 111] on div "Edit Income Source × Employment Type * Select Full or [DEMOGRAPHIC_DATA] Employ…" at bounding box center [389, 191] width 778 height 383
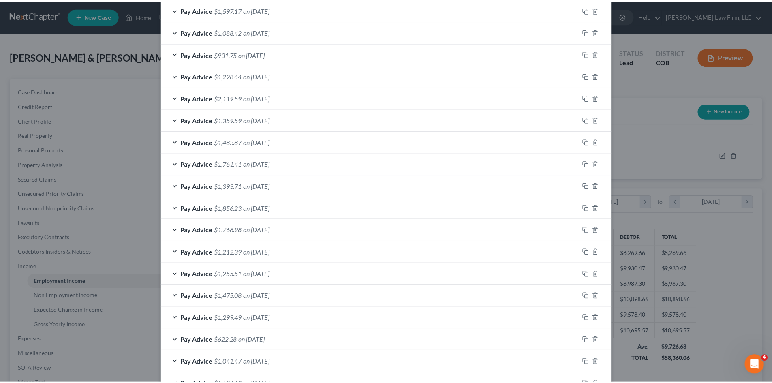
scroll to position [640, 0]
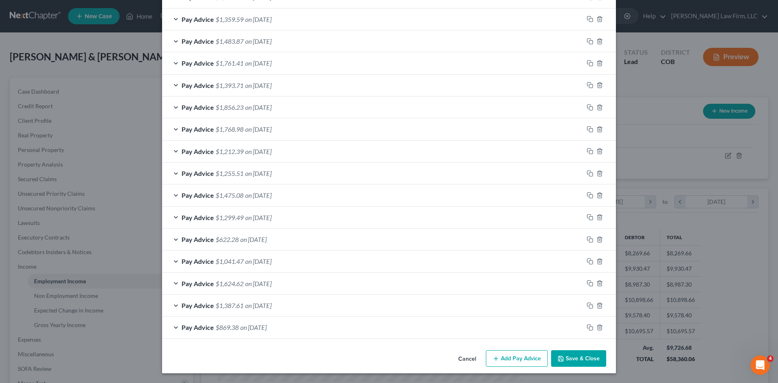
click at [466, 359] on button "Cancel" at bounding box center [467, 359] width 31 height 16
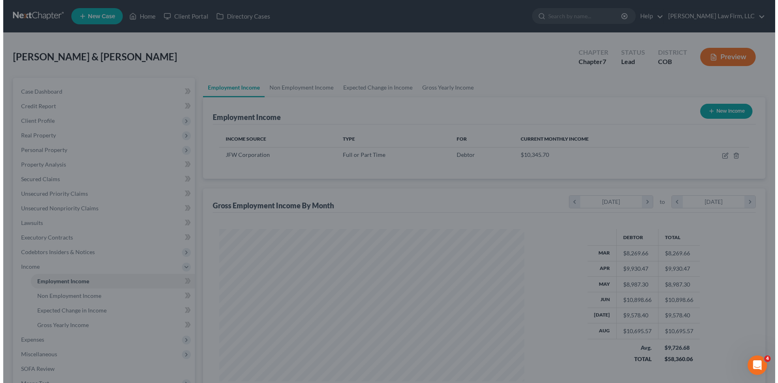
scroll to position [405104, 404936]
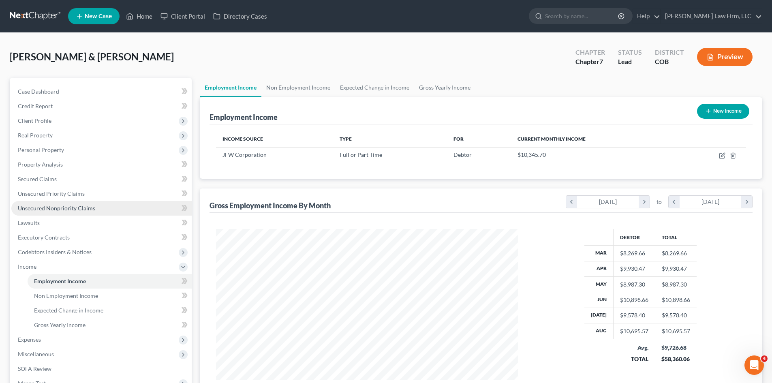
click at [53, 205] on span "Unsecured Nonpriority Claims" at bounding box center [56, 208] width 77 height 7
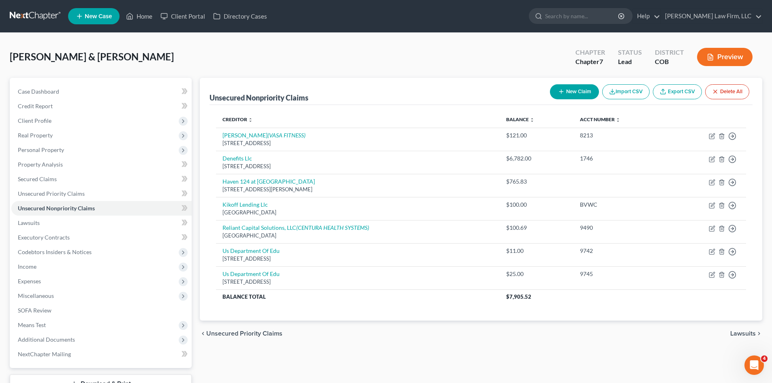
click at [560, 90] on icon "button" at bounding box center [561, 91] width 6 height 6
select select "2"
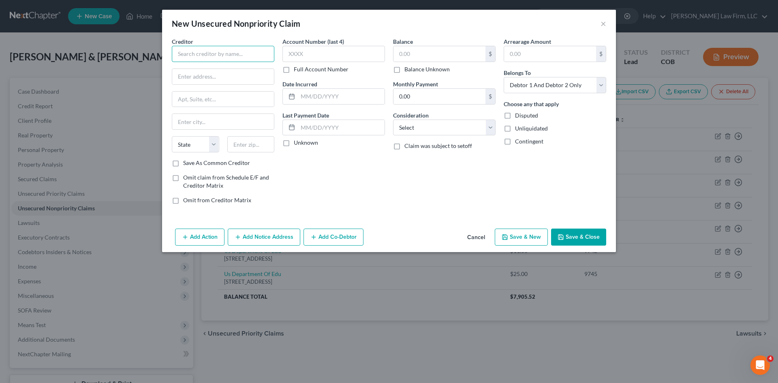
click at [216, 54] on input "text" at bounding box center [223, 54] width 103 height 16
drag, startPoint x: 211, startPoint y: 56, endPoint x: 199, endPoint y: 56, distance: 12.2
click at [199, 56] on input "Century link" at bounding box center [223, 54] width 103 height 16
type input "Century Link"
click at [579, 233] on button "Save & Close" at bounding box center [578, 237] width 55 height 17
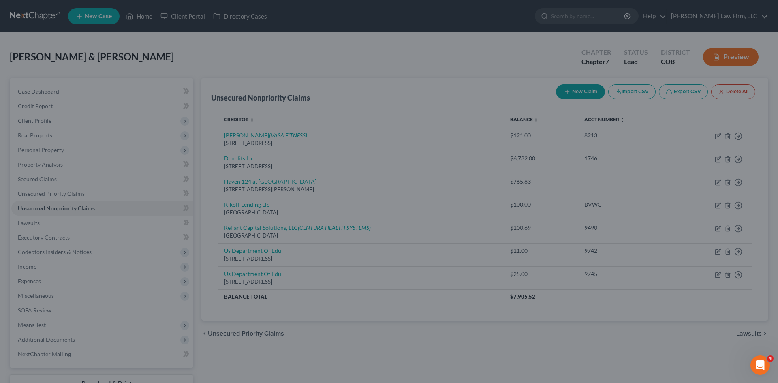
type input "0.00"
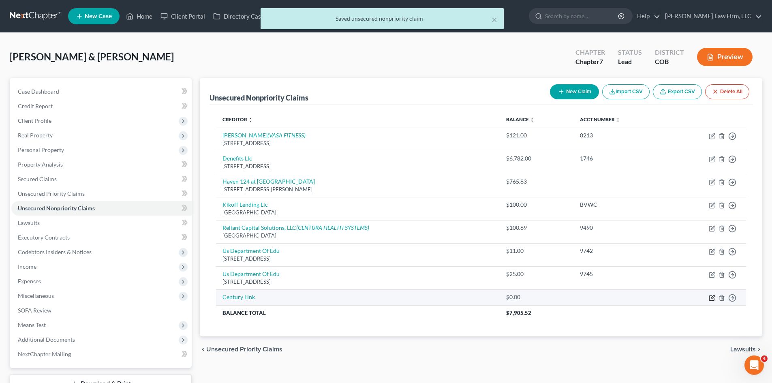
click at [711, 296] on icon "button" at bounding box center [712, 298] width 6 height 6
select select "2"
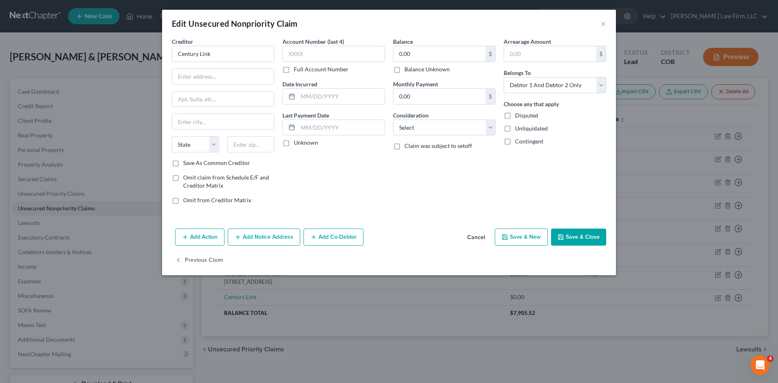
click at [434, 68] on label "Balance Unknown" at bounding box center [426, 69] width 45 height 8
click at [413, 68] on input "Balance Unknown" at bounding box center [410, 67] width 5 height 5
checkbox input "true"
click at [451, 137] on div "Balance 0.00 $ Balance Unknown Balance Undetermined 0.00 $ Balance Unknown Mont…" at bounding box center [444, 123] width 111 height 173
click at [451, 131] on select "Select Cable / Satellite Services Collection Agency Credit Card Debt Debt Couns…" at bounding box center [444, 128] width 103 height 16
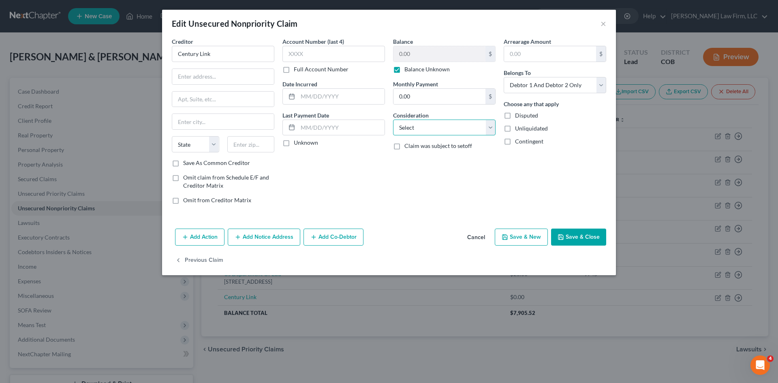
select select "0"
click at [393, 120] on select "Select Cable / Satellite Services Collection Agency Credit Card Debt Debt Couns…" at bounding box center [444, 128] width 103 height 16
drag, startPoint x: 224, startPoint y: 54, endPoint x: 137, endPoint y: 54, distance: 86.7
click at [140, 54] on div "Edit Unsecured Nonpriority Claim × Creditor * Century Link State [US_STATE] AK …" at bounding box center [389, 191] width 778 height 383
click at [583, 240] on button "Save & Close" at bounding box center [578, 237] width 55 height 17
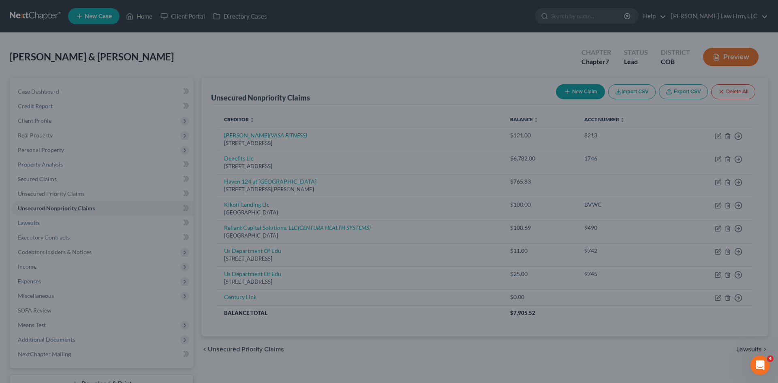
type input "0"
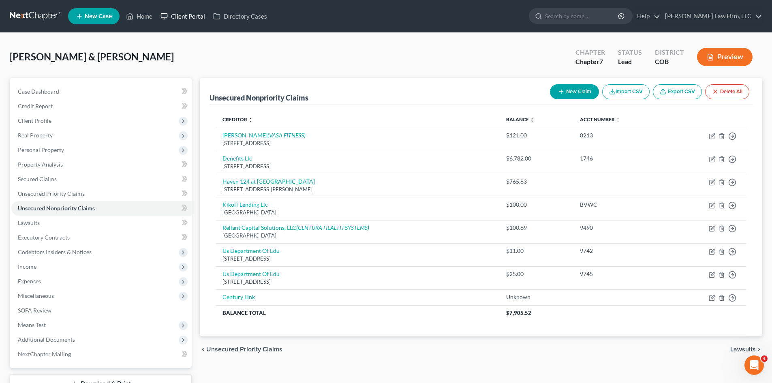
click at [202, 13] on link "Client Portal" at bounding box center [182, 16] width 53 height 15
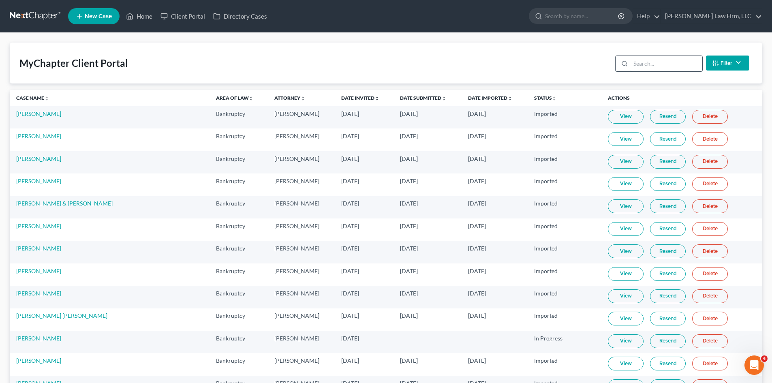
click at [666, 65] on input "search" at bounding box center [667, 63] width 72 height 15
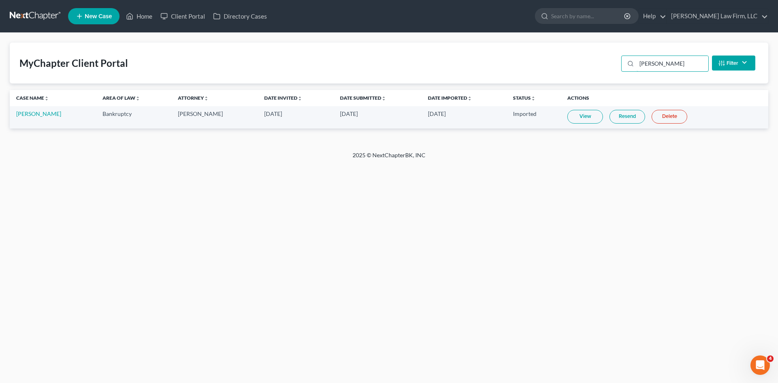
type input "[PERSON_NAME]"
click at [588, 119] on link "View" at bounding box center [585, 117] width 36 height 14
click at [582, 119] on link "View" at bounding box center [585, 117] width 36 height 14
click at [54, 113] on link "[PERSON_NAME]" at bounding box center [38, 113] width 45 height 7
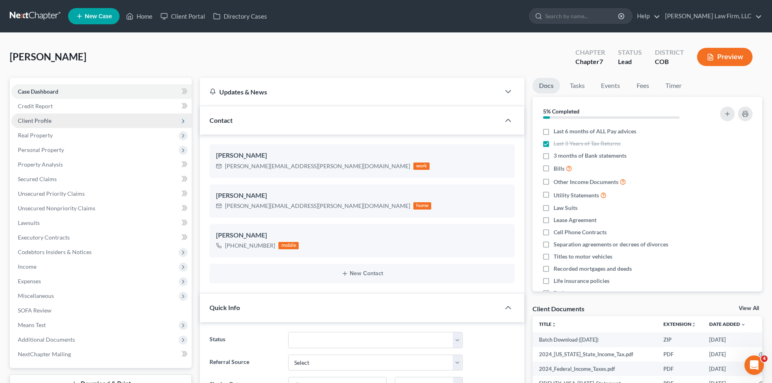
click at [73, 119] on span "Client Profile" at bounding box center [101, 120] width 180 height 15
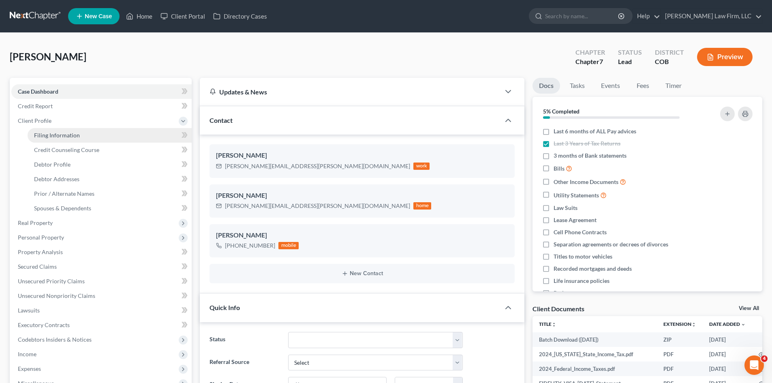
click at [84, 138] on link "Filing Information" at bounding box center [110, 135] width 164 height 15
select select "1"
select select "0"
select select "11"
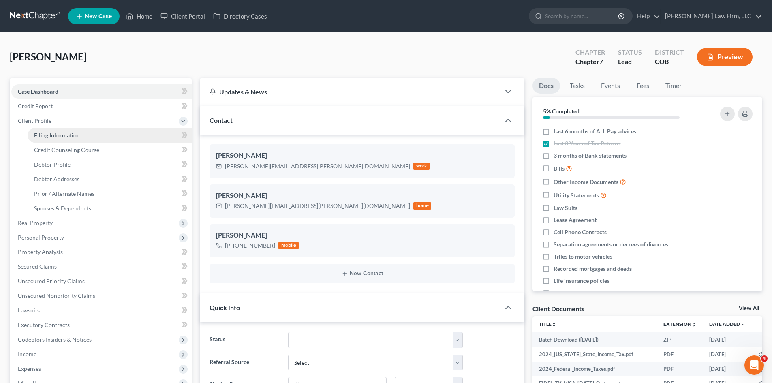
select select "1"
select select "5"
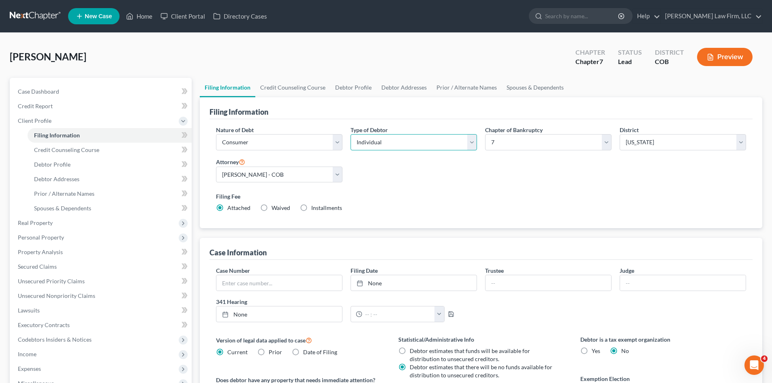
click at [389, 143] on select "Select Individual Joint" at bounding box center [414, 142] width 126 height 16
select select "1"
click at [351, 134] on select "Select Individual Joint" at bounding box center [414, 142] width 126 height 16
drag, startPoint x: 208, startPoint y: 13, endPoint x: 201, endPoint y: 17, distance: 7.8
click at [207, 13] on link "Client Portal" at bounding box center [182, 16] width 53 height 15
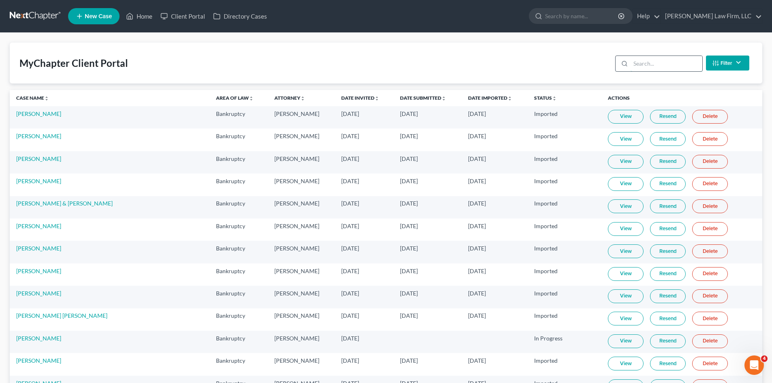
click at [674, 67] on input "search" at bounding box center [667, 63] width 72 height 15
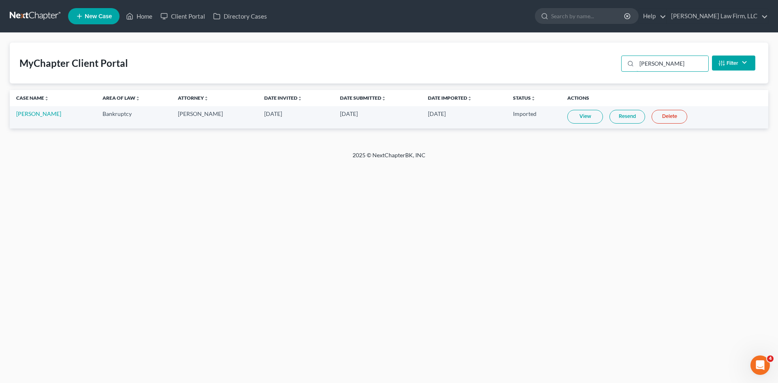
type input "[PERSON_NAME]"
click at [618, 120] on link "Resend" at bounding box center [628, 117] width 36 height 14
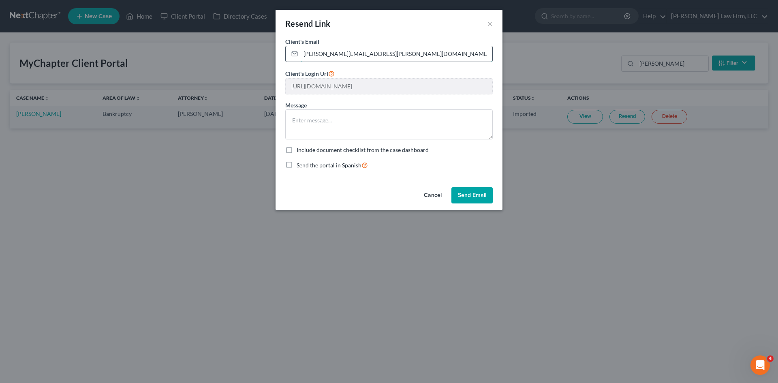
click at [406, 60] on input "[PERSON_NAME][EMAIL_ADDRESS][PERSON_NAME][DOMAIN_NAME]" at bounding box center [397, 53] width 192 height 15
click at [411, 54] on input "[PERSON_NAME][EMAIL_ADDRESS][PERSON_NAME][DOMAIN_NAME]" at bounding box center [397, 53] width 192 height 15
drag, startPoint x: 432, startPoint y: 195, endPoint x: 428, endPoint y: 257, distance: 62.5
click at [428, 257] on div "Resend Link × Client's Email * [PERSON_NAME][EMAIL_ADDRESS][PERSON_NAME][DOMAIN…" at bounding box center [389, 191] width 778 height 383
click at [395, 129] on textarea at bounding box center [388, 124] width 207 height 30
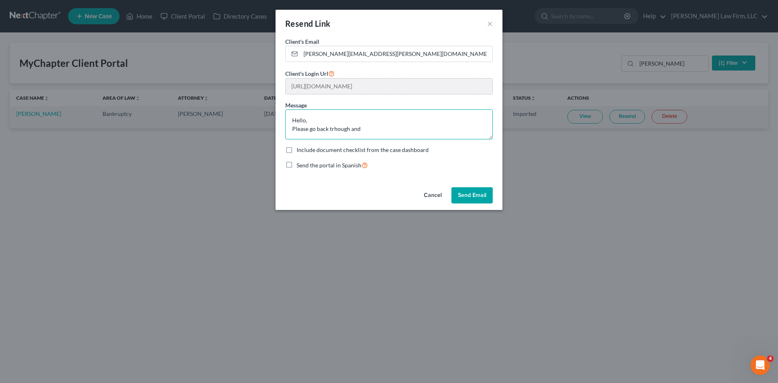
type textarea "Hello, Please go back trhough and"
drag, startPoint x: 375, startPoint y: 136, endPoint x: 241, endPoint y: 105, distance: 138.1
click at [244, 111] on div "Resend Link × Client's Email * [PERSON_NAME][EMAIL_ADDRESS][PERSON_NAME][DOMAIN…" at bounding box center [389, 191] width 778 height 383
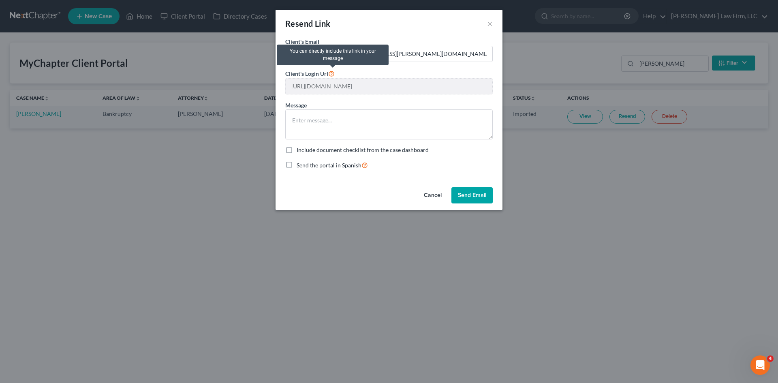
click at [330, 73] on icon at bounding box center [331, 73] width 6 height 8
click at [384, 56] on input "[PERSON_NAME][EMAIL_ADDRESS][PERSON_NAME][DOMAIN_NAME]" at bounding box center [397, 53] width 192 height 15
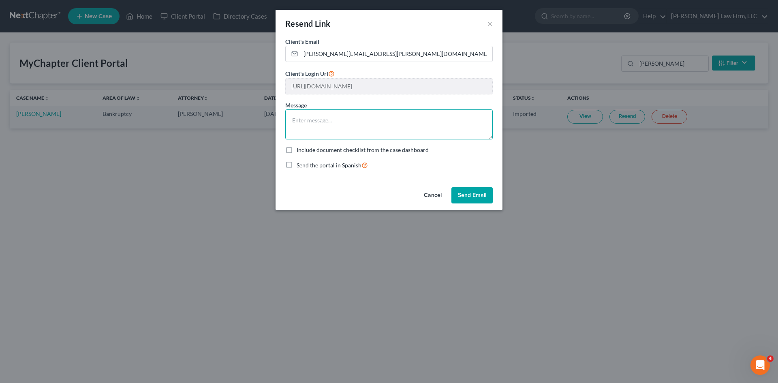
click at [381, 121] on textarea at bounding box center [388, 124] width 207 height 30
drag, startPoint x: 473, startPoint y: 196, endPoint x: 466, endPoint y: 129, distance: 67.2
click at [466, 129] on div "Resend Link × Client's Email * [PERSON_NAME][EMAIL_ADDRESS][PERSON_NAME][DOMAIN…" at bounding box center [389, 110] width 227 height 200
click at [466, 129] on textarea "Hi, Please go back through and add [PERSON_NAME]'s information and documents." at bounding box center [388, 124] width 207 height 30
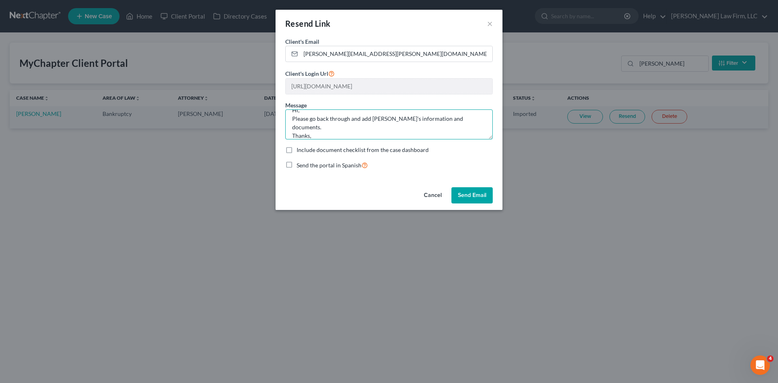
type textarea "Hi, Please go back through and add [PERSON_NAME]'s information and documents. T…"
click at [472, 198] on button "Send Email" at bounding box center [471, 195] width 41 height 16
